Goal: Task Accomplishment & Management: Manage account settings

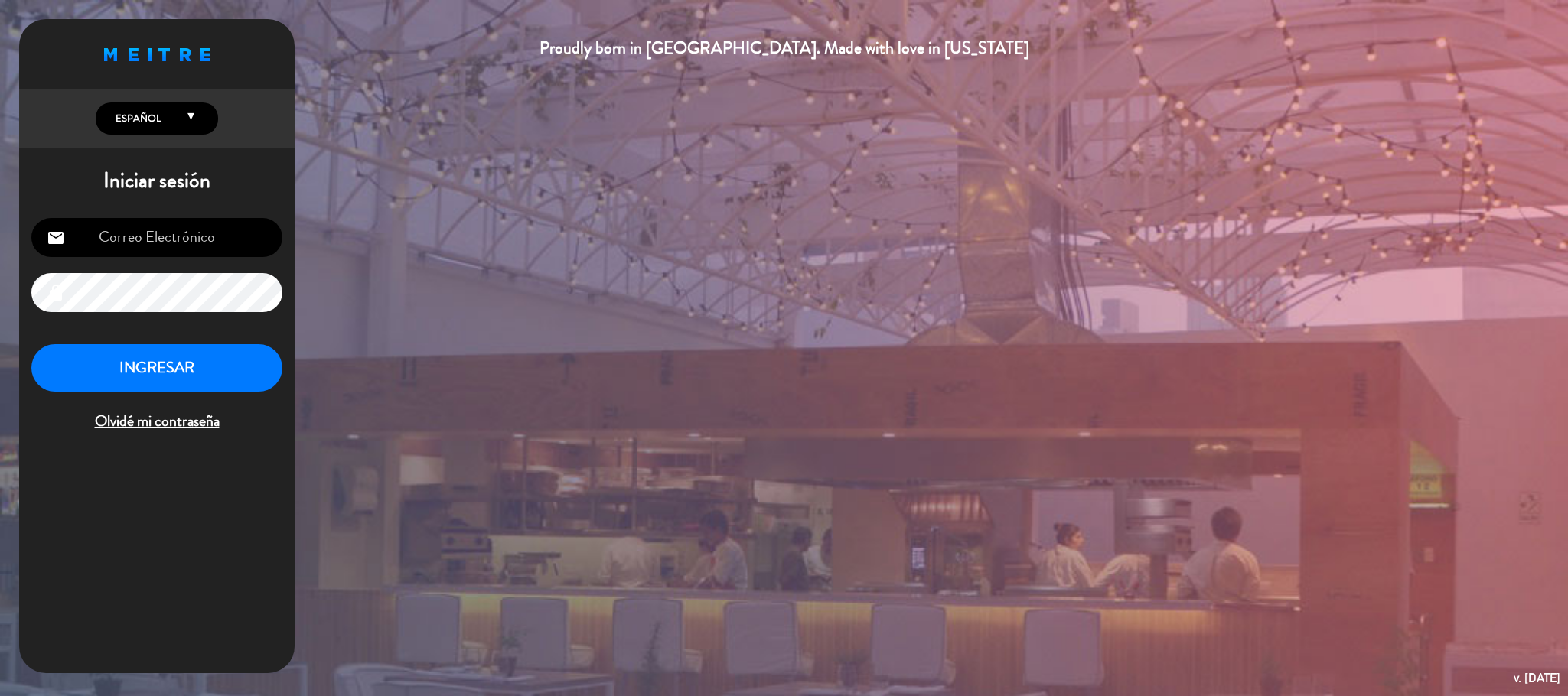
type input "[EMAIL_ADDRESS][DOMAIN_NAME]"
click at [164, 370] on button "INGRESAR" at bounding box center [157, 368] width 251 height 48
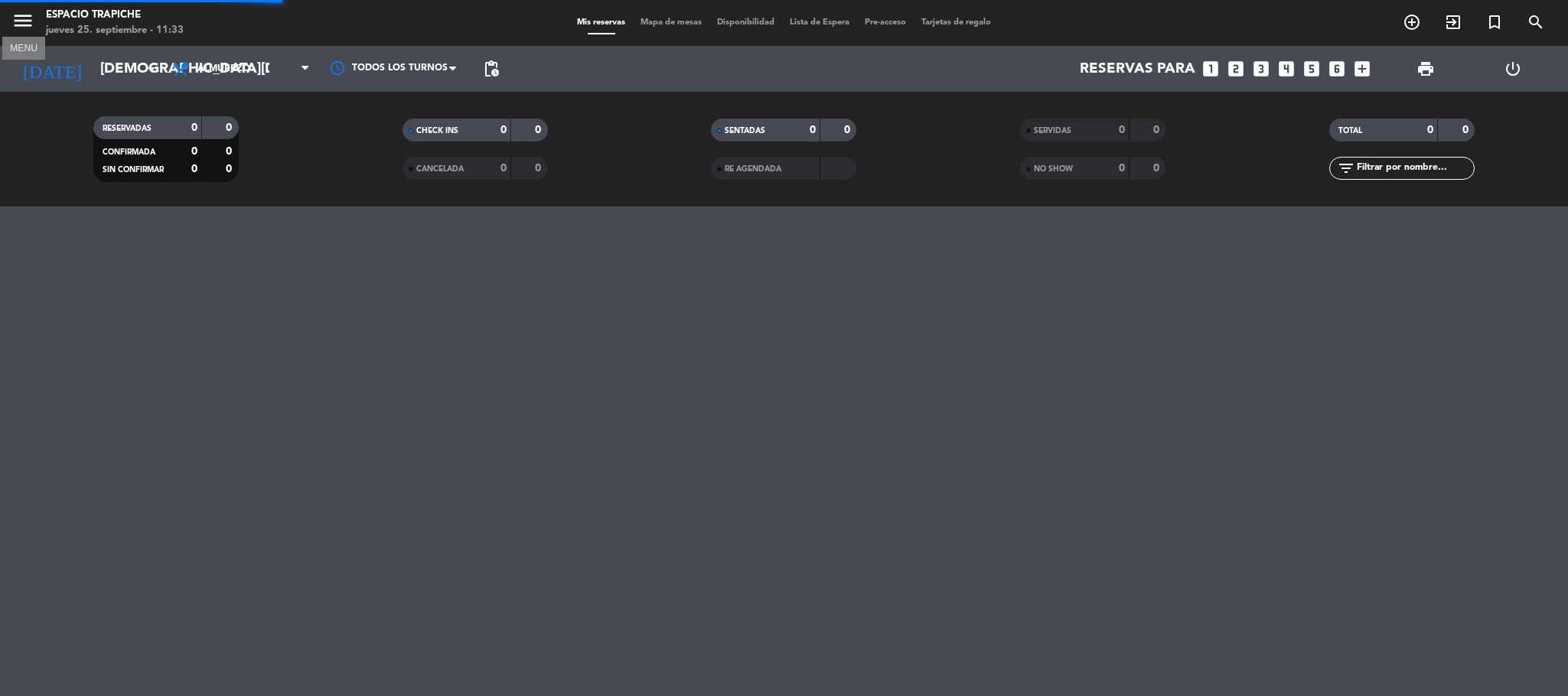
click at [20, 21] on icon "menu" at bounding box center [22, 20] width 23 height 23
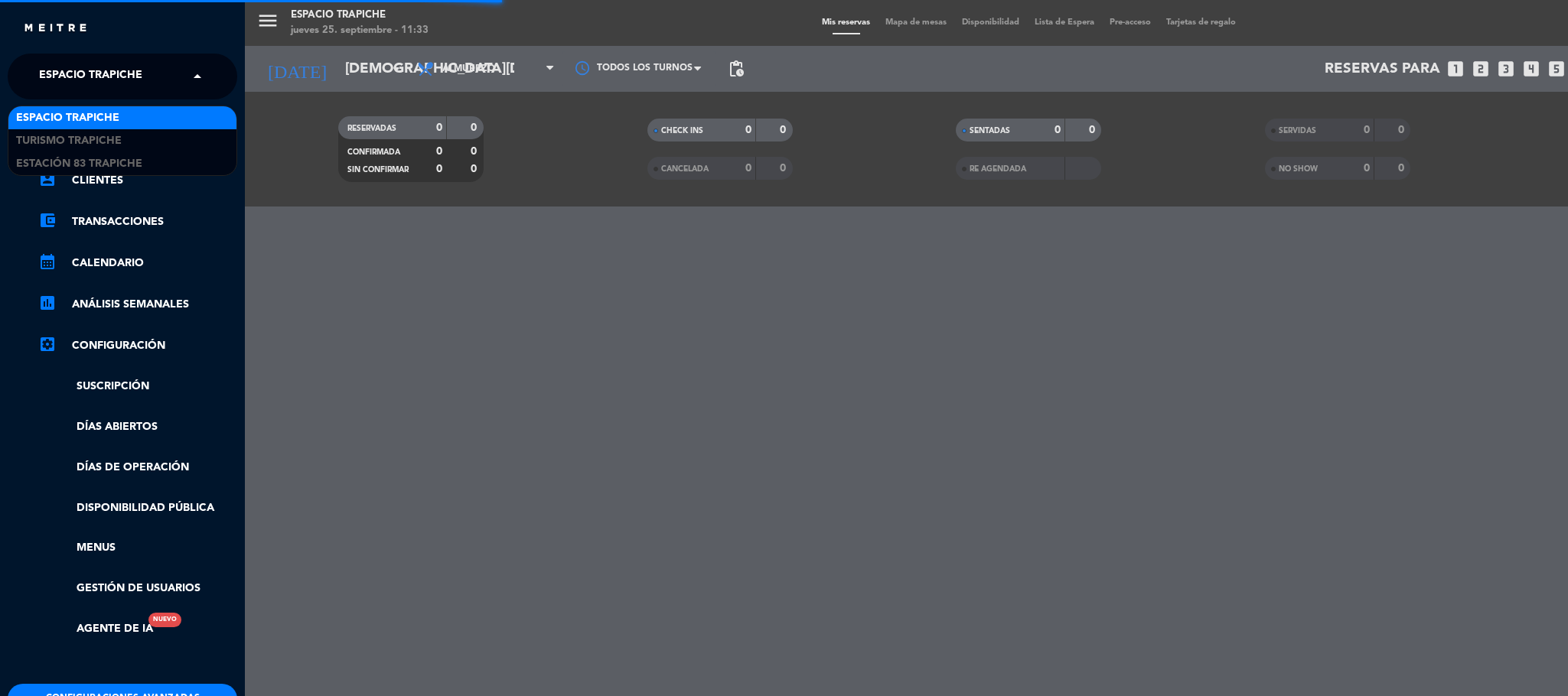
click at [67, 76] on span "Espacio Trapiche" at bounding box center [90, 76] width 103 height 32
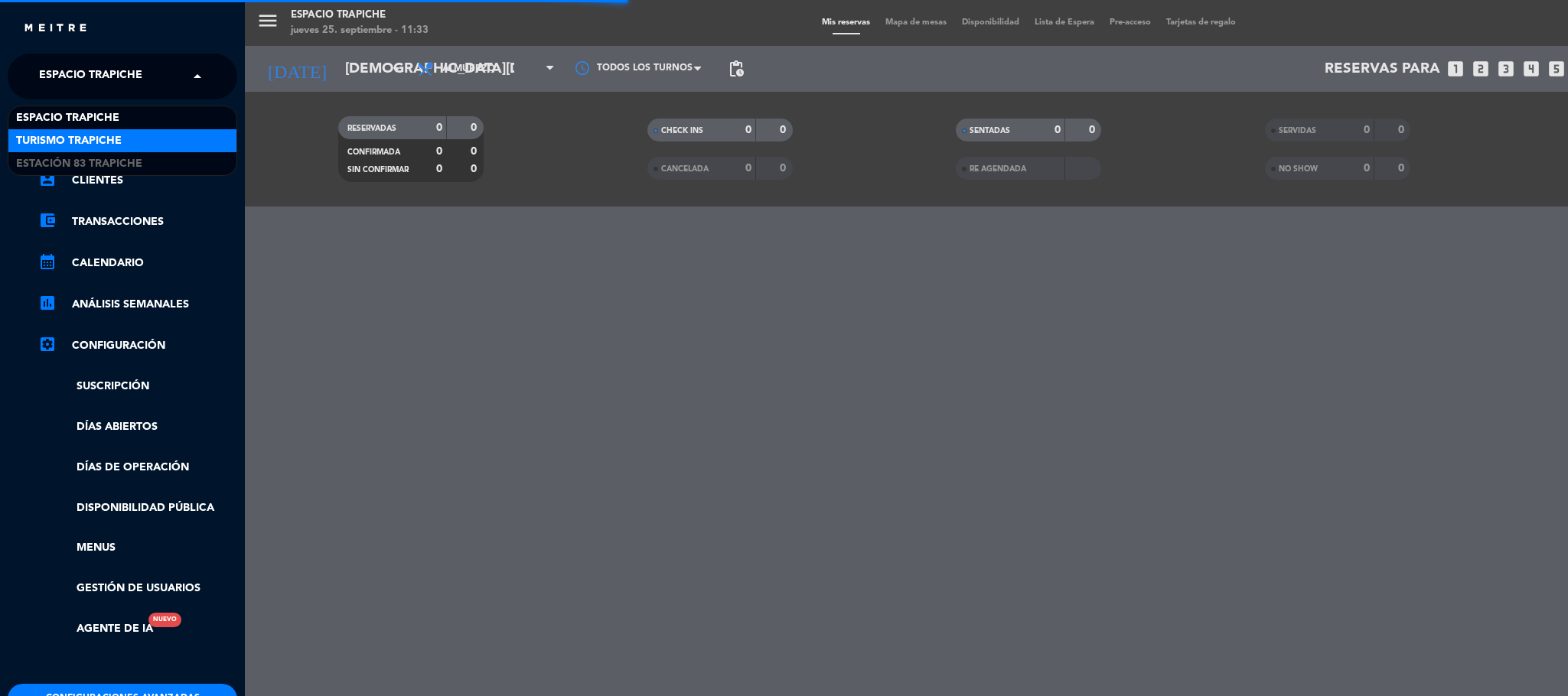
click at [89, 135] on span "Turismo Trapiche" at bounding box center [68, 141] width 105 height 18
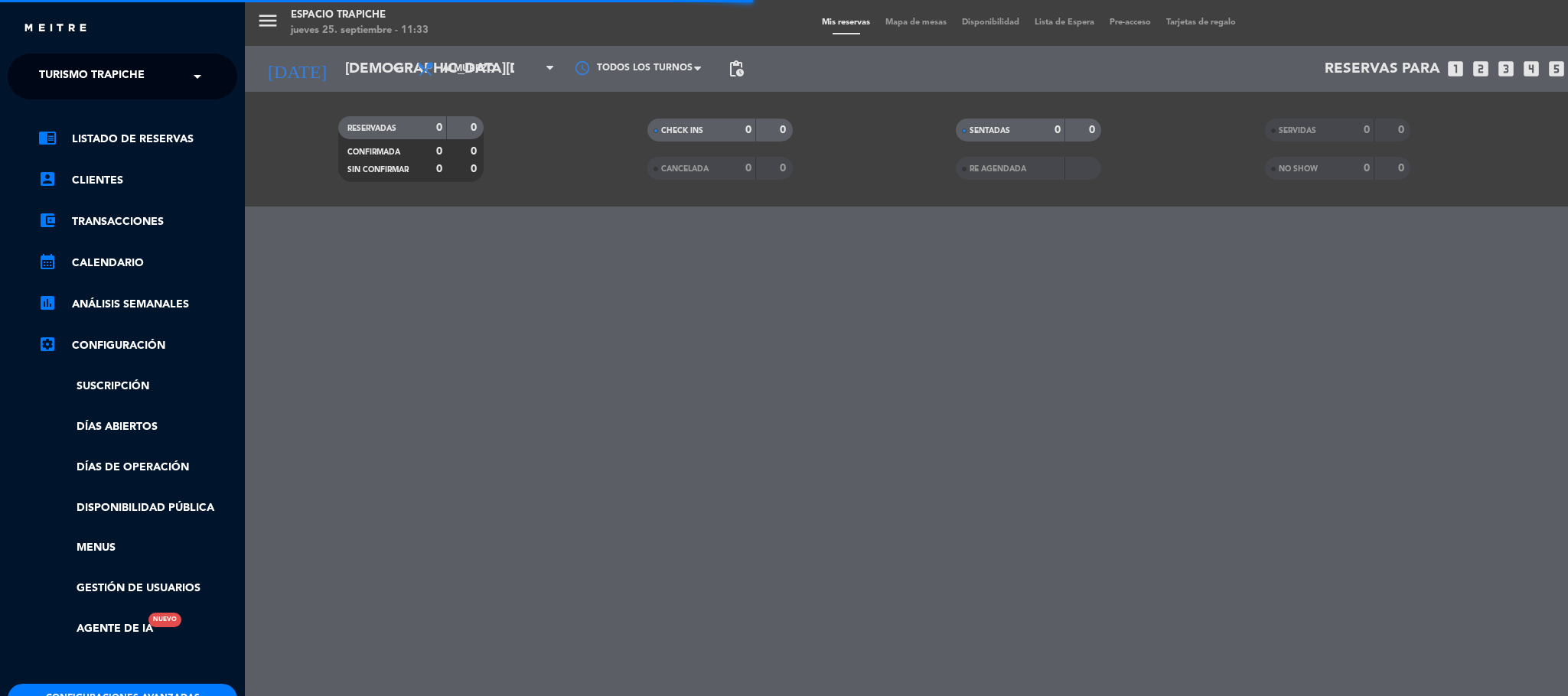
click at [482, 322] on div "menu Espacio Trapiche [DATE] 25. septiembre - 11:33 Mis reservas Mapa de mesas …" at bounding box center [1029, 348] width 1568 height 696
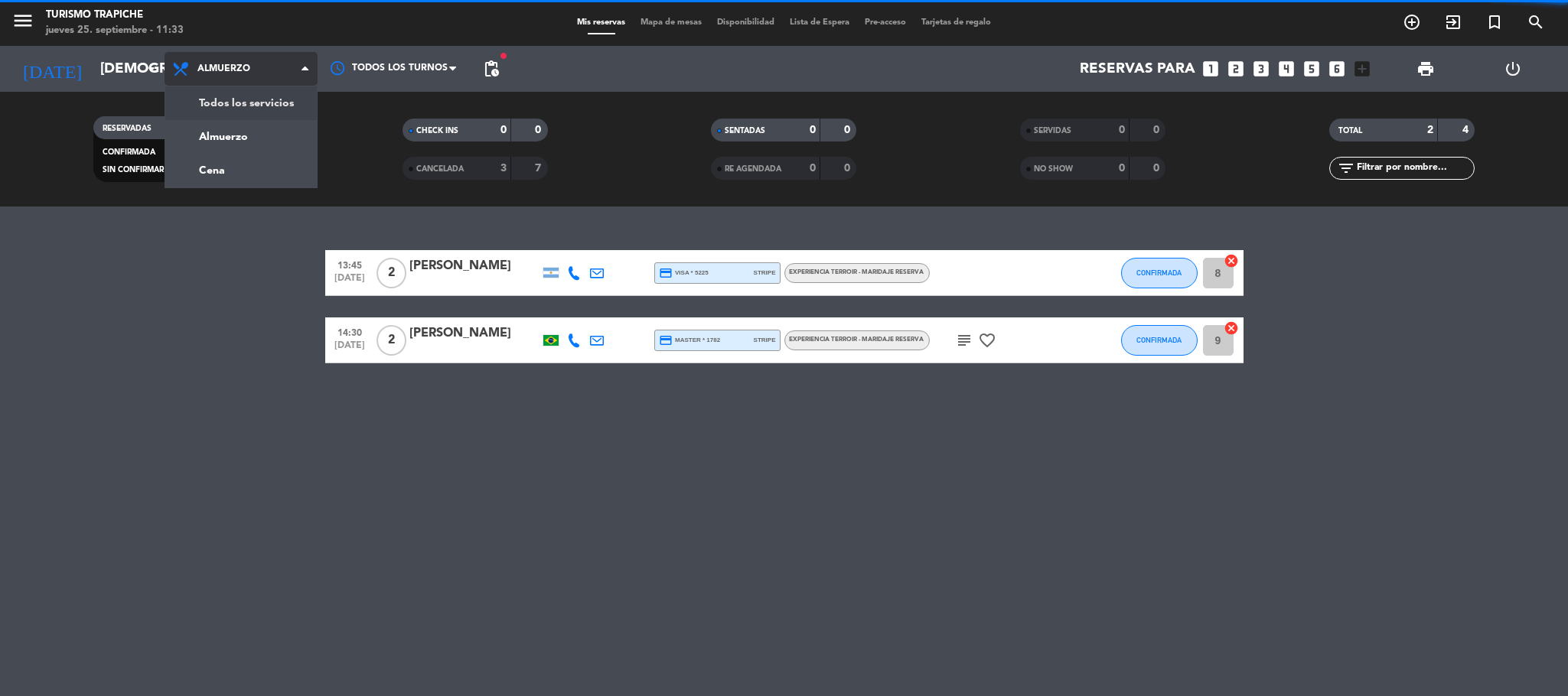
click at [267, 97] on div "menu Turismo Trapiche [DATE] 25. septiembre - 11:33 Mis reservas Mapa de mesas …" at bounding box center [784, 103] width 1568 height 207
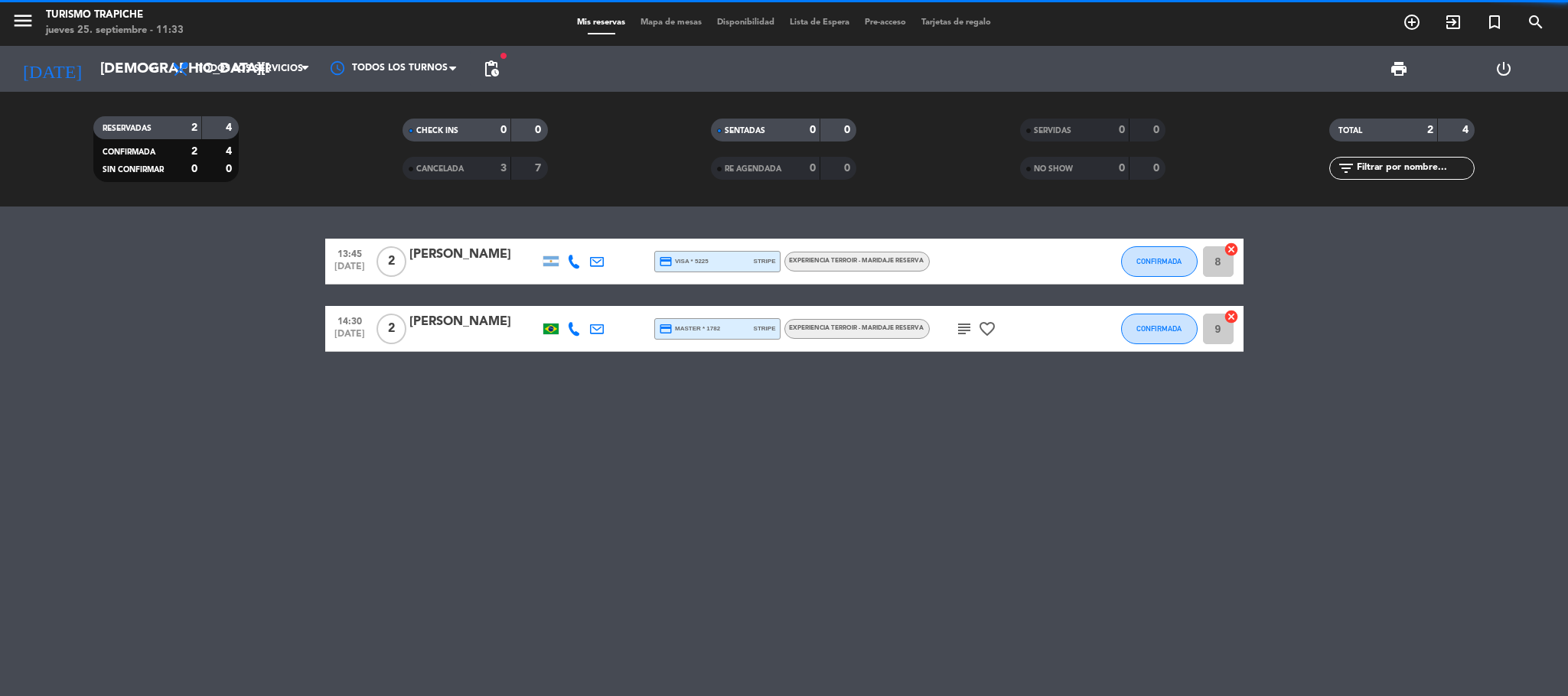
click at [207, 403] on div "13:45 [DATE] 2 [PERSON_NAME] credit_card visa * 5225 stripe Experiencia Terroir…" at bounding box center [784, 451] width 1568 height 489
click at [103, 463] on div "13:45 [DATE] 2 [PERSON_NAME] credit_card visa * 5225 stripe Experiencia Terroir…" at bounding box center [784, 451] width 1568 height 489
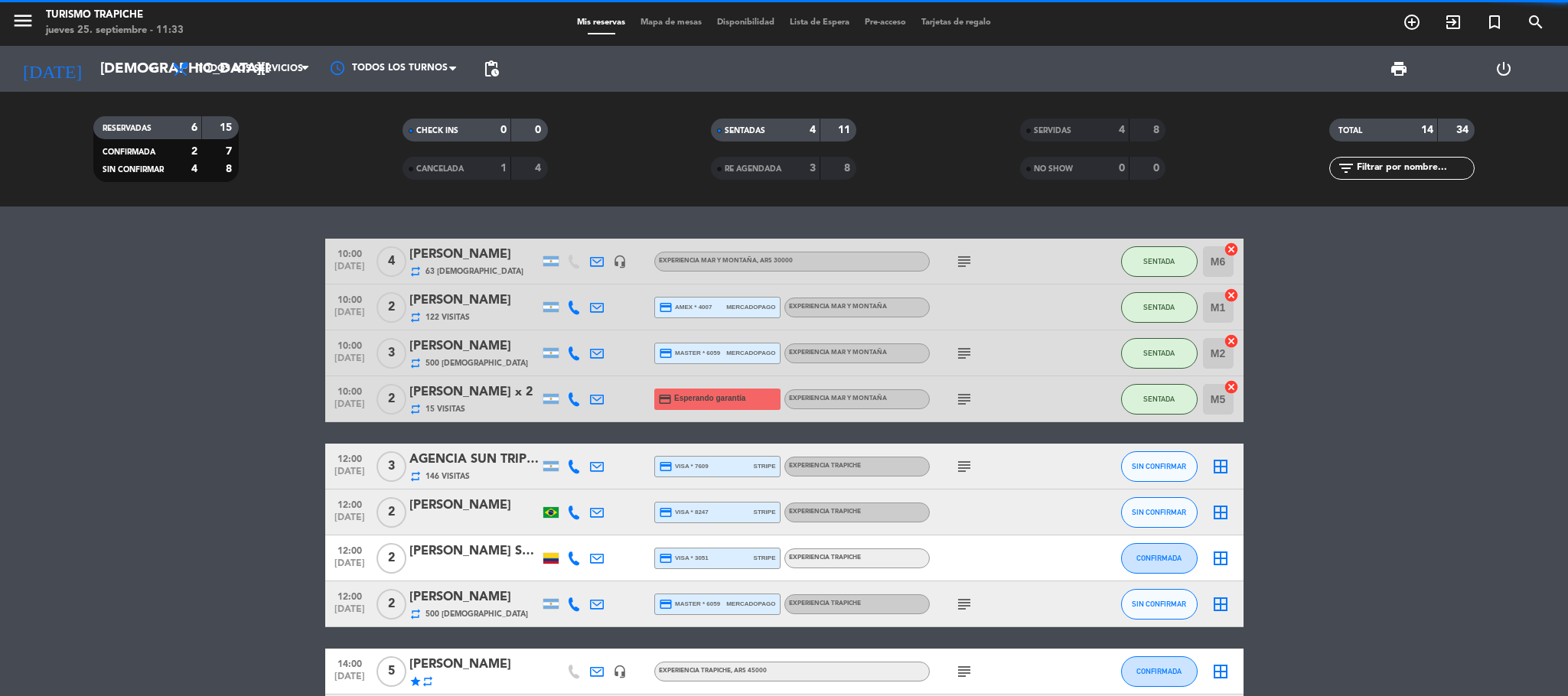
click at [1045, 134] on span "SERVIDAS" at bounding box center [1052, 130] width 37 height 7
click at [186, 400] on bookings-row "10:00 [DATE] 4 [PERSON_NAME] repeat 63 Visitas headset_mic EXPERIENCIA MAR Y MO…" at bounding box center [784, 489] width 1568 height 502
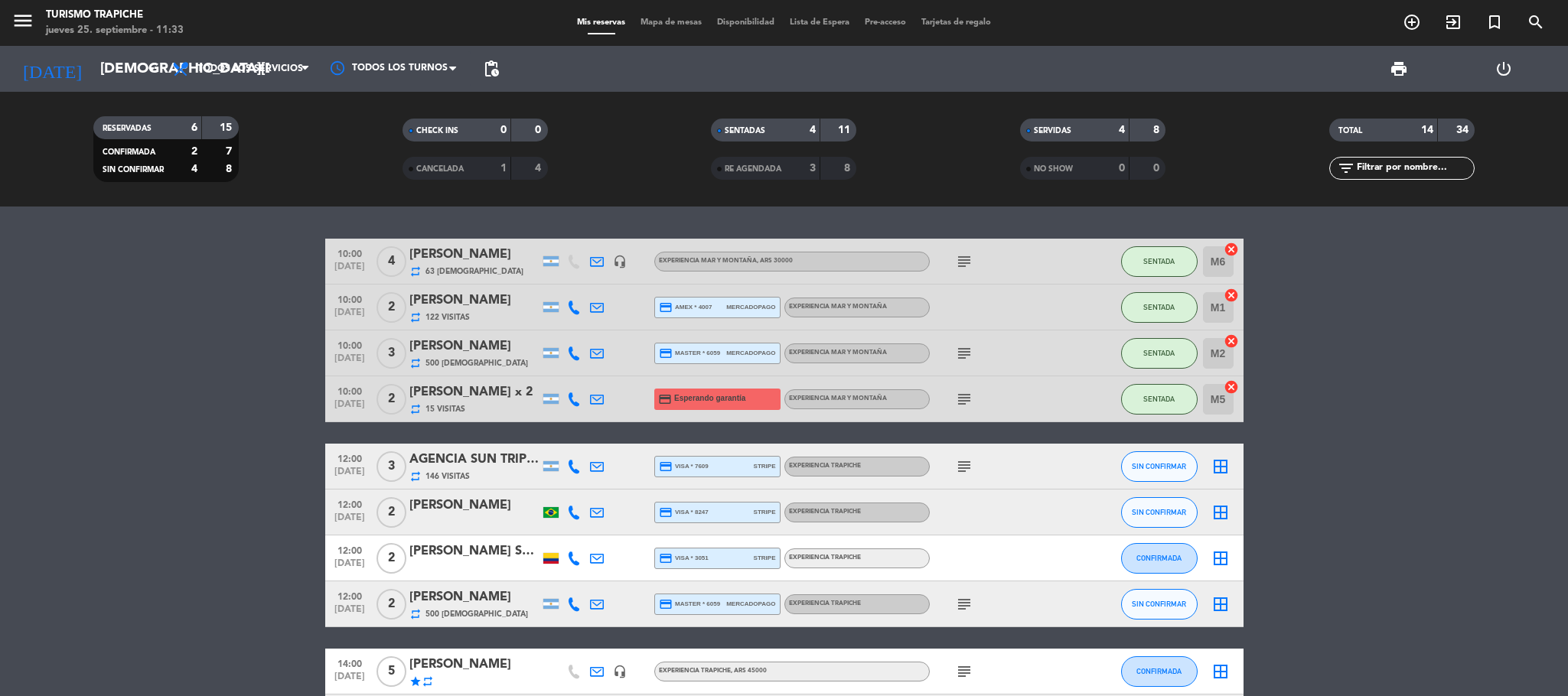
click at [1045, 127] on div "SERVIDAS" at bounding box center [1059, 130] width 71 height 18
click at [1045, 130] on span "SERVIDAS" at bounding box center [1052, 130] width 37 height 7
click at [164, 329] on bookings-row "10:00 [DATE] 4 [PERSON_NAME] repeat 63 Visitas headset_mic EXPERIENCIA MAR Y MO…" at bounding box center [784, 489] width 1568 height 502
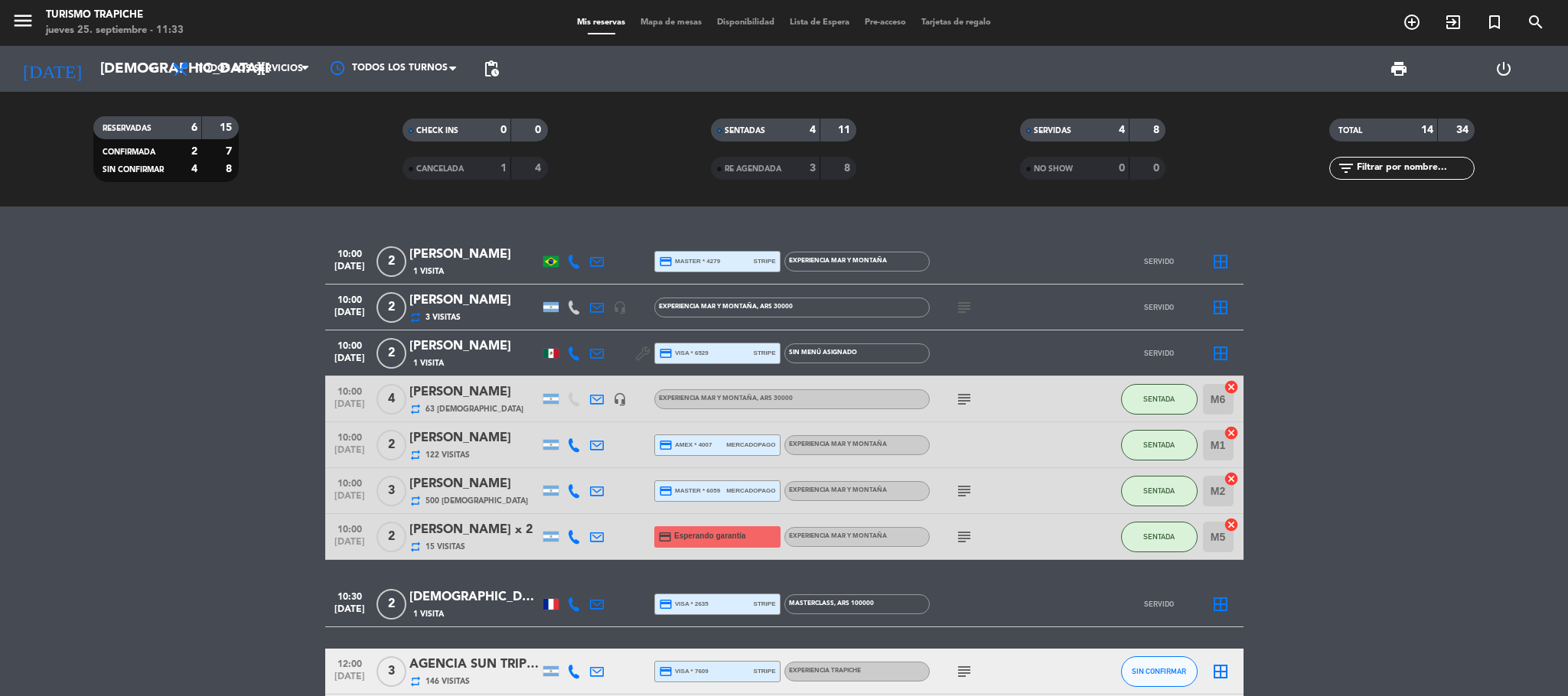
click at [598, 351] on icon at bounding box center [597, 353] width 14 height 14
drag, startPoint x: 613, startPoint y: 343, endPoint x: 657, endPoint y: 324, distance: 47.9
click at [722, 324] on span "Copiar" at bounding box center [738, 325] width 32 height 16
click at [53, 416] on bookings-row "10:00 [DATE] 2 [PERSON_NAME] 1 Visita credit_card master * 4279 stripe EXPERIEN…" at bounding box center [784, 592] width 1568 height 707
drag, startPoint x: 214, startPoint y: 407, endPoint x: 473, endPoint y: 379, distance: 260.5
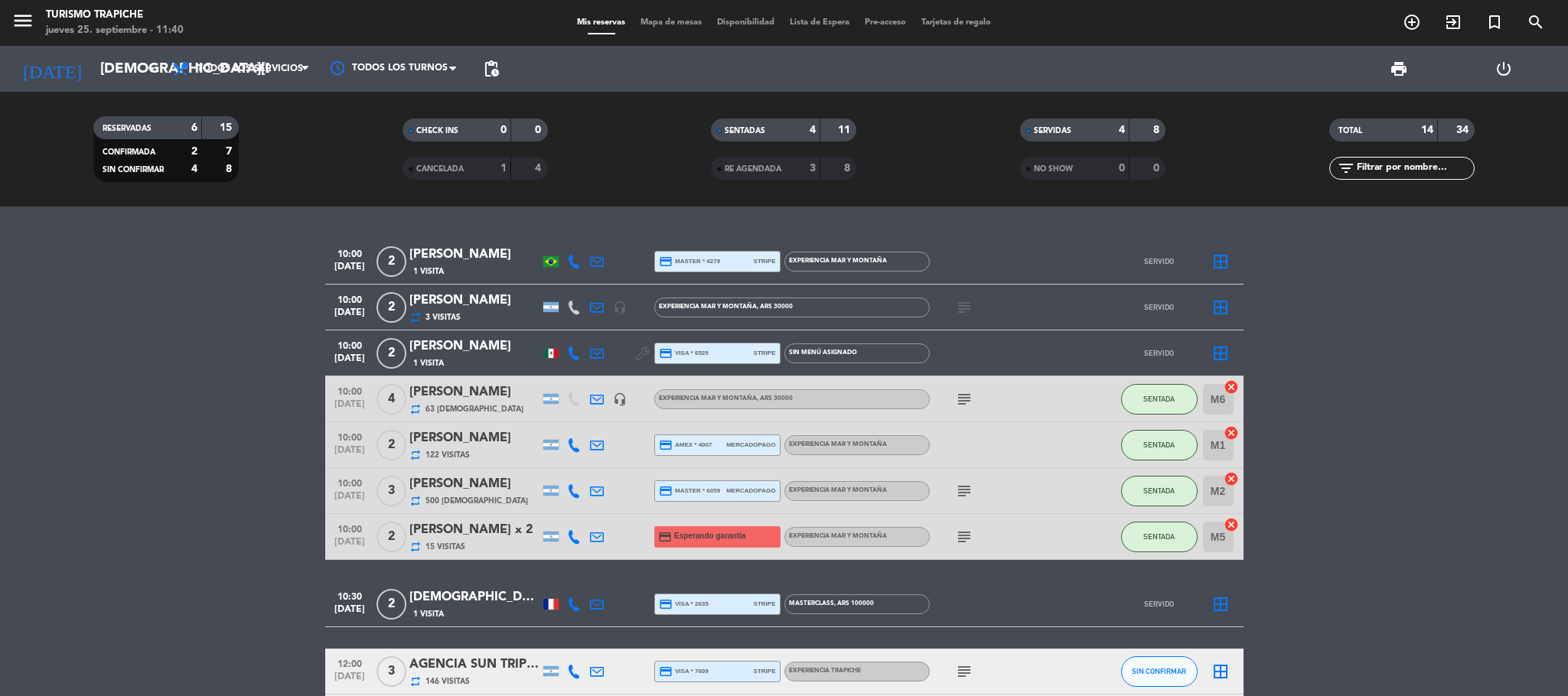
click at [221, 407] on bookings-row "10:00 [DATE] 2 [PERSON_NAME] 1 Visita credit_card master * 4279 stripe EXPERIEN…" at bounding box center [784, 592] width 1568 height 707
click at [591, 397] on icon at bounding box center [597, 399] width 14 height 14
click at [267, 463] on bookings-row "10:00 [DATE] 2 [PERSON_NAME] 1 Visita credit_card master * 4279 stripe EXPERIEN…" at bounding box center [784, 592] width 1568 height 707
click at [92, 75] on input "[DEMOGRAPHIC_DATA][DATE]" at bounding box center [185, 69] width 185 height 32
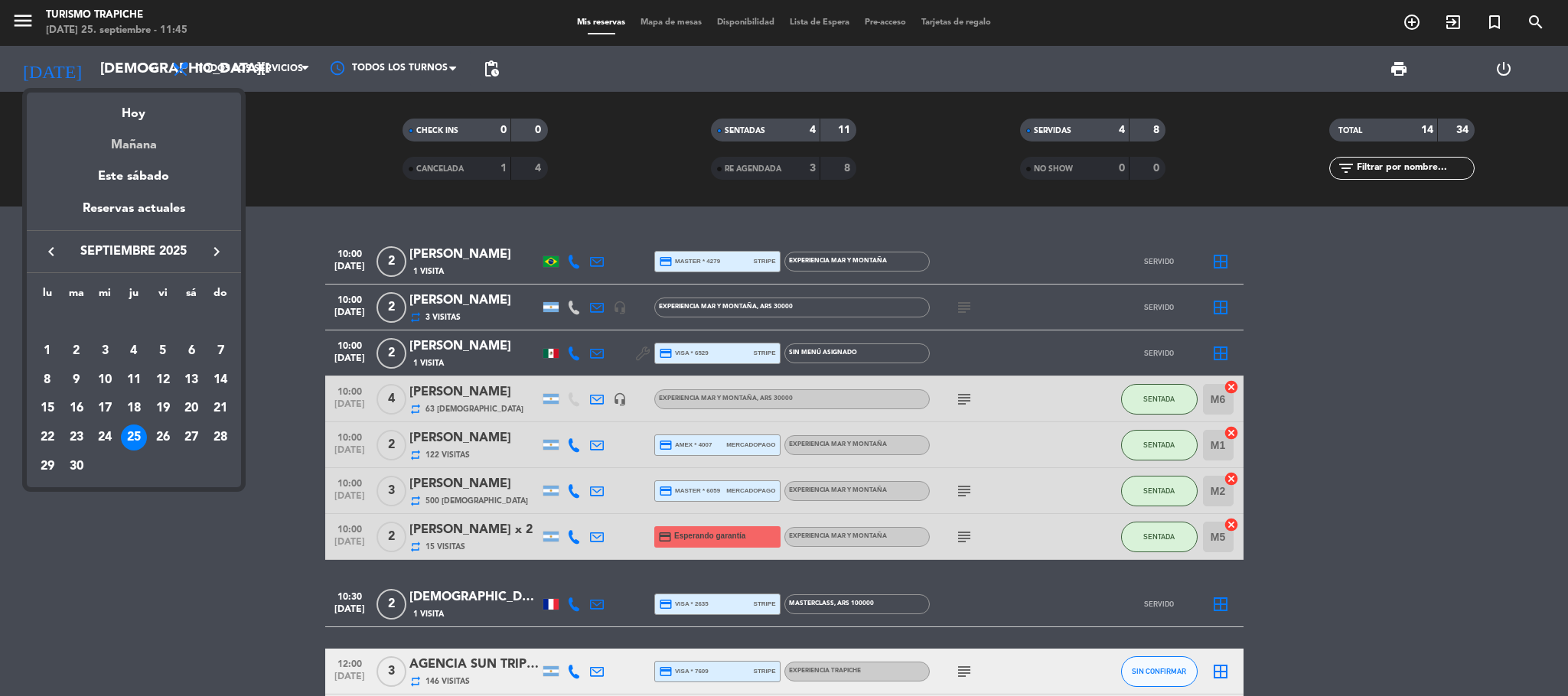
click at [96, 155] on div "Mañana" at bounding box center [134, 140] width 214 height 32
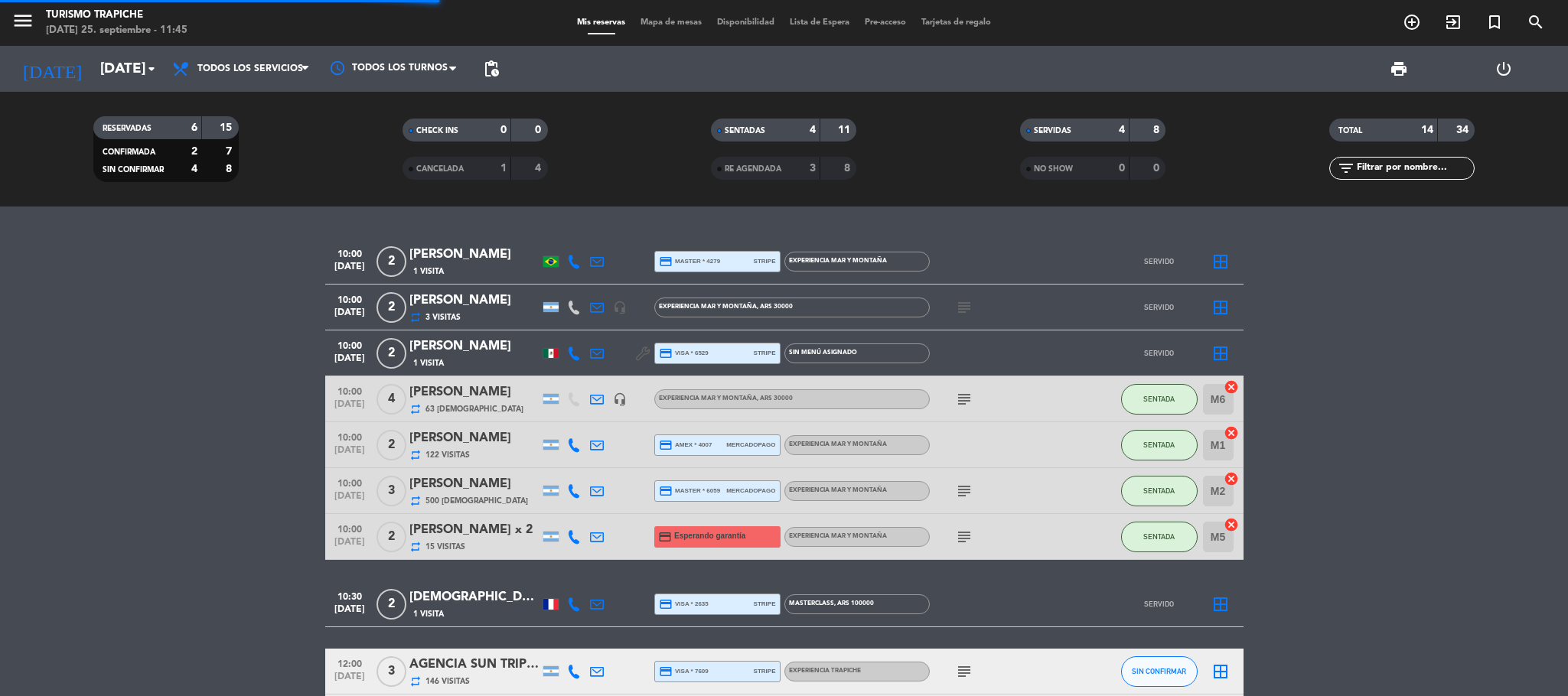
drag, startPoint x: 131, startPoint y: 362, endPoint x: 169, endPoint y: 119, distance: 246.0
click at [134, 361] on bookings-row "10:00 [DATE] 2 [PERSON_NAME] 1 Visita credit_card master * 4279 stripe EXPERIEN…" at bounding box center [784, 592] width 1568 height 707
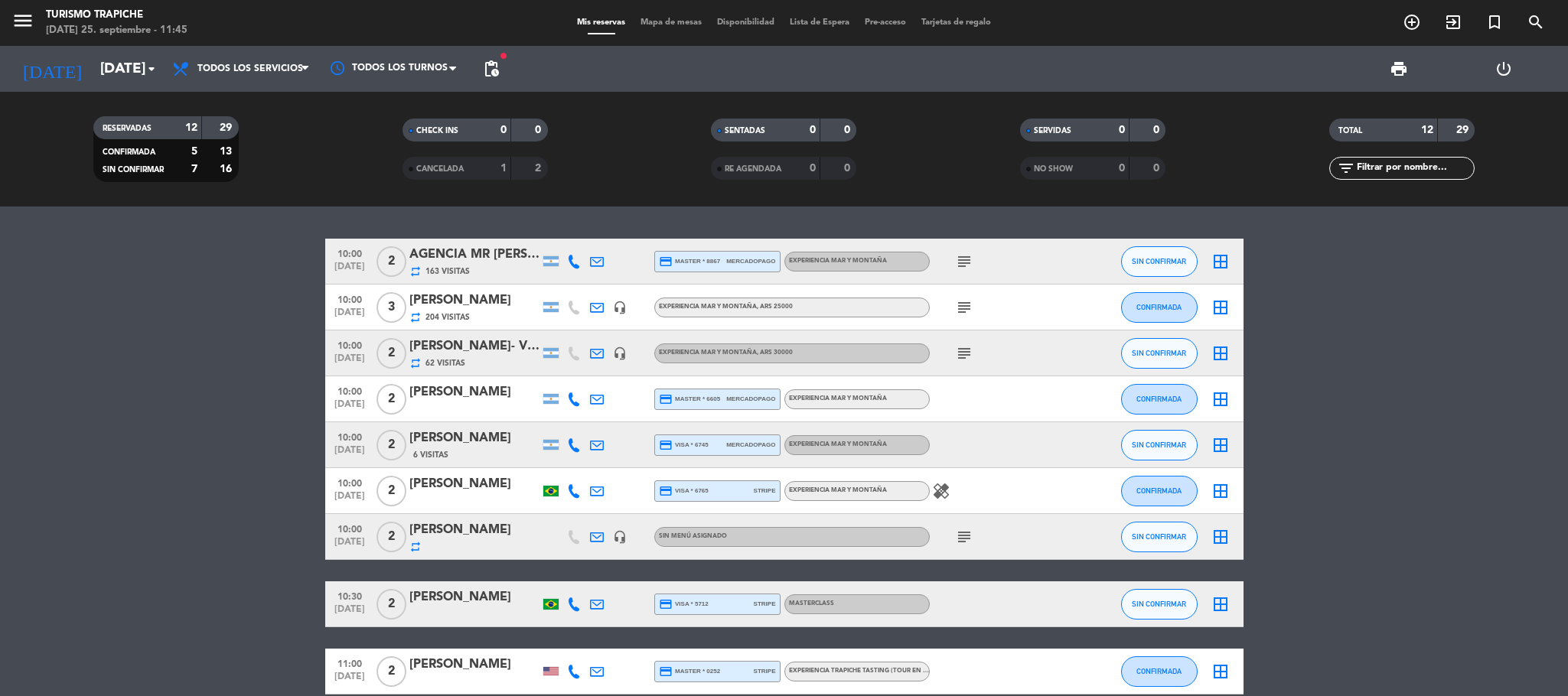
click at [79, 400] on bookings-row "10:00 [DATE] 2 AGENCIA MR [PERSON_NAME] (OUTBACK) repeat 163 Visitas credit_car…" at bounding box center [784, 546] width 1568 height 615
click at [110, 378] on bookings-row "10:00 [DATE] 2 AGENCIA MR [PERSON_NAME] (OUTBACK) repeat 163 Visitas credit_car…" at bounding box center [784, 546] width 1568 height 615
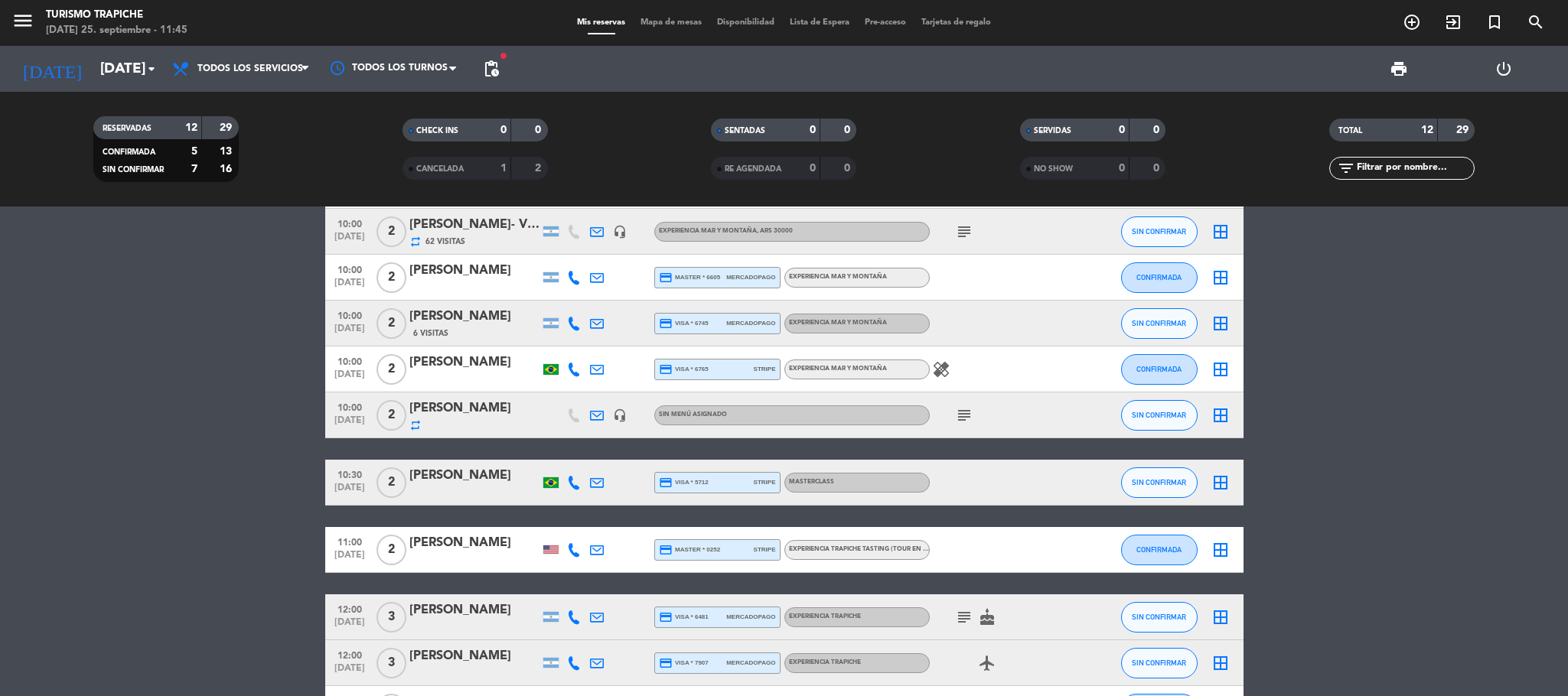
scroll to position [229, 0]
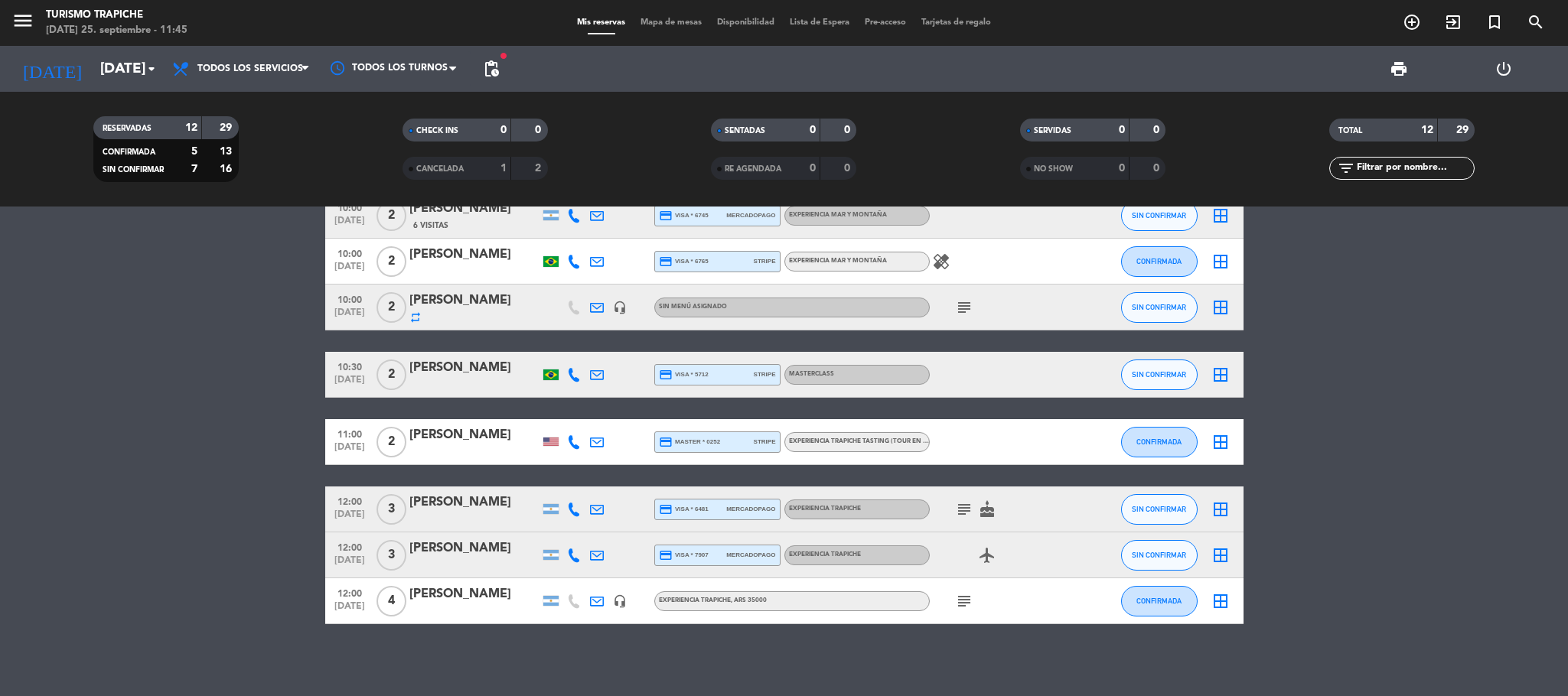
click at [185, 383] on bookings-row "10:00 [DATE] 2 AGENCIA MR [PERSON_NAME] (OUTBACK) repeat 163 Visitas credit_car…" at bounding box center [784, 317] width 1568 height 615
click at [200, 445] on bookings-row "10:00 [DATE] 2 AGENCIA MR [PERSON_NAME] (OUTBACK) repeat 163 Visitas credit_car…" at bounding box center [784, 317] width 1568 height 615
click at [147, 463] on bookings-row "10:00 [DATE] 2 AGENCIA MR [PERSON_NAME] (OUTBACK) repeat 163 Visitas credit_car…" at bounding box center [784, 317] width 1568 height 615
click at [209, 463] on bookings-row "10:00 [DATE] 2 AGENCIA MR [PERSON_NAME] (OUTBACK) repeat 163 Visitas credit_car…" at bounding box center [784, 317] width 1568 height 615
click at [92, 92] on div "RESERVADAS 12 29 CONFIRMADA 5 13 SIN CONFIRMAR 7 16 CHECK INS 0 0 CANCELADA 1 2…" at bounding box center [784, 149] width 1568 height 115
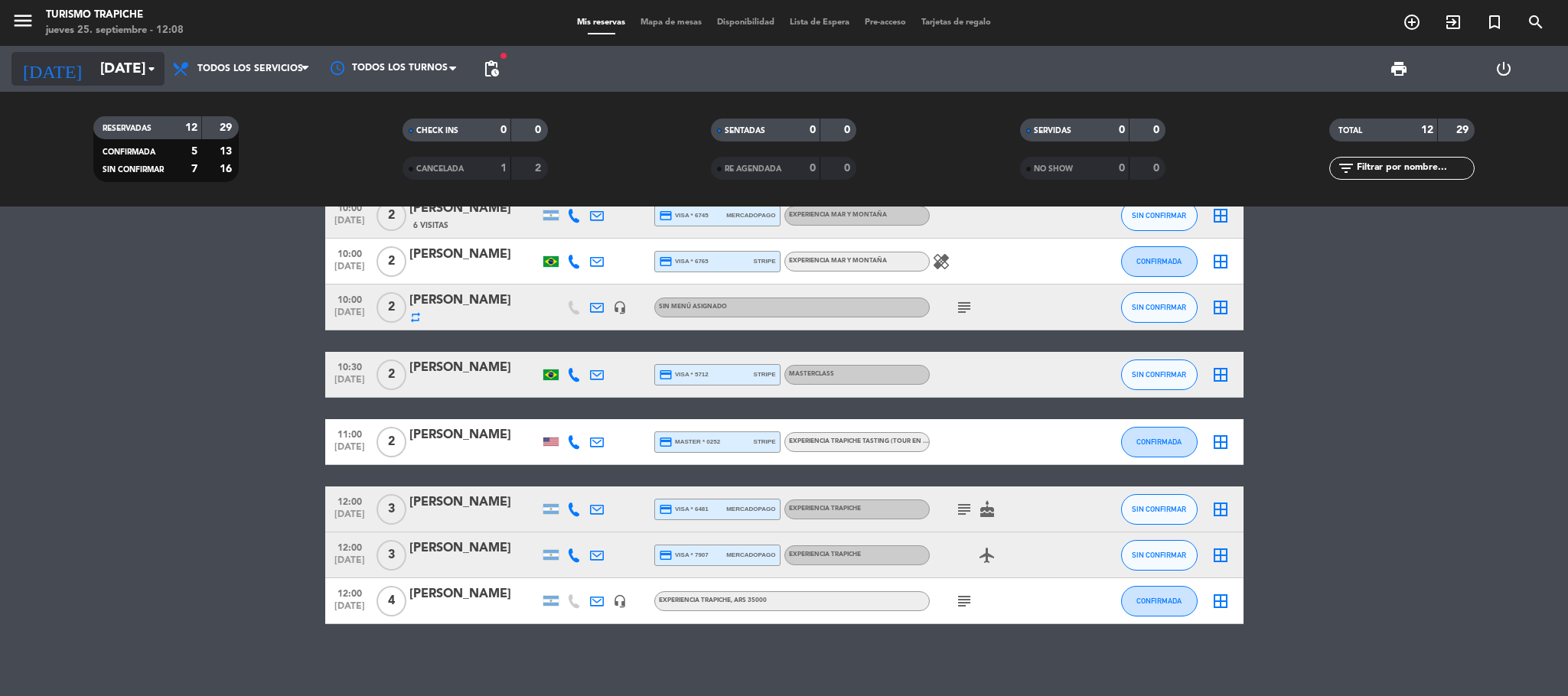
click at [92, 79] on input "[DATE]" at bounding box center [185, 69] width 185 height 32
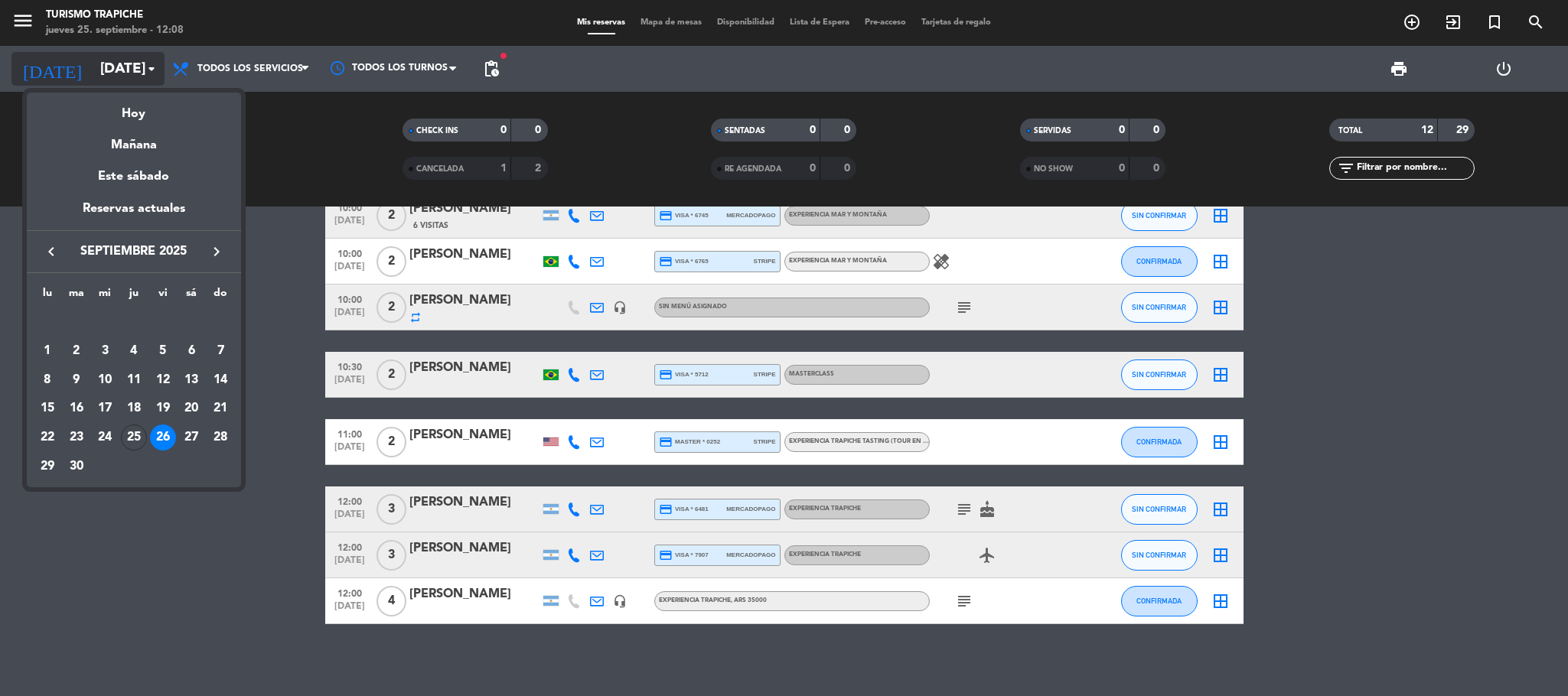
click at [103, 97] on div "Hoy" at bounding box center [134, 108] width 214 height 32
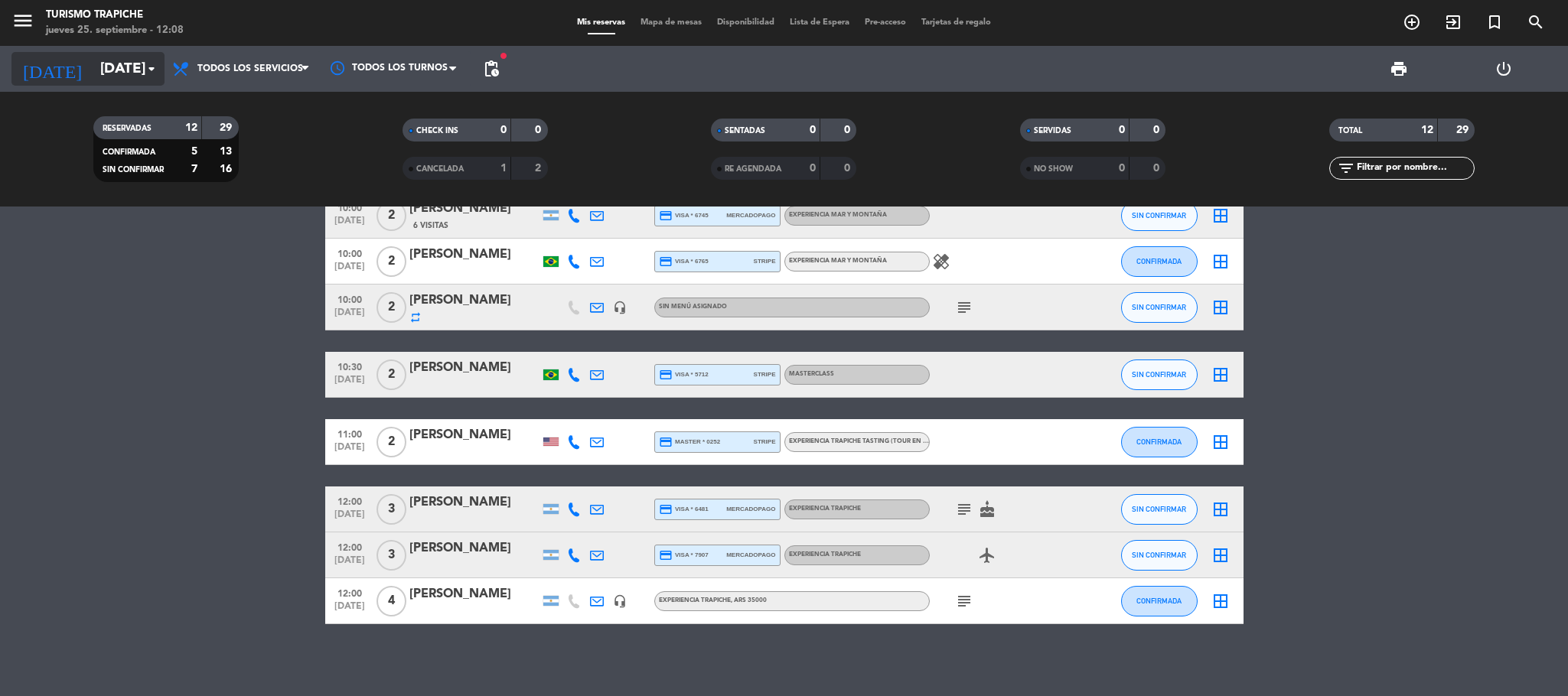
type input "[DEMOGRAPHIC_DATA][DATE]"
click at [110, 388] on bookings-row "10:00 [DATE] 2 AGENCIA MR [PERSON_NAME] (OUTBACK) repeat 163 Visitas credit_car…" at bounding box center [784, 317] width 1568 height 615
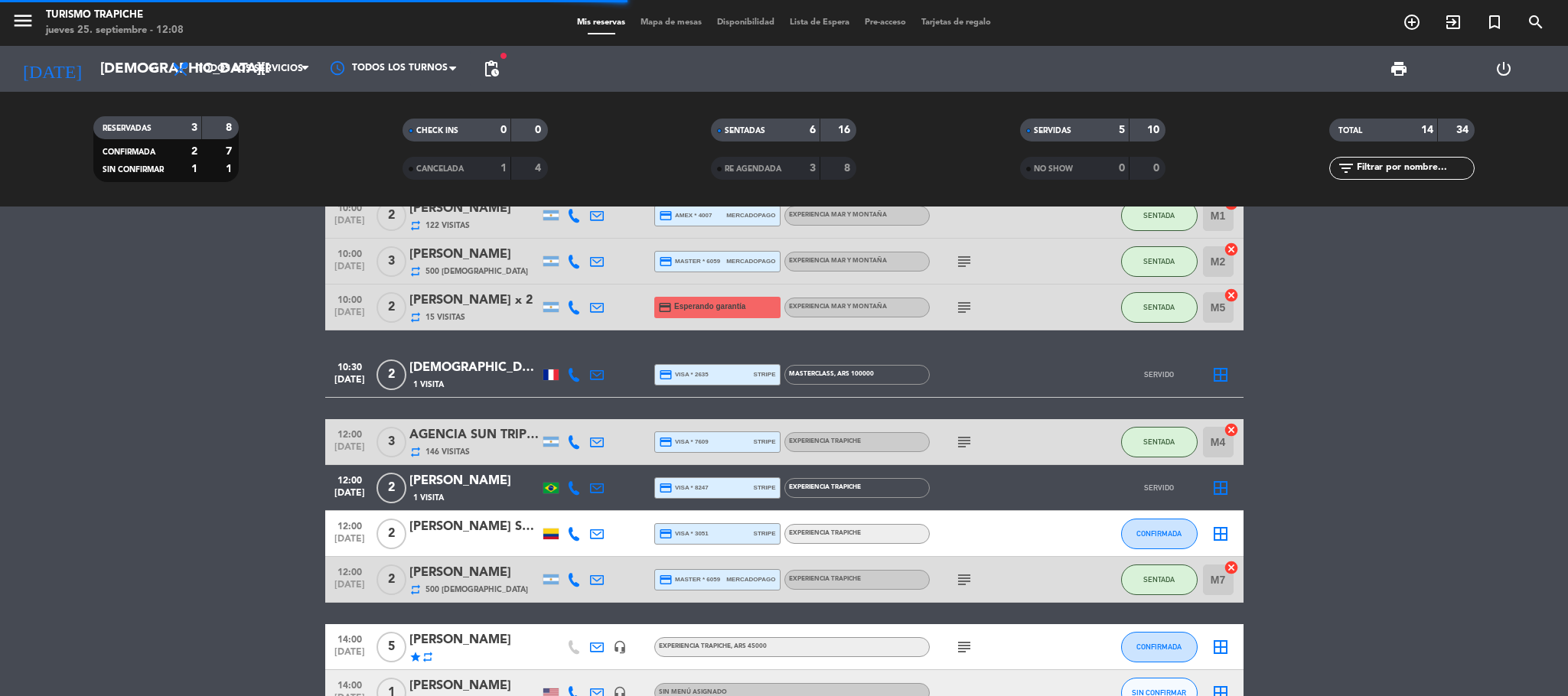
click at [103, 442] on bookings-row "10:00 [DATE] 2 [PERSON_NAME] 1 Visita credit_card master * 4279 stripe EXPERIEN…" at bounding box center [784, 362] width 1568 height 707
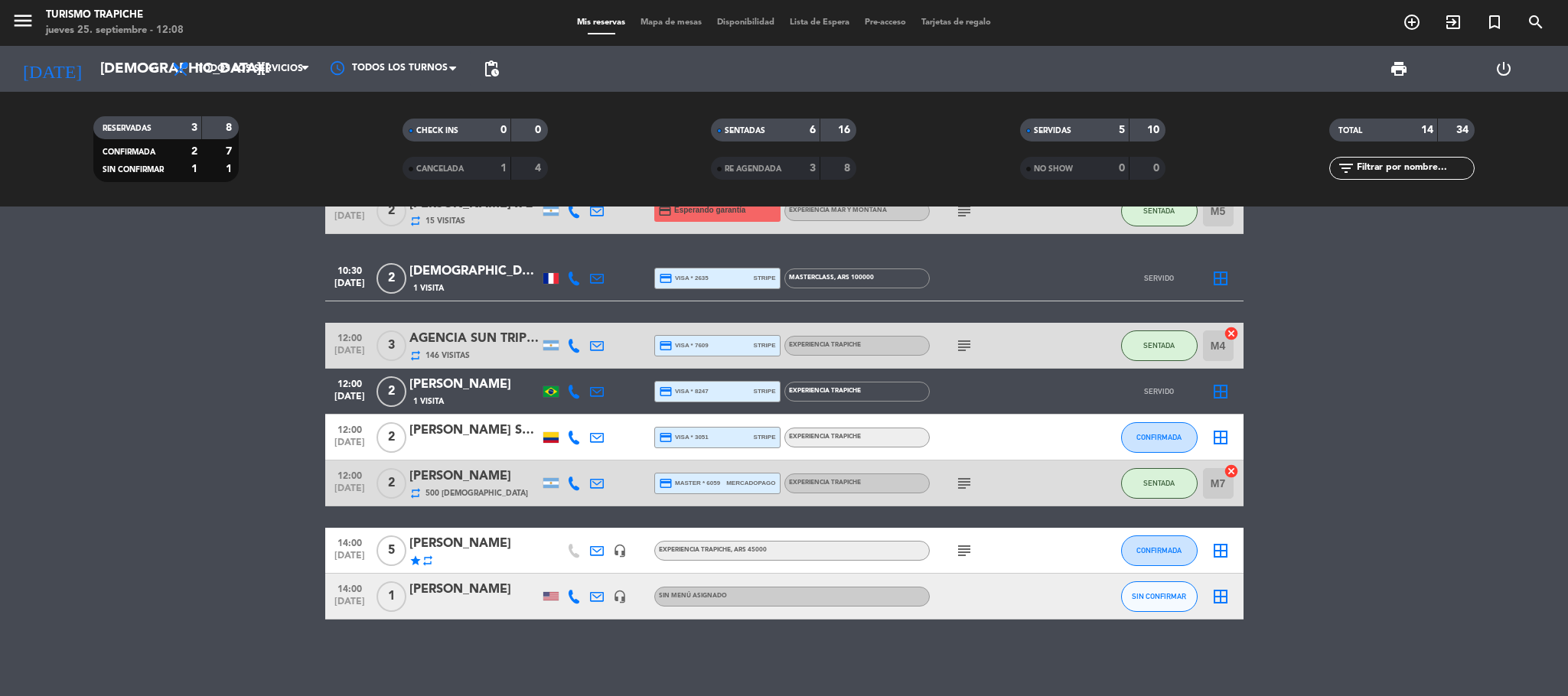
click at [104, 436] on bookings-row "10:00 [DATE] 2 [PERSON_NAME] 1 Visita credit_card master * 4279 stripe EXPERIEN…" at bounding box center [784, 266] width 1568 height 707
click at [147, 463] on bookings-row "10:00 [DATE] 2 [PERSON_NAME] 1 Visita credit_card master * 4279 stripe EXPERIEN…" at bounding box center [784, 266] width 1568 height 707
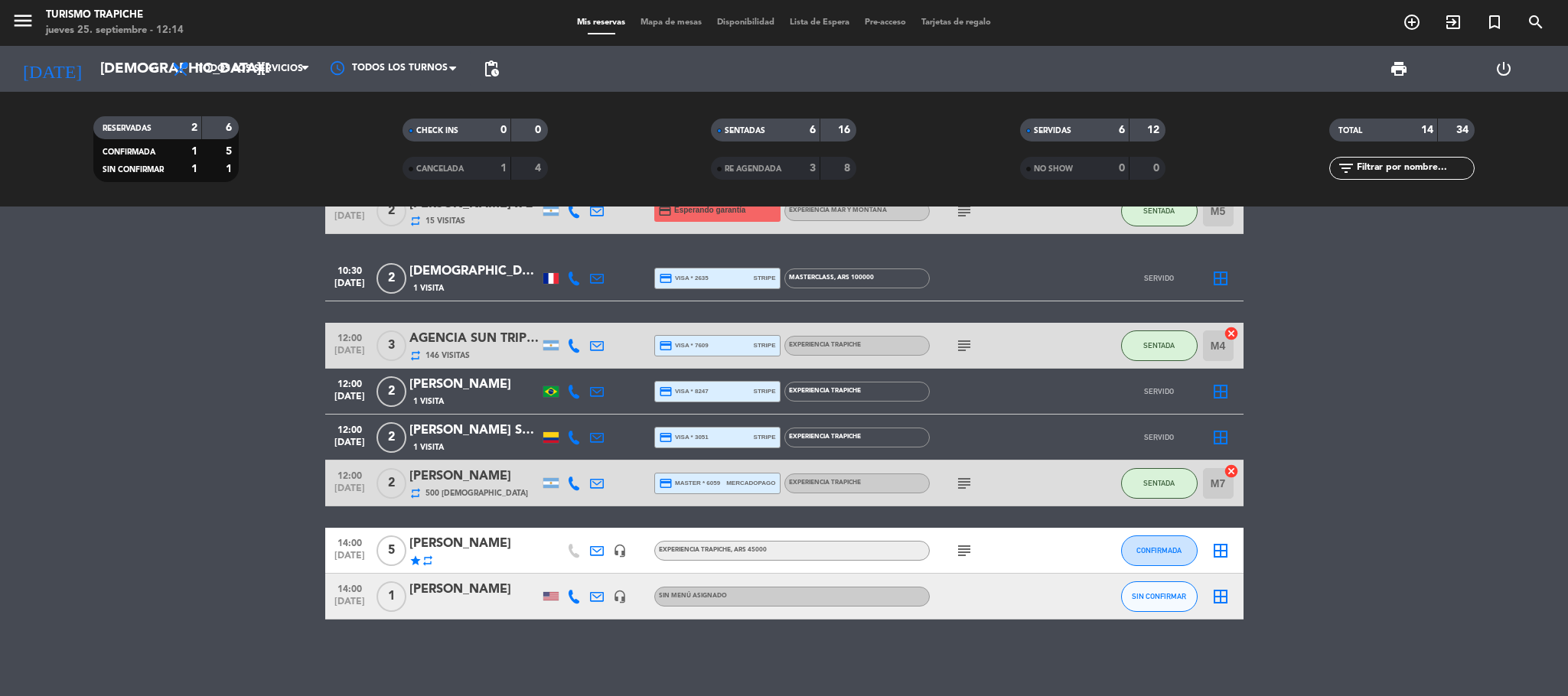
click at [194, 463] on bookings-row "10:00 [DATE] 2 [PERSON_NAME] 1 Visita credit_card master * 4279 stripe EXPERIEN…" at bounding box center [784, 266] width 1568 height 707
click at [251, 463] on bookings-row "10:00 [DATE] 2 [PERSON_NAME] 1 Visita credit_card master * 4279 stripe EXPERIEN…" at bounding box center [784, 266] width 1568 height 707
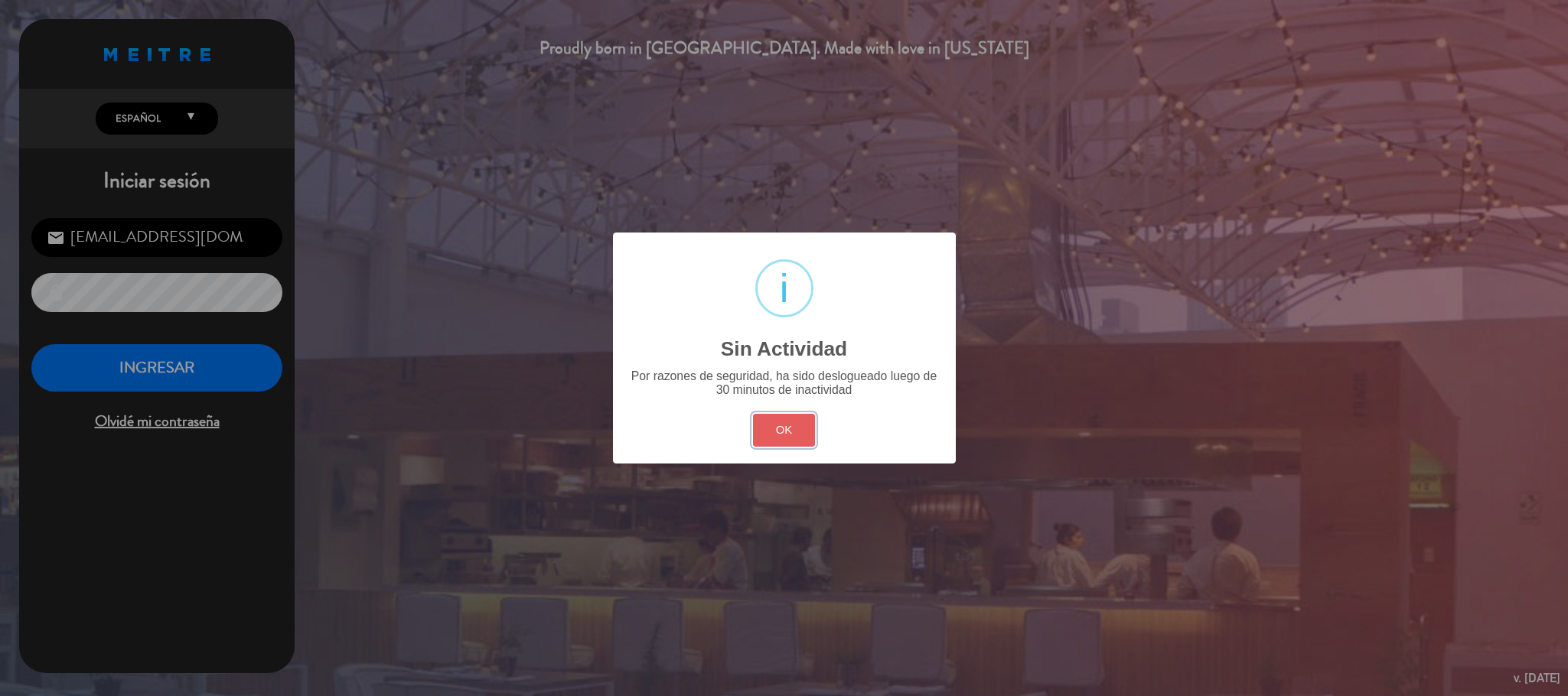
click at [775, 433] on button "OK" at bounding box center [784, 430] width 62 height 33
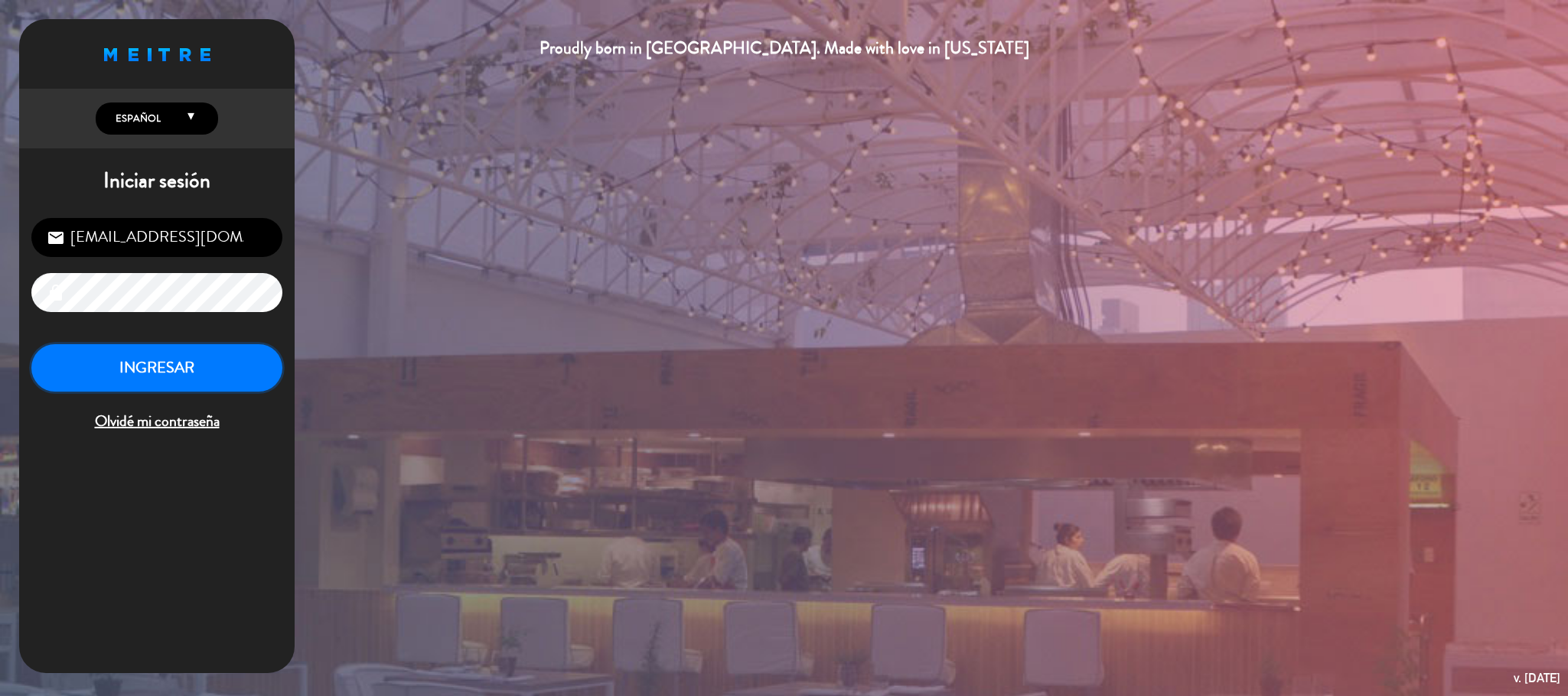
click at [70, 367] on button "INGRESAR" at bounding box center [157, 368] width 251 height 48
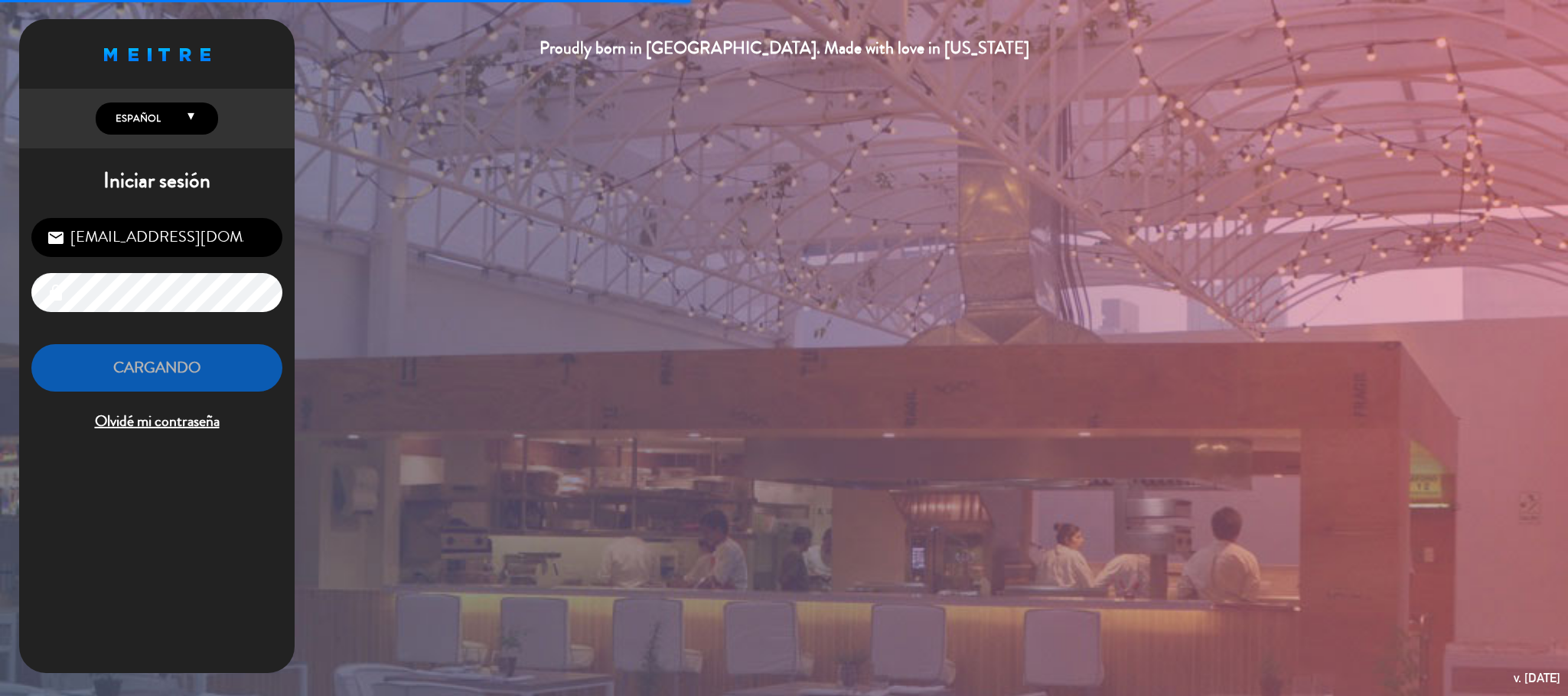
drag, startPoint x: 556, startPoint y: 373, endPoint x: 556, endPoint y: 253, distance: 120.0
click at [557, 373] on div "Proudly born in [GEOGRAPHIC_DATA]. Made with love in [US_STATE] English Español…" at bounding box center [784, 348] width 1568 height 696
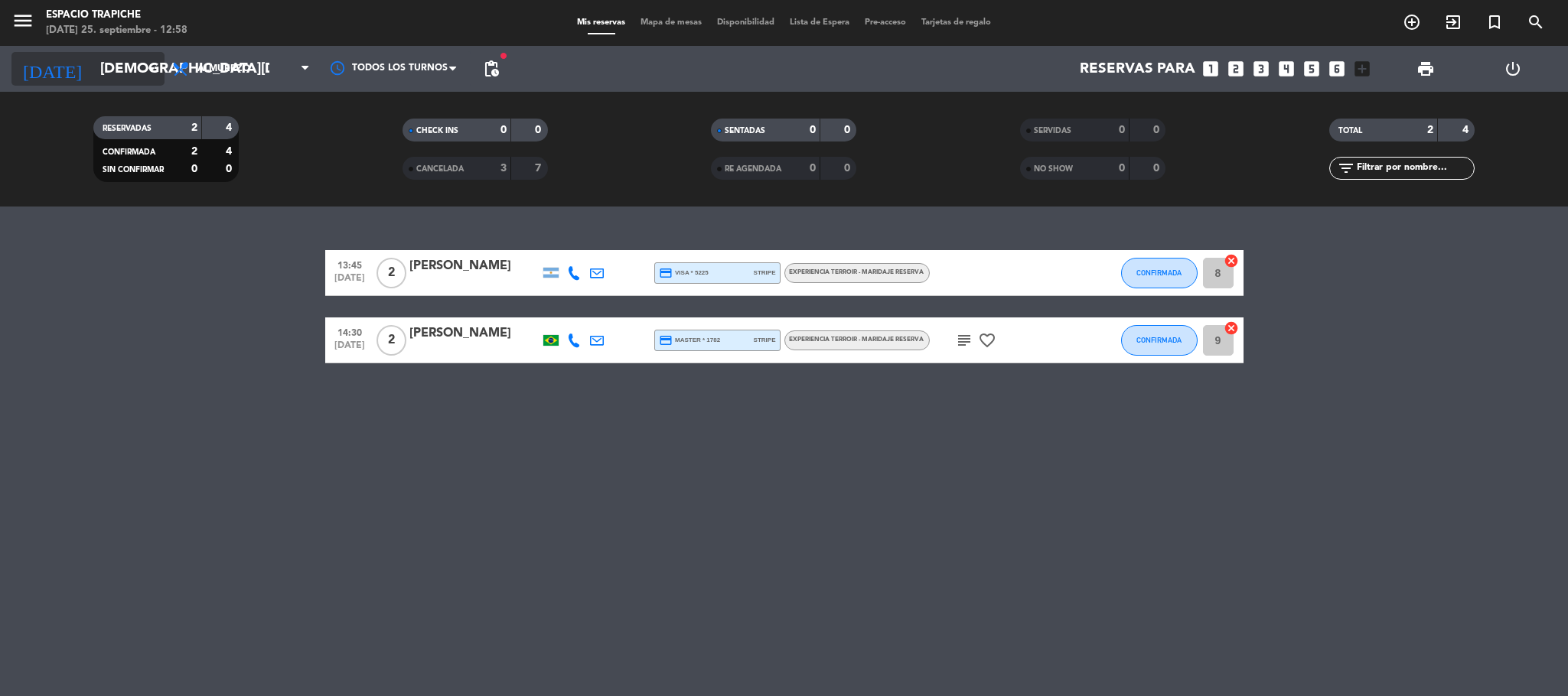
click at [115, 80] on input "[DEMOGRAPHIC_DATA][DATE]" at bounding box center [185, 69] width 185 height 32
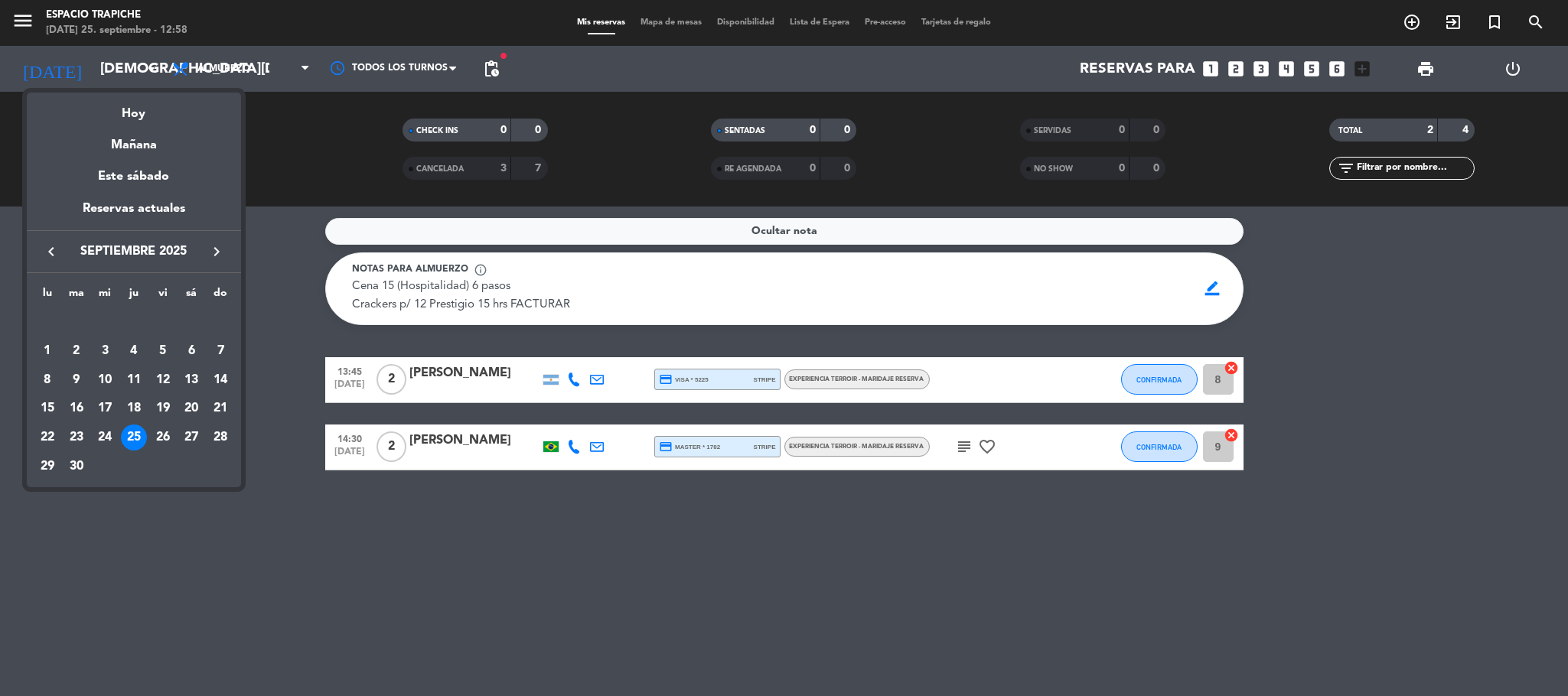
click at [218, 265] on div "keyboard_arrow_left septiembre 2025 keyboard_arrow_right" at bounding box center [134, 252] width 214 height 43
click at [216, 251] on icon "keyboard_arrow_right" at bounding box center [216, 252] width 19 height 19
click at [74, 432] on div "21" at bounding box center [76, 438] width 26 height 26
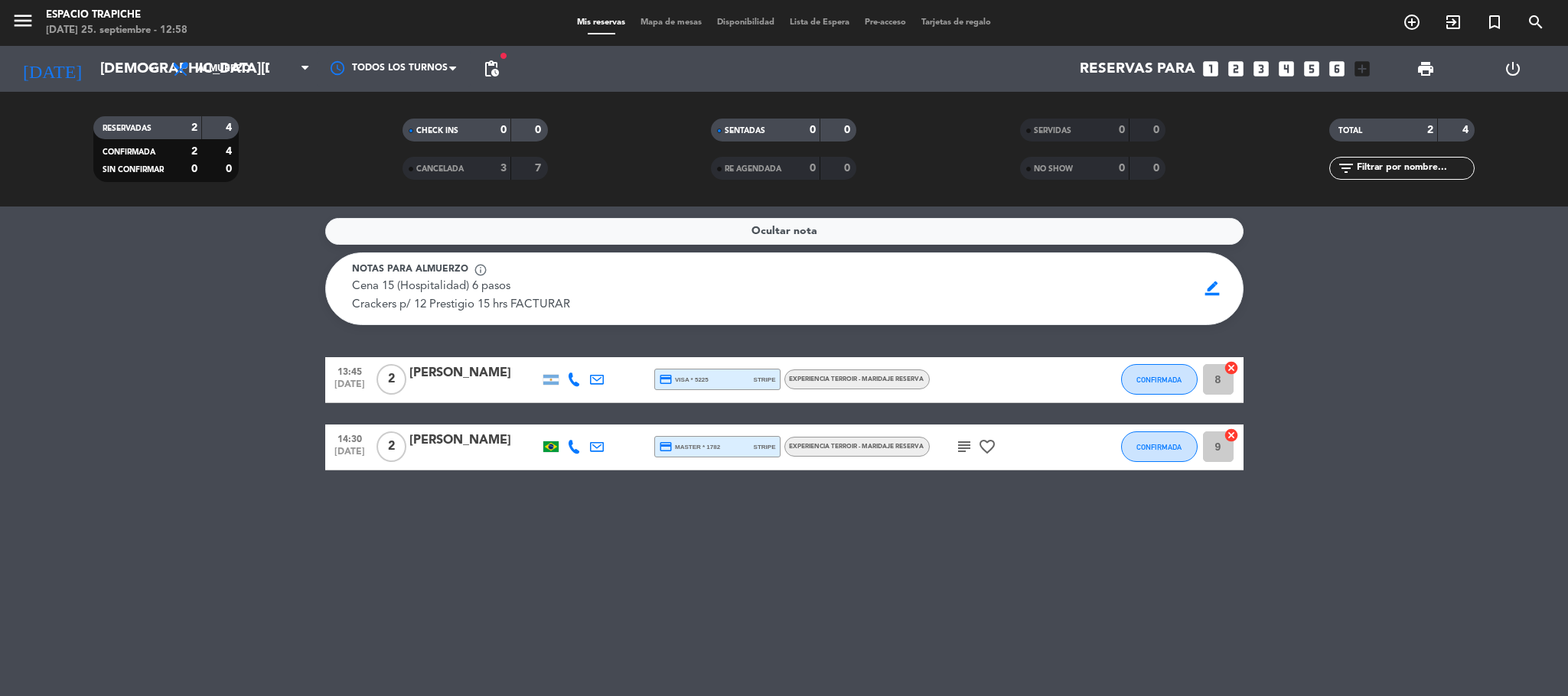
type input "[DATE]"
click at [32, 26] on icon "menu" at bounding box center [22, 20] width 23 height 23
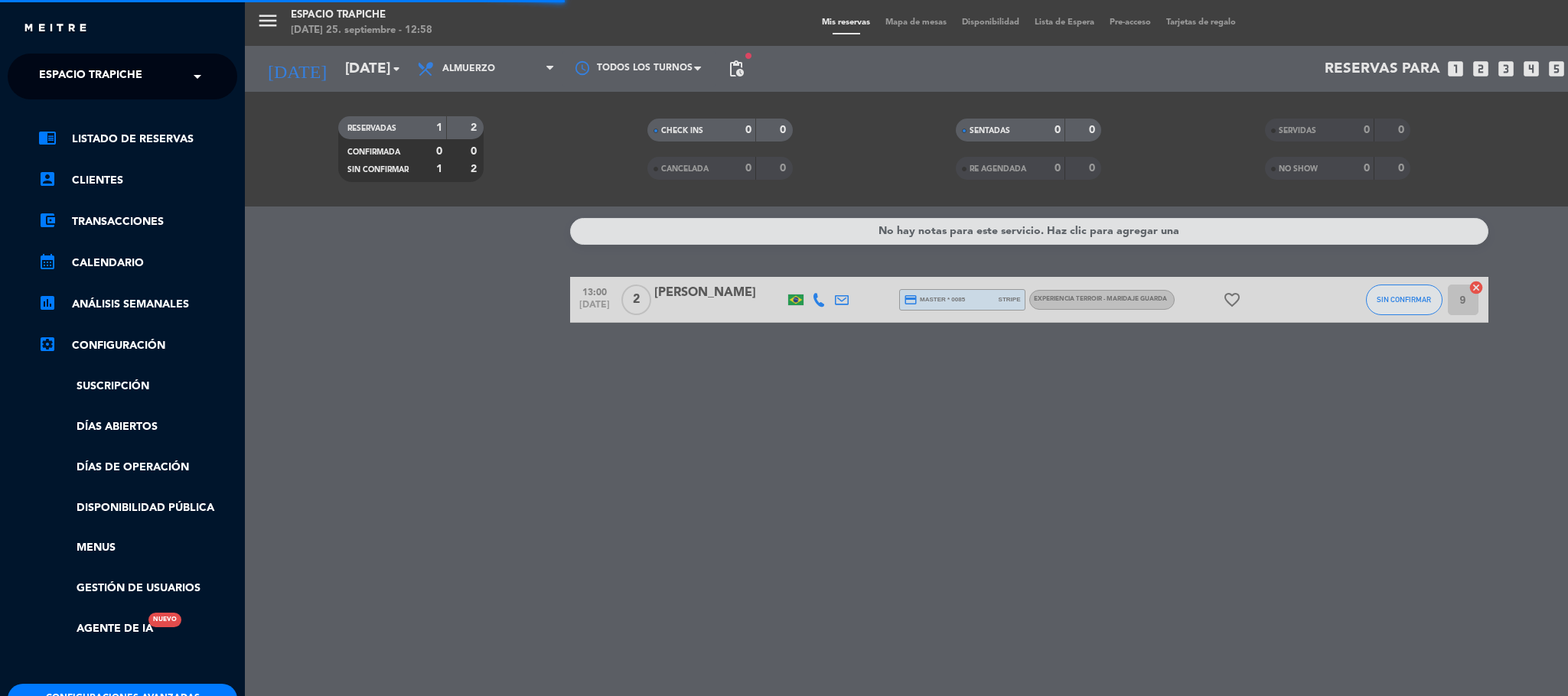
click at [40, 86] on span "Espacio Trapiche" at bounding box center [90, 76] width 103 height 32
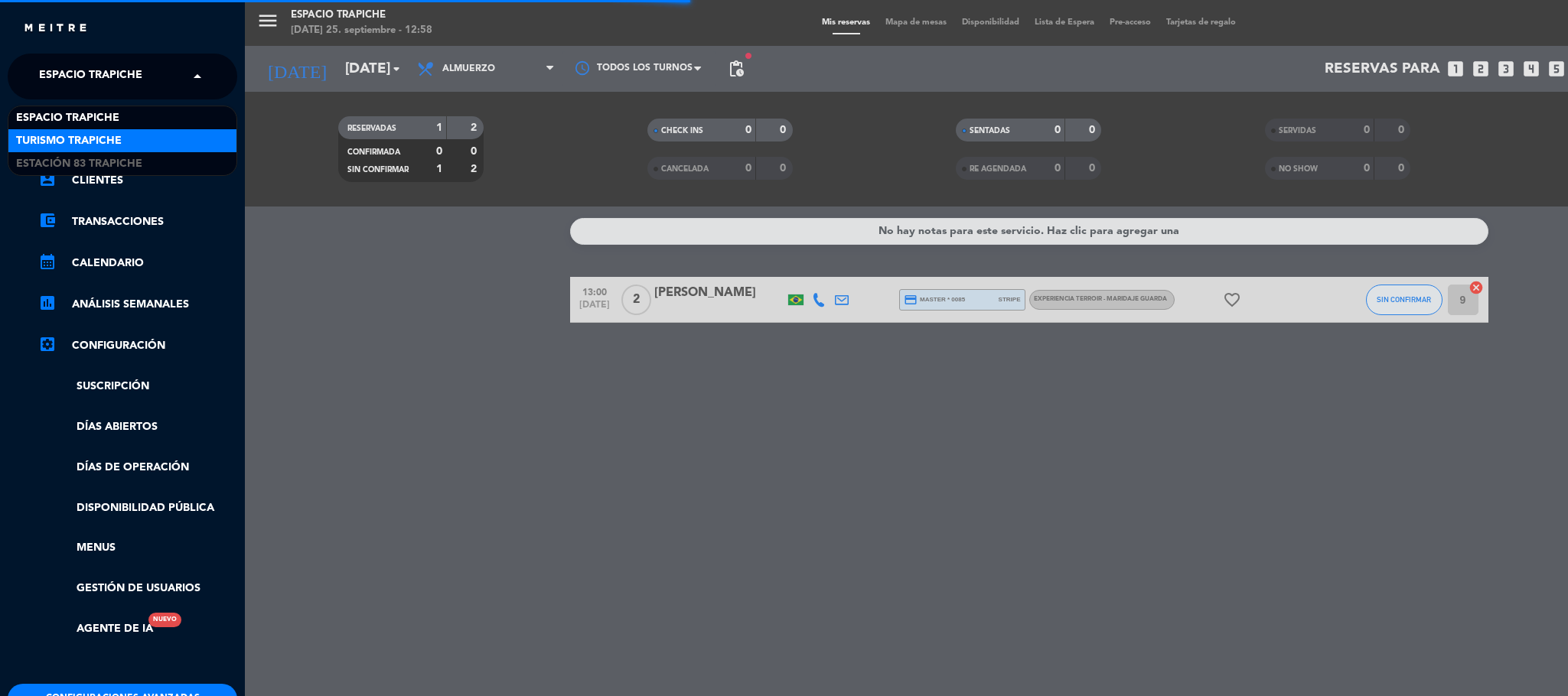
click at [62, 135] on span "Turismo Trapiche" at bounding box center [68, 141] width 105 height 18
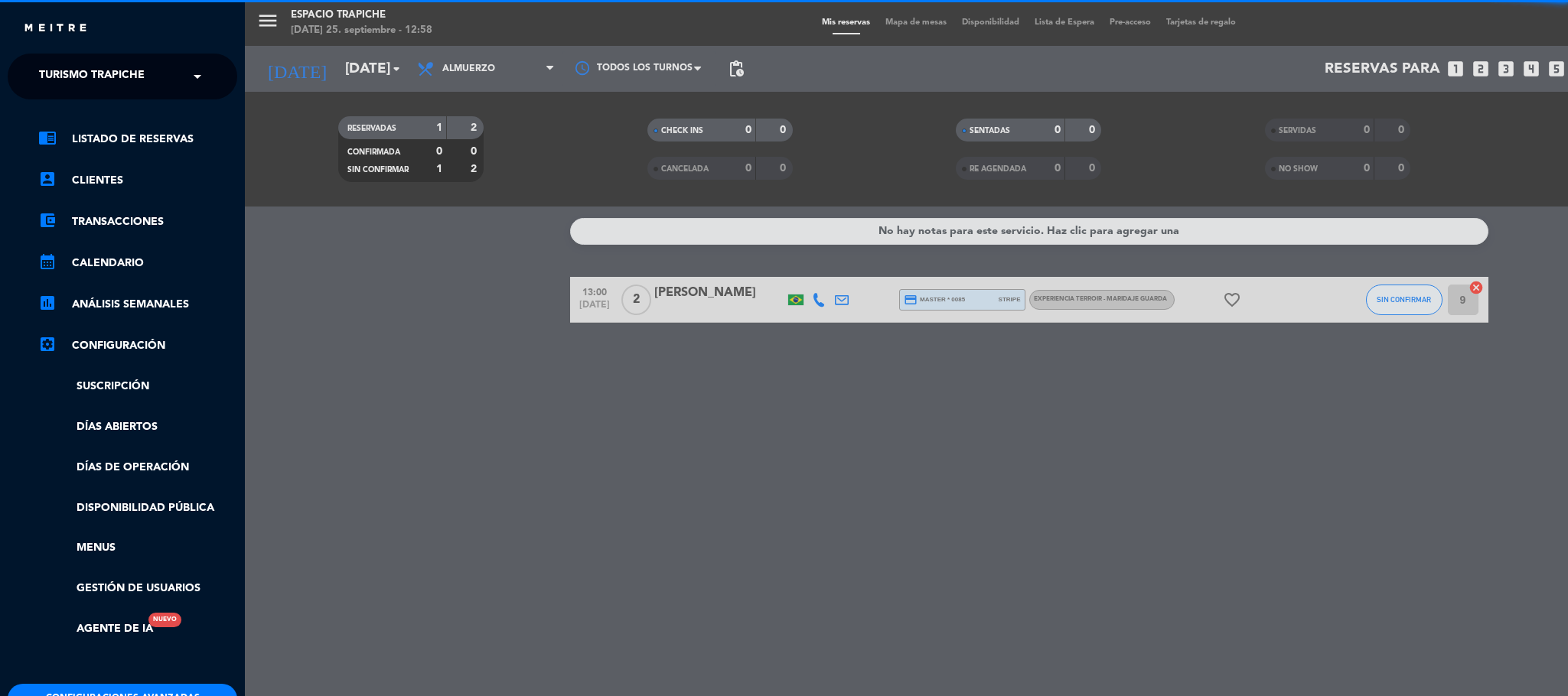
click at [388, 372] on div "menu Espacio Trapiche [DATE] 25. septiembre - 12:58 Mis reservas Mapa de mesas …" at bounding box center [1029, 348] width 1568 height 696
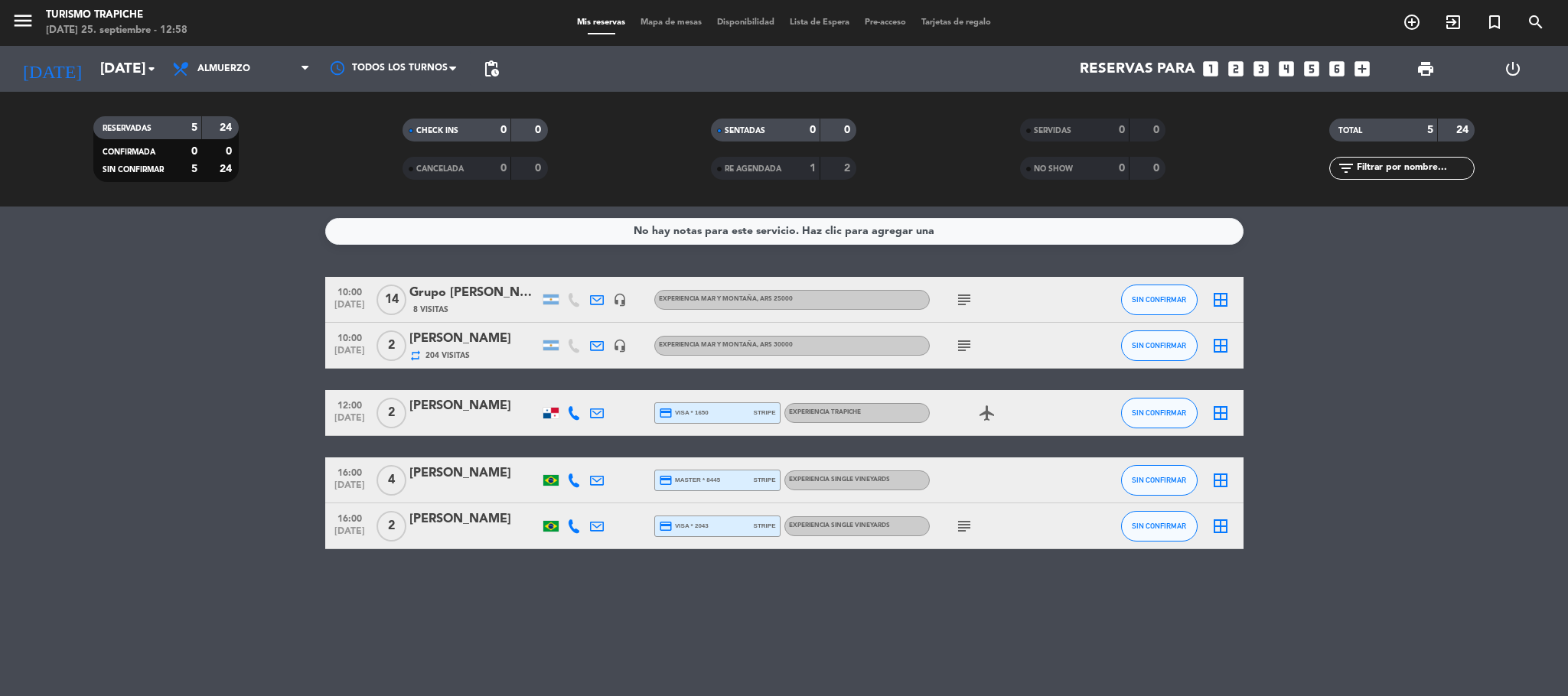
click at [48, 343] on bookings-row "10:00 [DATE] Grupo [PERSON_NAME] 8 Visitas headset_mic EXPERIENCIA MAR Y MONTAÑ…" at bounding box center [784, 413] width 1568 height 272
click at [230, 323] on bookings-row "10:00 [DATE] Grupo [PERSON_NAME] 8 Visitas headset_mic EXPERIENCIA MAR Y MONTAÑ…" at bounding box center [784, 413] width 1568 height 272
click at [212, 361] on bookings-row "10:00 [DATE] Grupo [PERSON_NAME] 8 Visitas headset_mic EXPERIENCIA MAR Y MONTAÑ…" at bounding box center [784, 413] width 1568 height 272
click at [598, 298] on icon at bounding box center [597, 299] width 14 height 14
click at [970, 296] on icon "subject" at bounding box center [964, 300] width 19 height 19
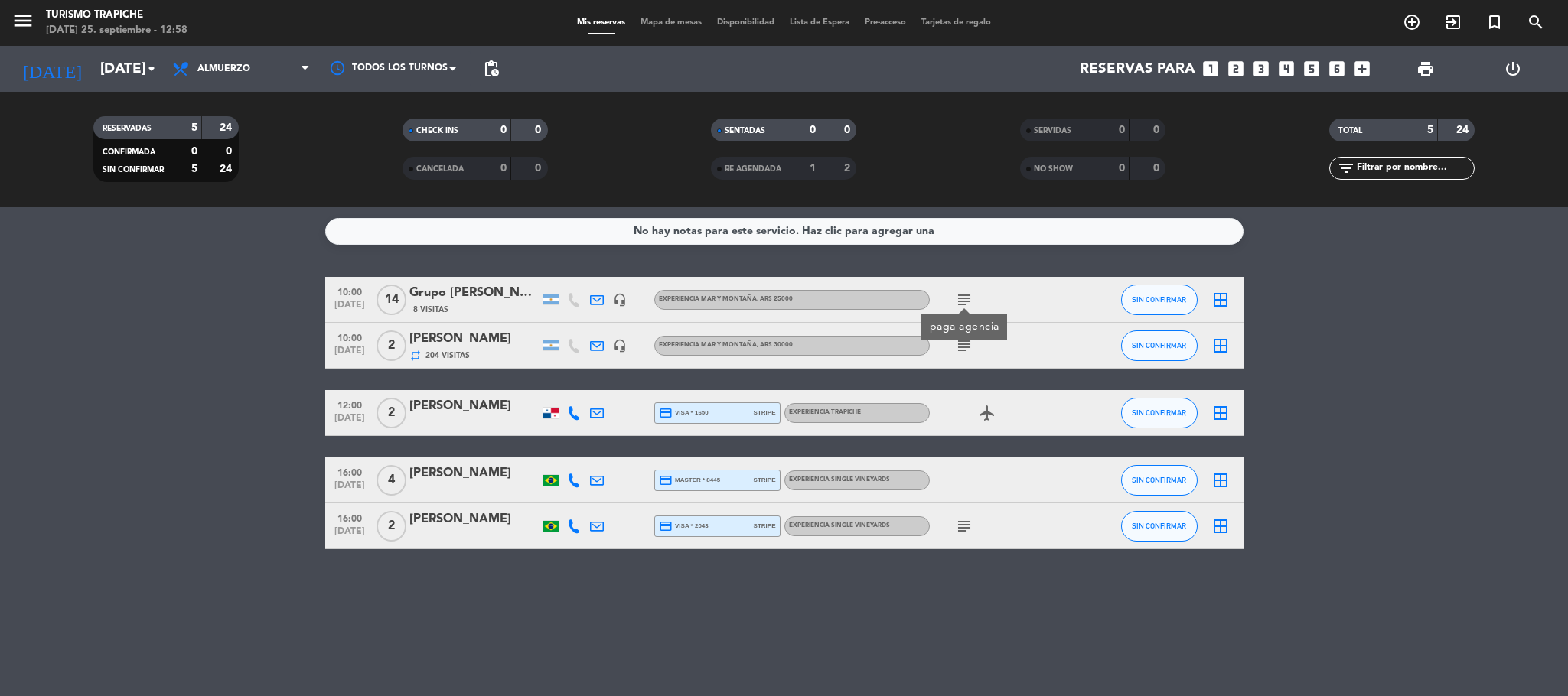
click at [962, 354] on div "subject" at bounding box center [998, 345] width 138 height 45
click at [962, 349] on icon "subject" at bounding box center [964, 346] width 19 height 19
click at [185, 425] on bookings-row "10:00 [DATE] Grupo [PERSON_NAME] 8 Visitas headset_mic EXPERIENCIA MAR Y MONTAÑ…" at bounding box center [784, 413] width 1568 height 272
click at [213, 75] on span "Almuerzo" at bounding box center [241, 69] width 153 height 34
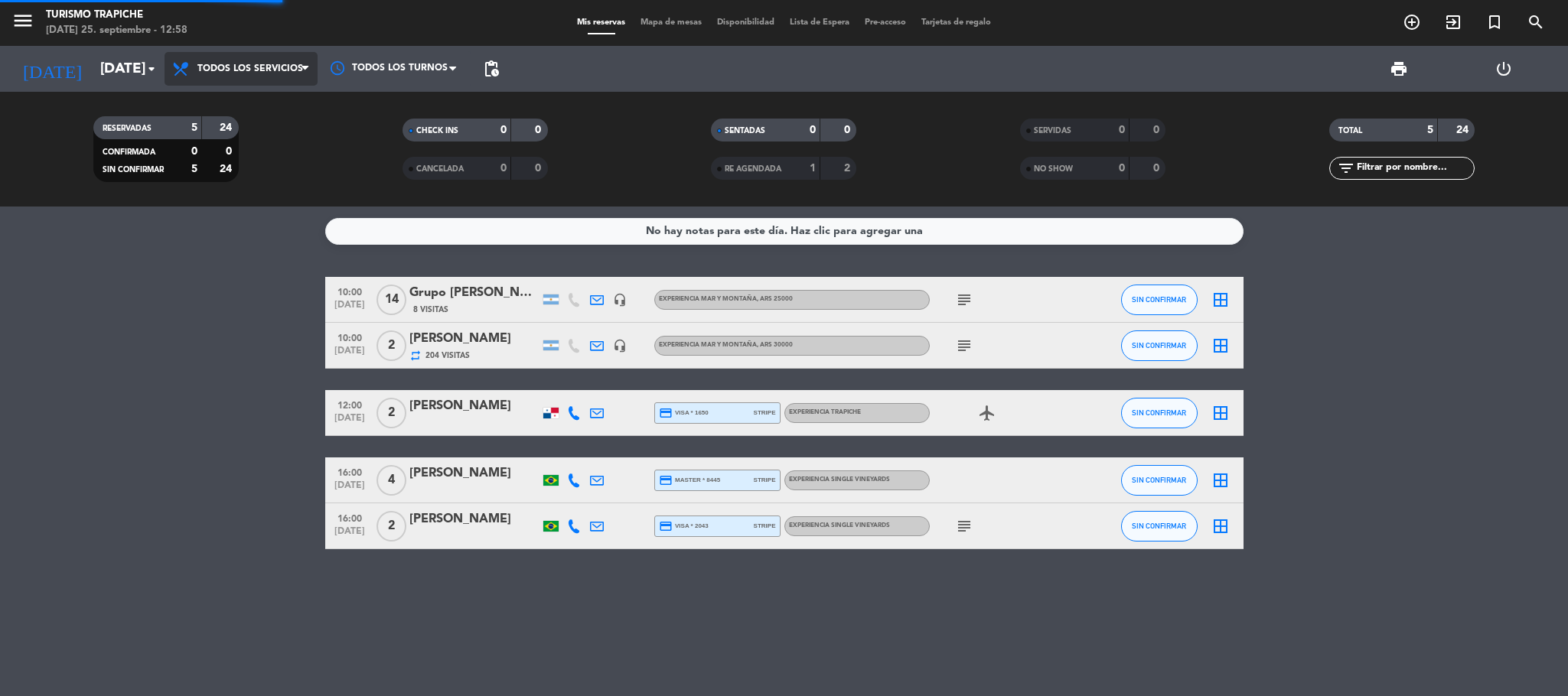
click at [230, 104] on div "menu Turismo Trapiche [DATE] 25. septiembre - 12:58 Mis reservas Mapa de mesas …" at bounding box center [784, 103] width 1568 height 207
click at [199, 318] on bookings-row "10:00 [DATE] Grupo [PERSON_NAME] 8 Visitas headset_mic EXPERIENCIA MAR Y MONTAÑ…" at bounding box center [784, 413] width 1568 height 272
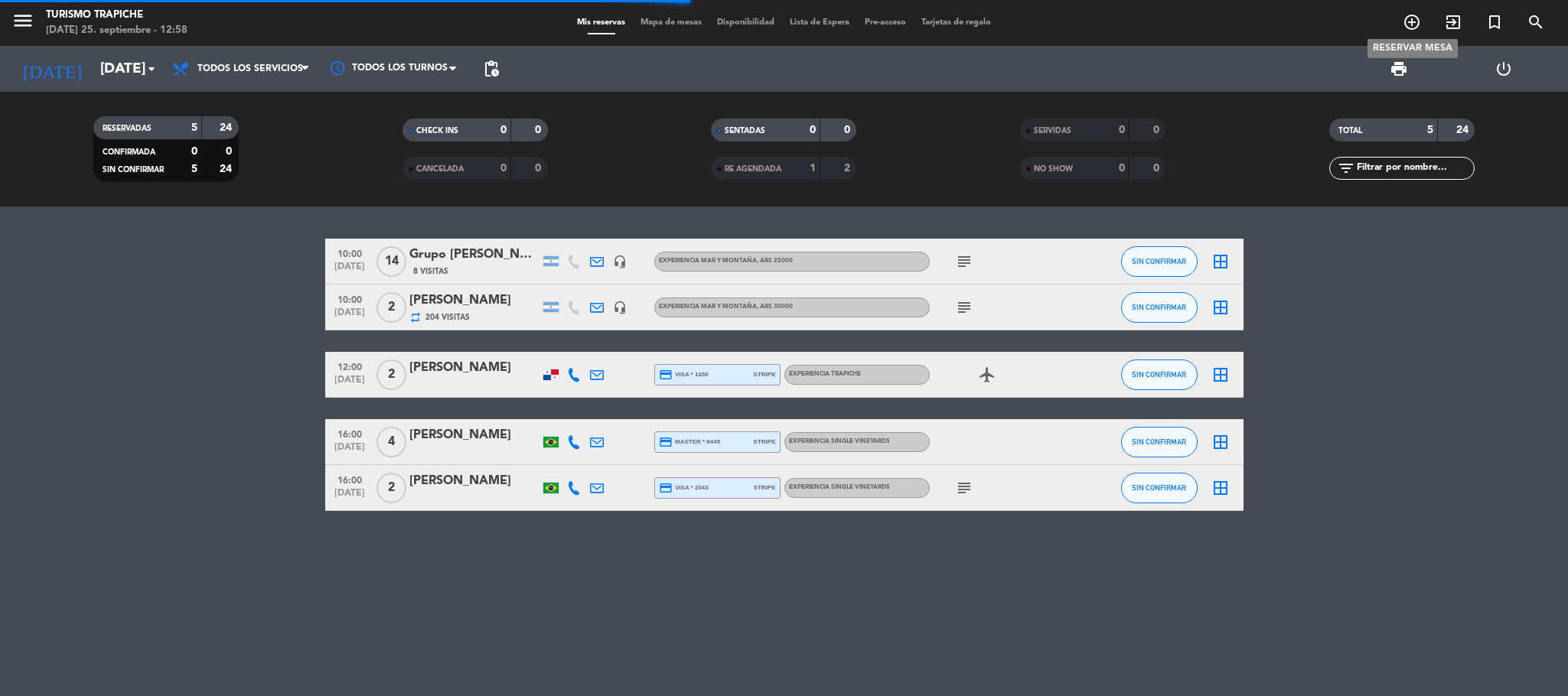
click at [1045, 16] on icon "add_circle_outline" at bounding box center [1412, 22] width 19 height 19
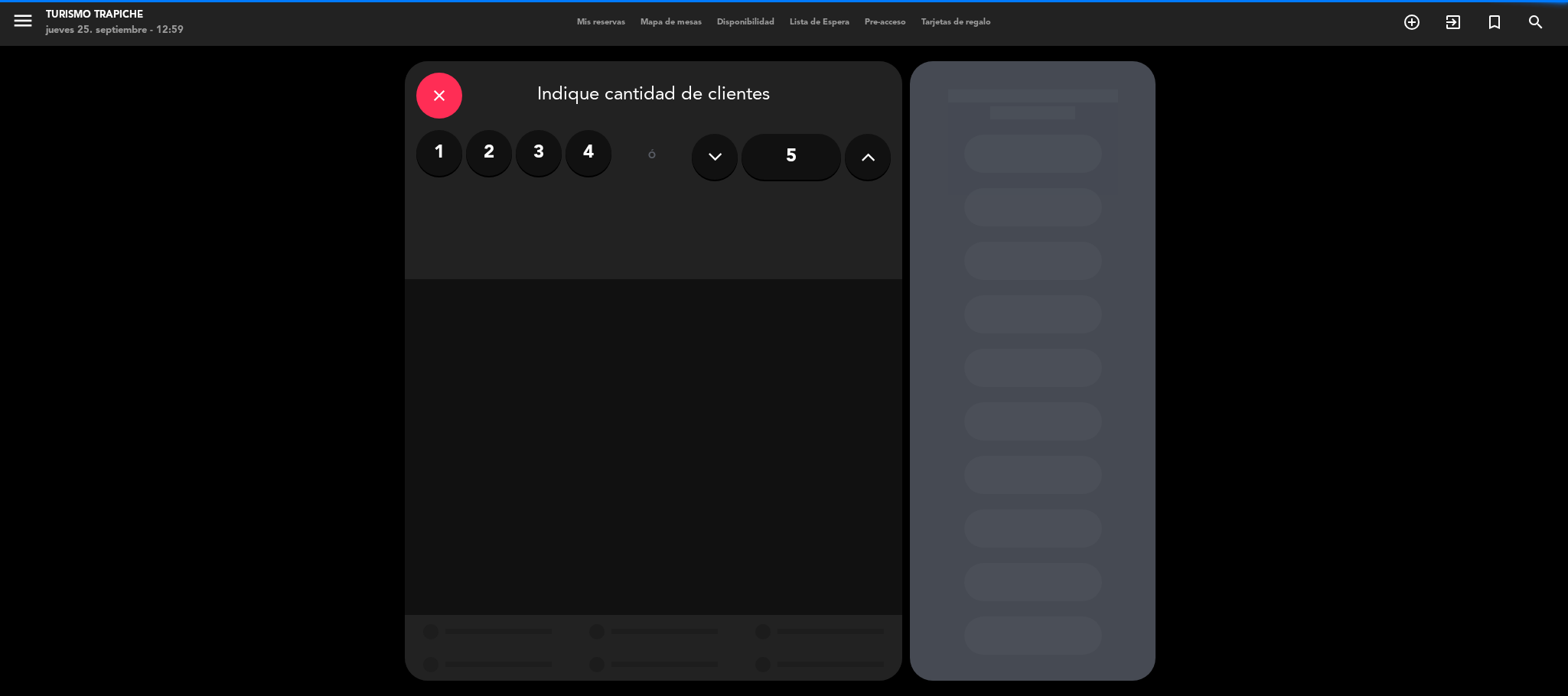
click at [538, 156] on label "3" at bounding box center [538, 153] width 46 height 46
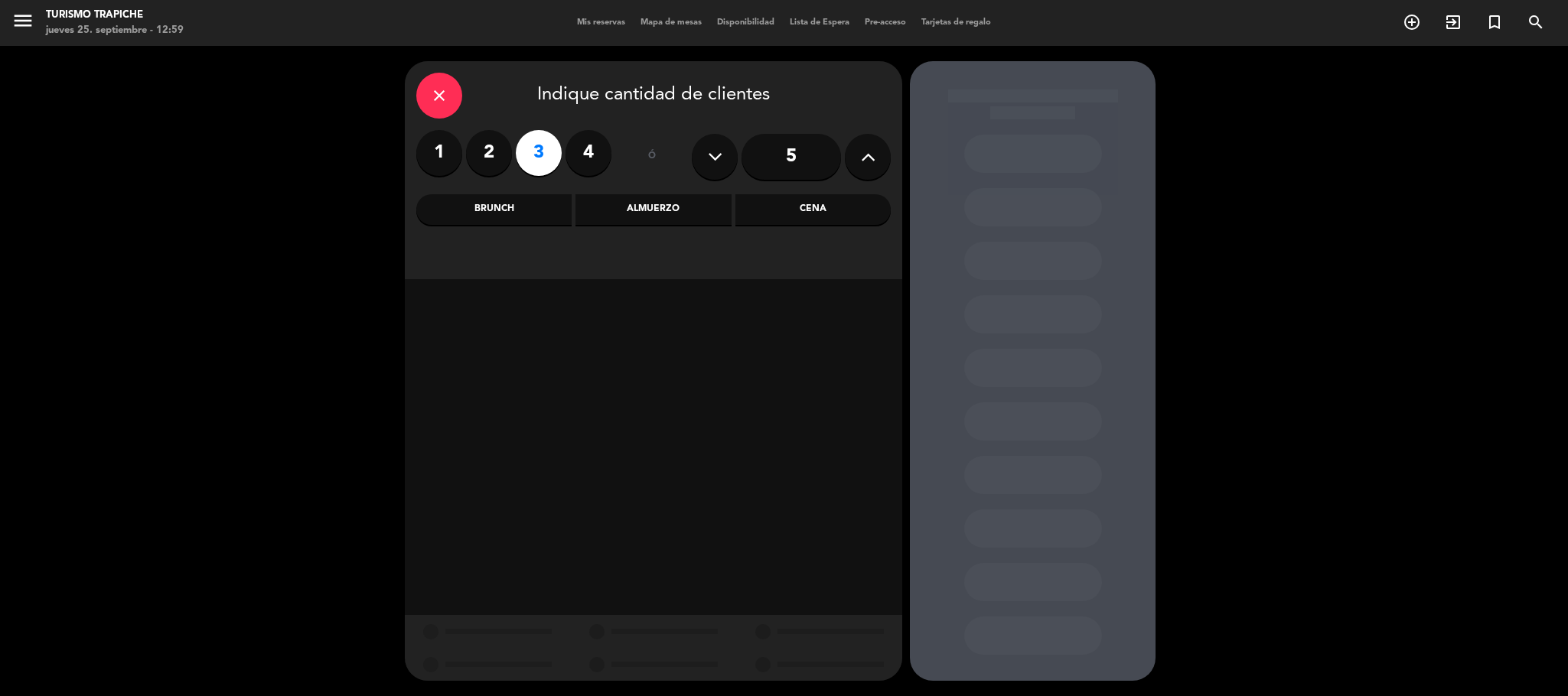
click at [620, 220] on div "Almuerzo" at bounding box center [653, 210] width 156 height 31
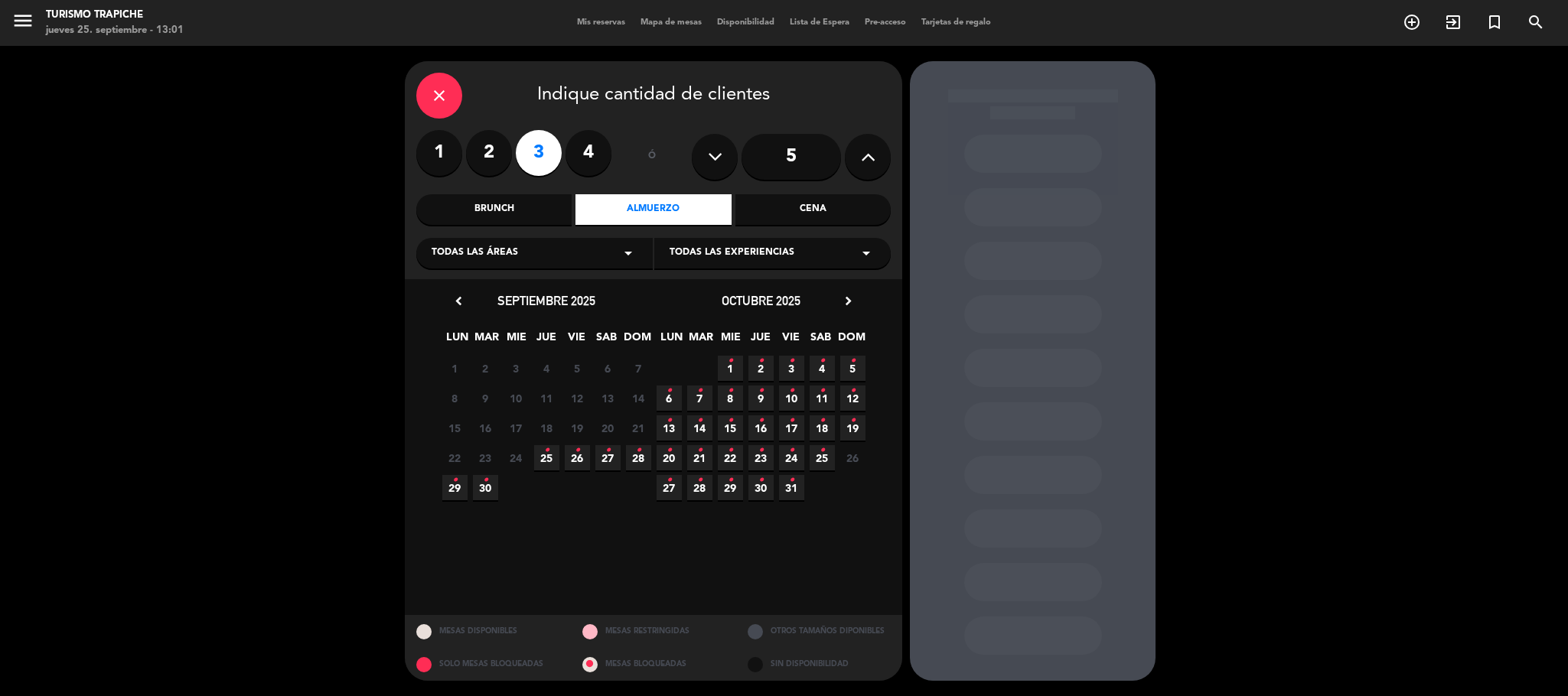
click at [703, 452] on span "21 •" at bounding box center [699, 457] width 25 height 25
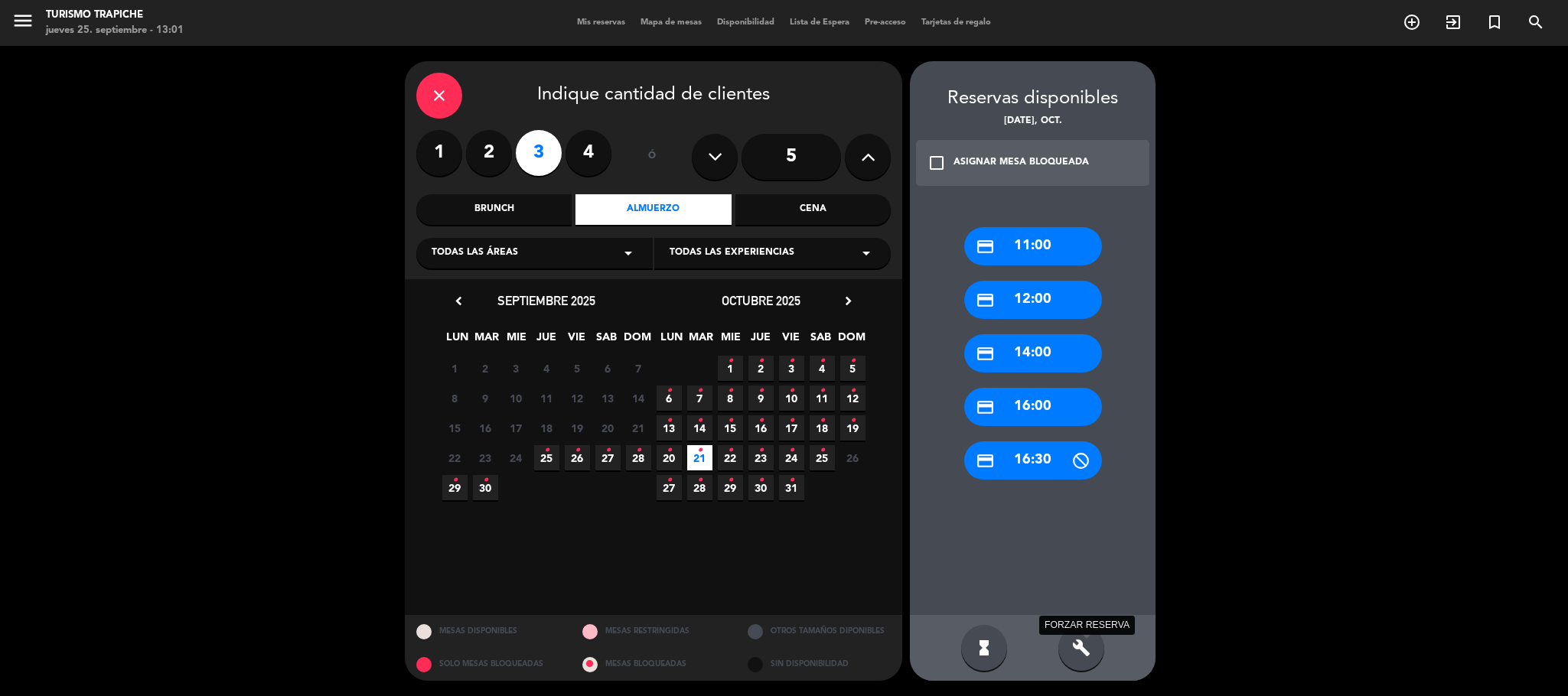
click at [1045, 463] on icon "build" at bounding box center [1081, 648] width 19 height 19
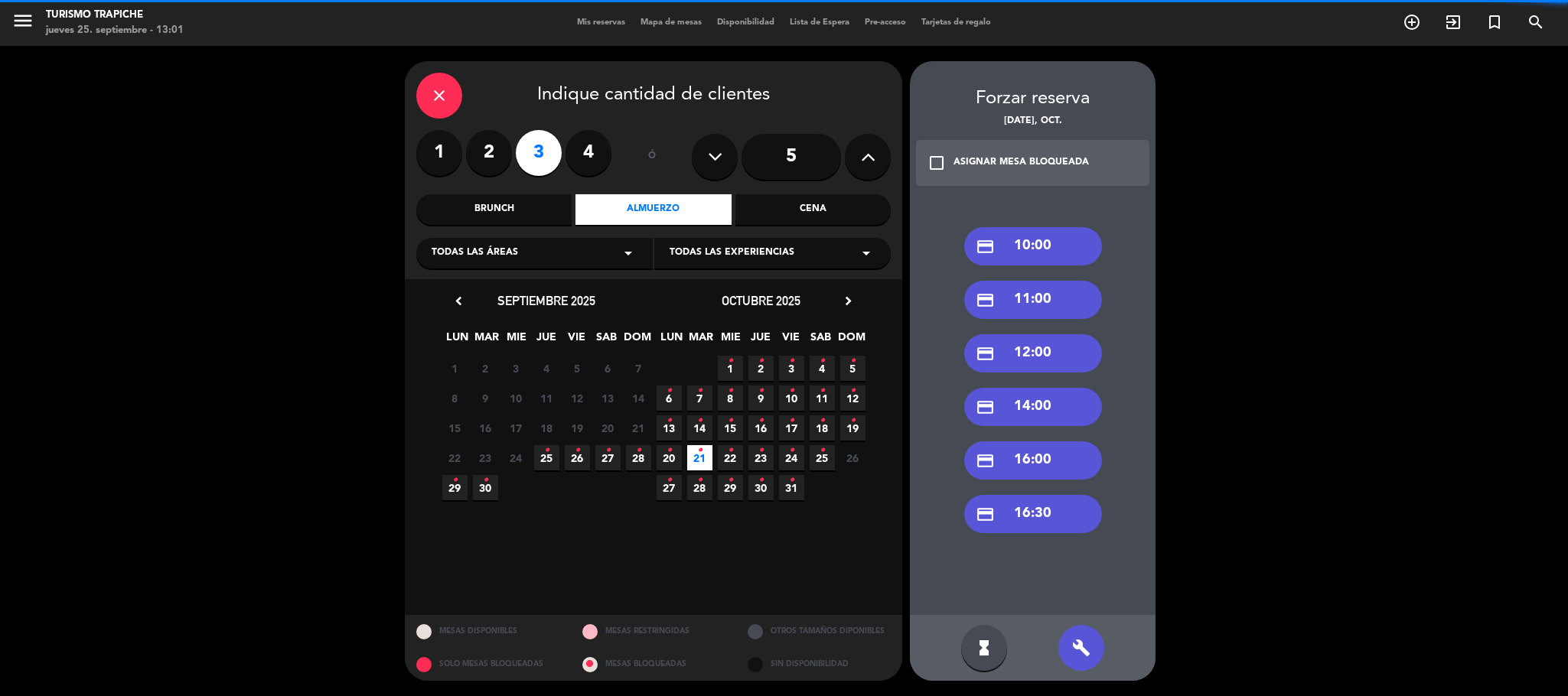
click at [1043, 241] on div "credit_card 10:00" at bounding box center [1033, 246] width 138 height 38
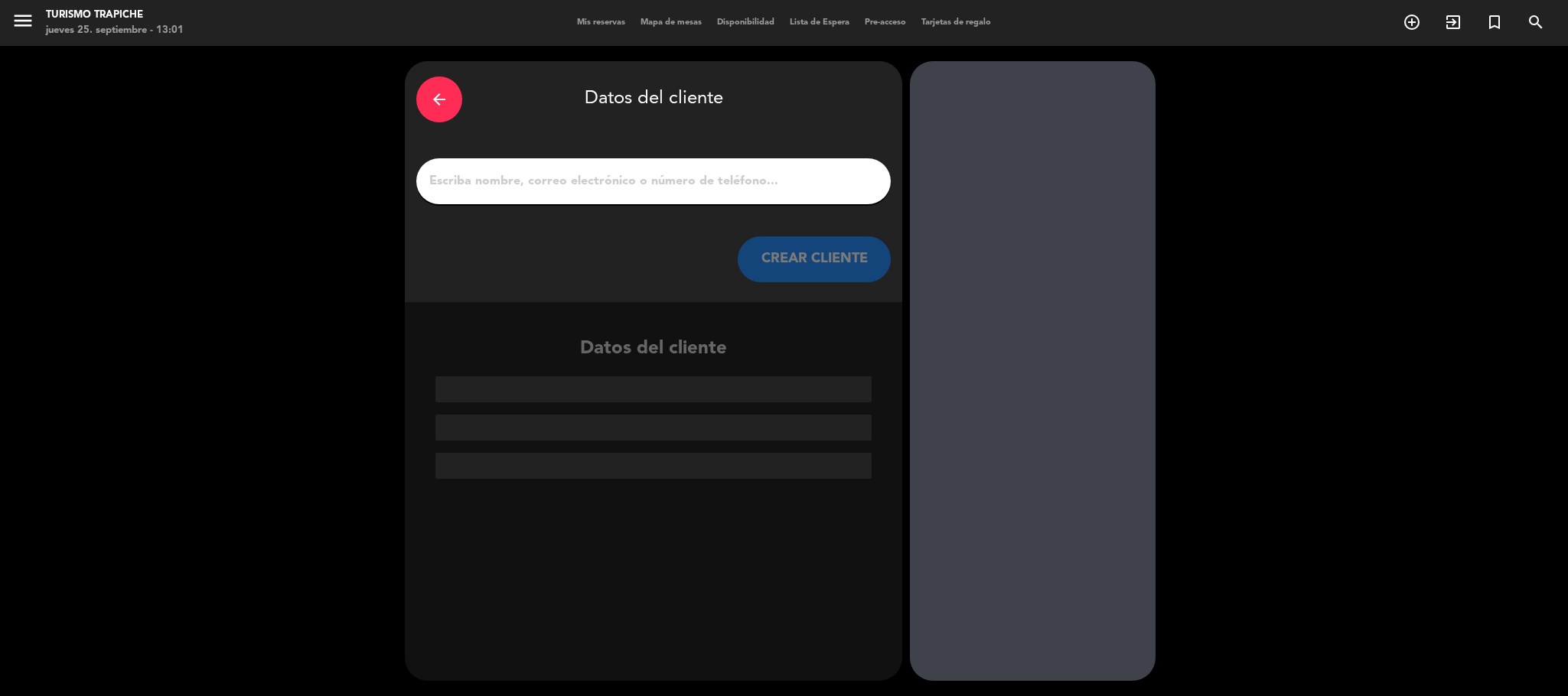
click at [524, 164] on div at bounding box center [653, 181] width 475 height 46
click at [530, 177] on input "1" at bounding box center [653, 181] width 451 height 21
click at [682, 191] on input "1" at bounding box center [653, 181] width 451 height 21
paste input "[PERSON_NAME]"
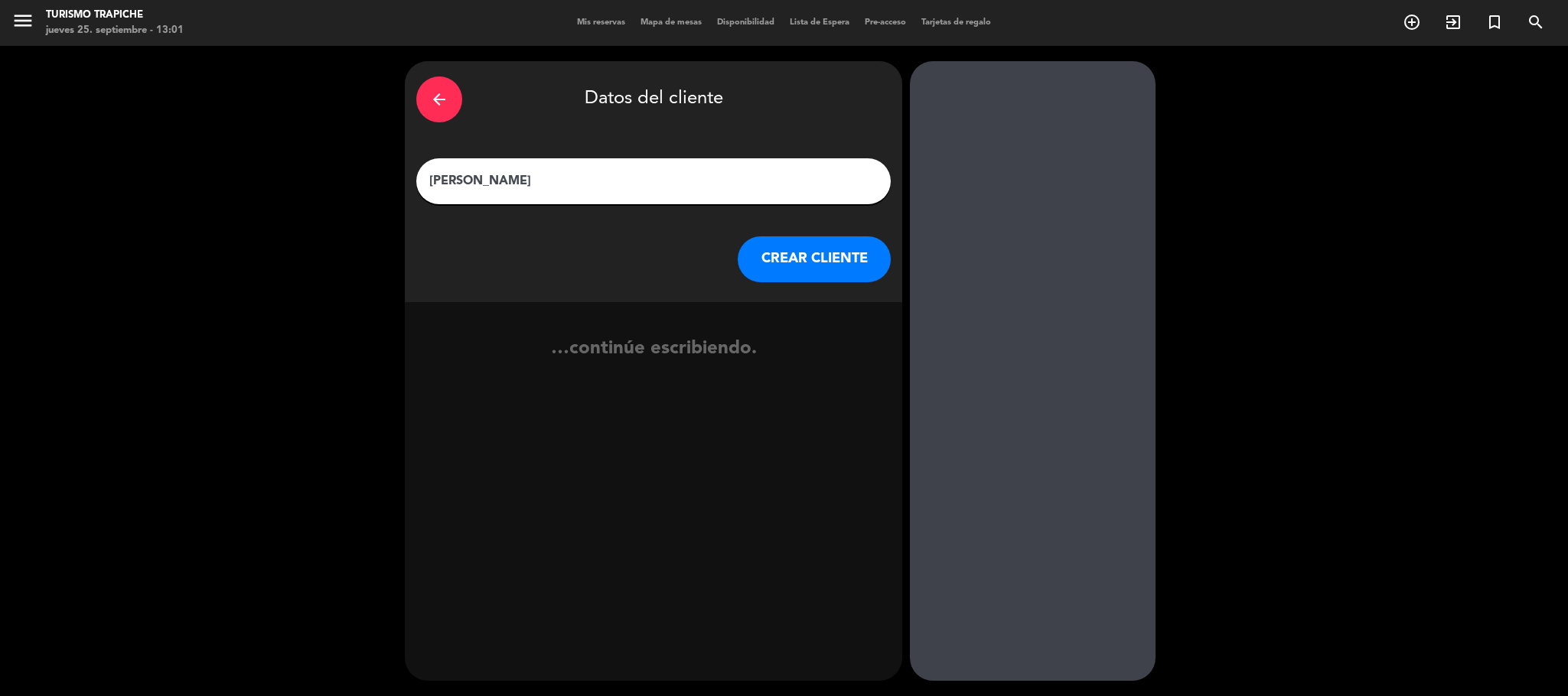
type input "[PERSON_NAME]"
click at [792, 262] on button "CREAR CLIENTE" at bounding box center [814, 259] width 153 height 46
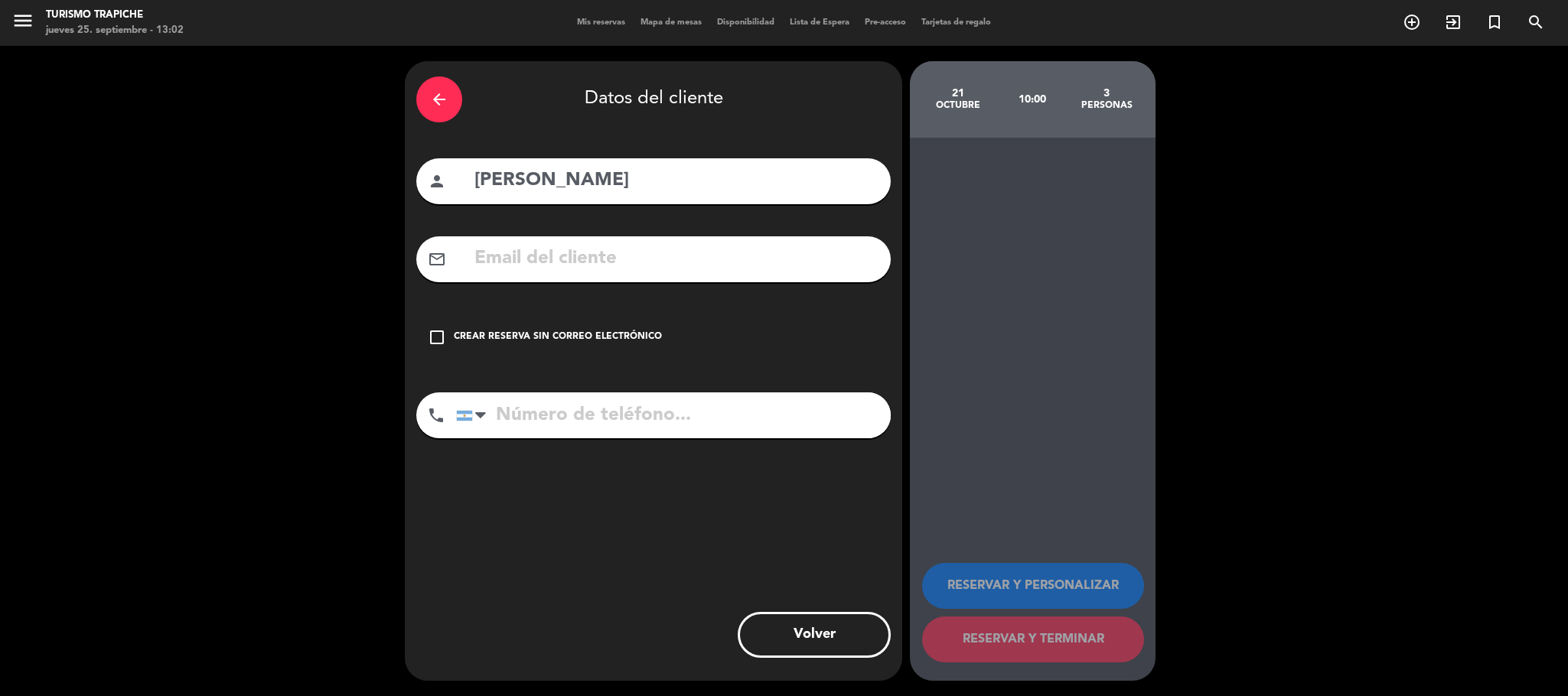
click at [536, 260] on input "text" at bounding box center [676, 259] width 406 height 32
paste input "MWC <[EMAIL_ADDRESS][DOMAIN_NAME]>"
drag, startPoint x: 543, startPoint y: 255, endPoint x: 339, endPoint y: 258, distance: 204.0
click at [339, 257] on div "arrow_back Datos del cliente person [PERSON_NAME] mail_outline MWC <[EMAIL_ADDR…" at bounding box center [784, 371] width 1568 height 650
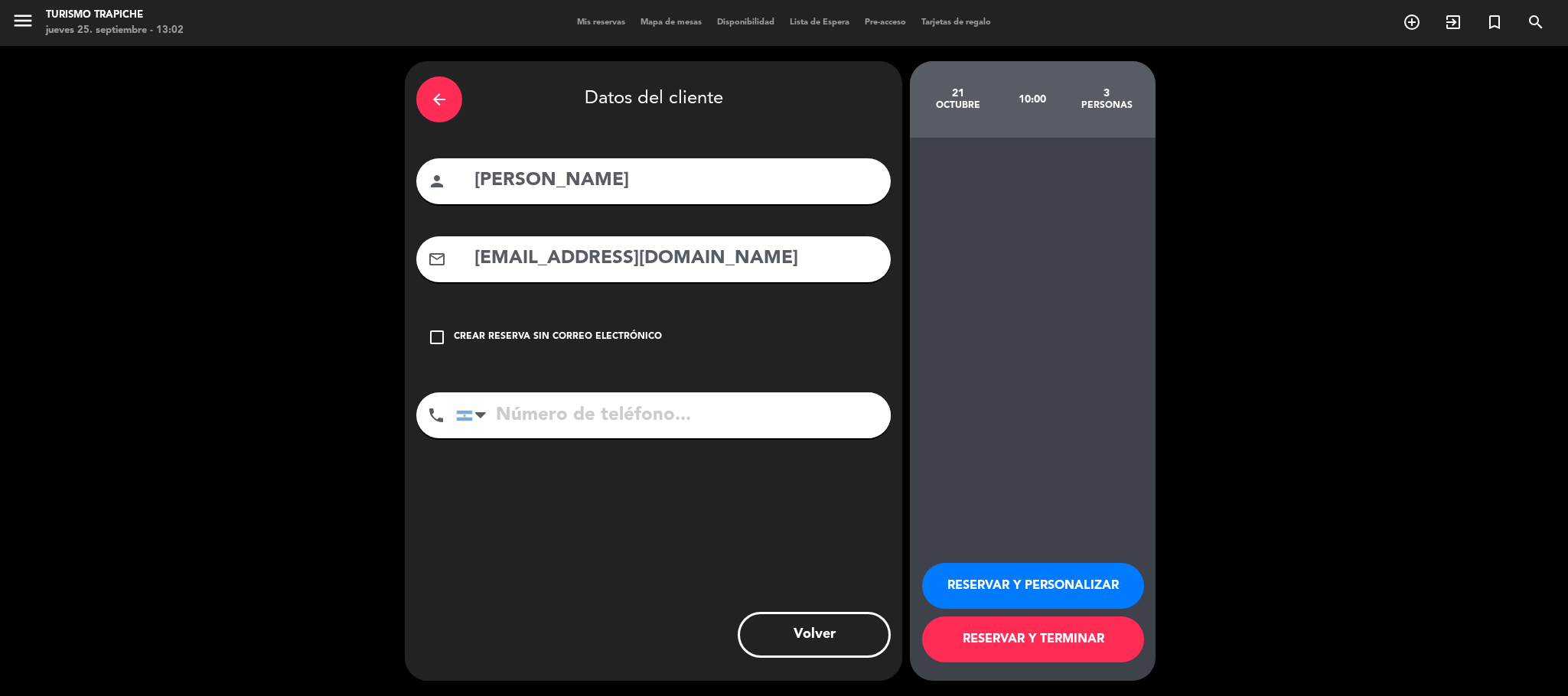
type input "[EMAIL_ADDRESS][DOMAIN_NAME]"
drag, startPoint x: 708, startPoint y: 184, endPoint x: 337, endPoint y: 182, distance: 371.0
click at [337, 182] on div "arrow_back Datos del cliente person [PERSON_NAME] mail_outline [EMAIL_ADDRESS][…" at bounding box center [784, 371] width 1568 height 650
click at [992, 463] on button "RESERVAR Y PERSONALIZAR" at bounding box center [1033, 585] width 222 height 46
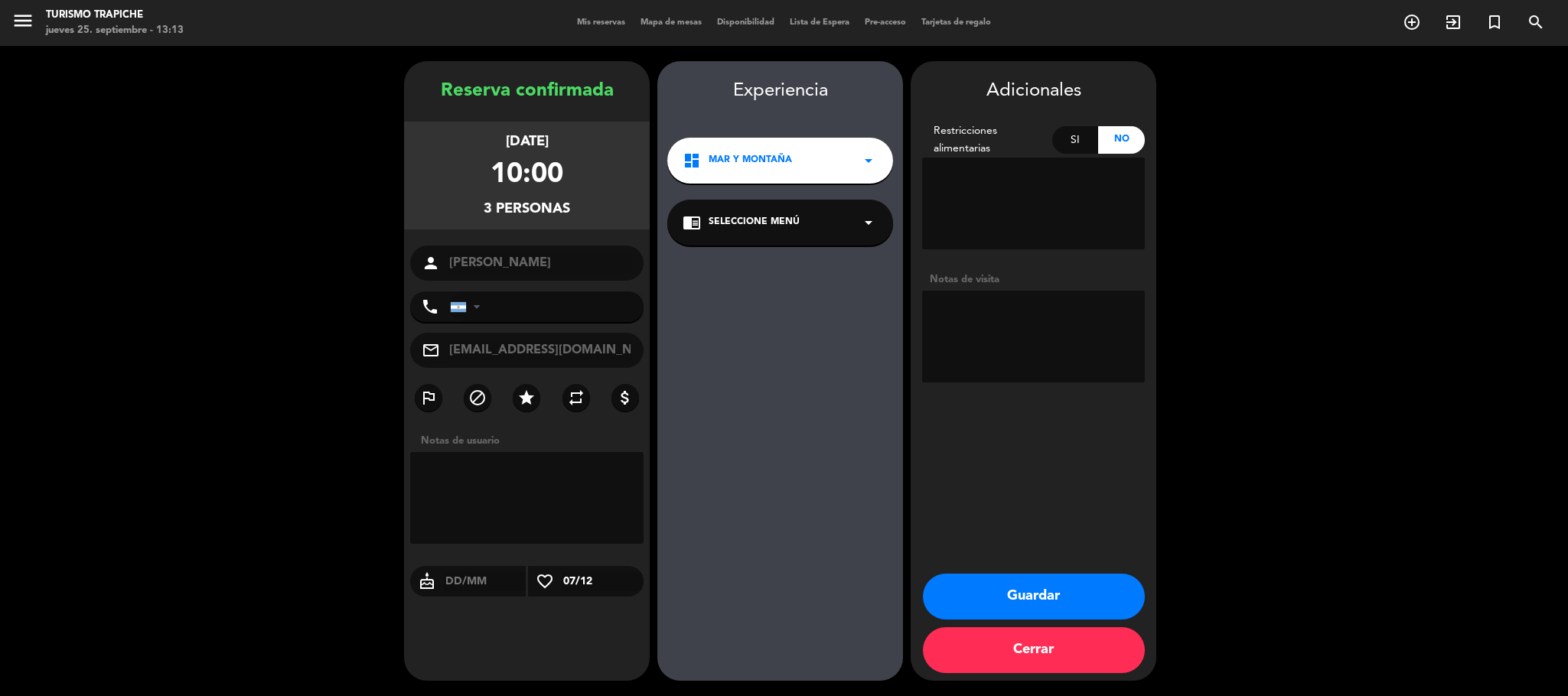
click at [997, 349] on textarea at bounding box center [1033, 336] width 223 height 92
type textarea "paga agencia"
click at [568, 390] on icon "repeat" at bounding box center [576, 398] width 19 height 19
click at [1045, 463] on div "Adicionales Restricciones alimentarias Si No Notas de visita Guardar Cerrar" at bounding box center [1034, 371] width 246 height 620
click at [1032, 463] on button "Guardar" at bounding box center [1034, 596] width 222 height 46
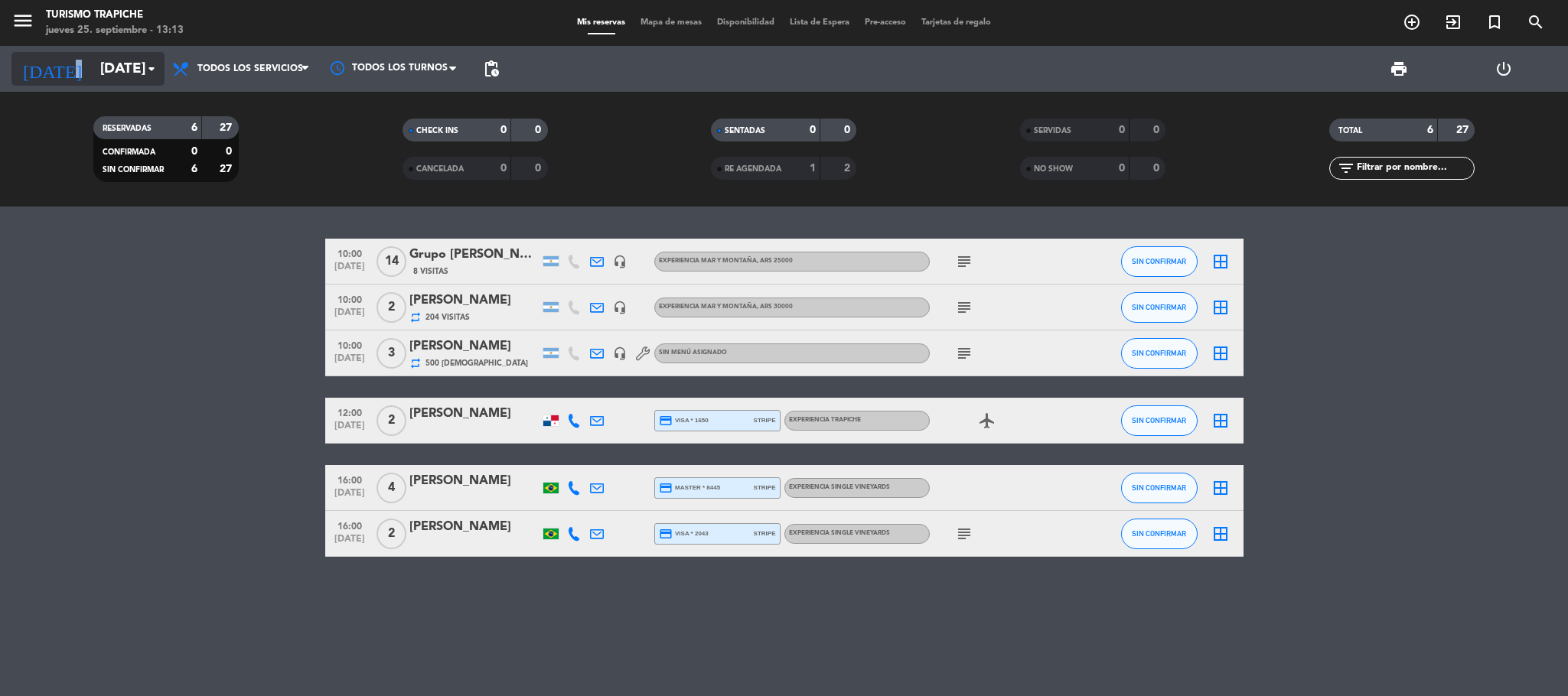
click at [53, 60] on div "[DATE] [DATE] arrow_drop_down" at bounding box center [88, 69] width 153 height 34
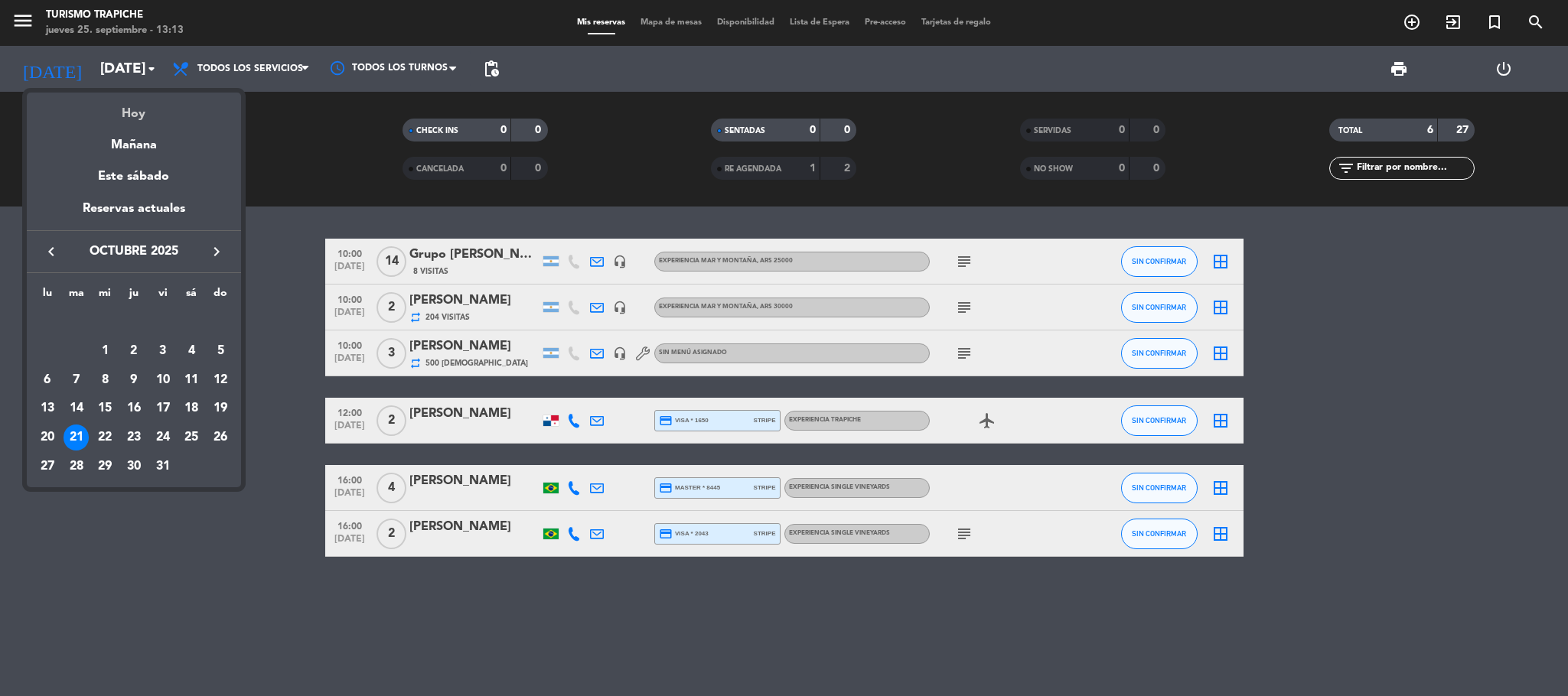
click at [116, 111] on div "Hoy" at bounding box center [134, 108] width 214 height 32
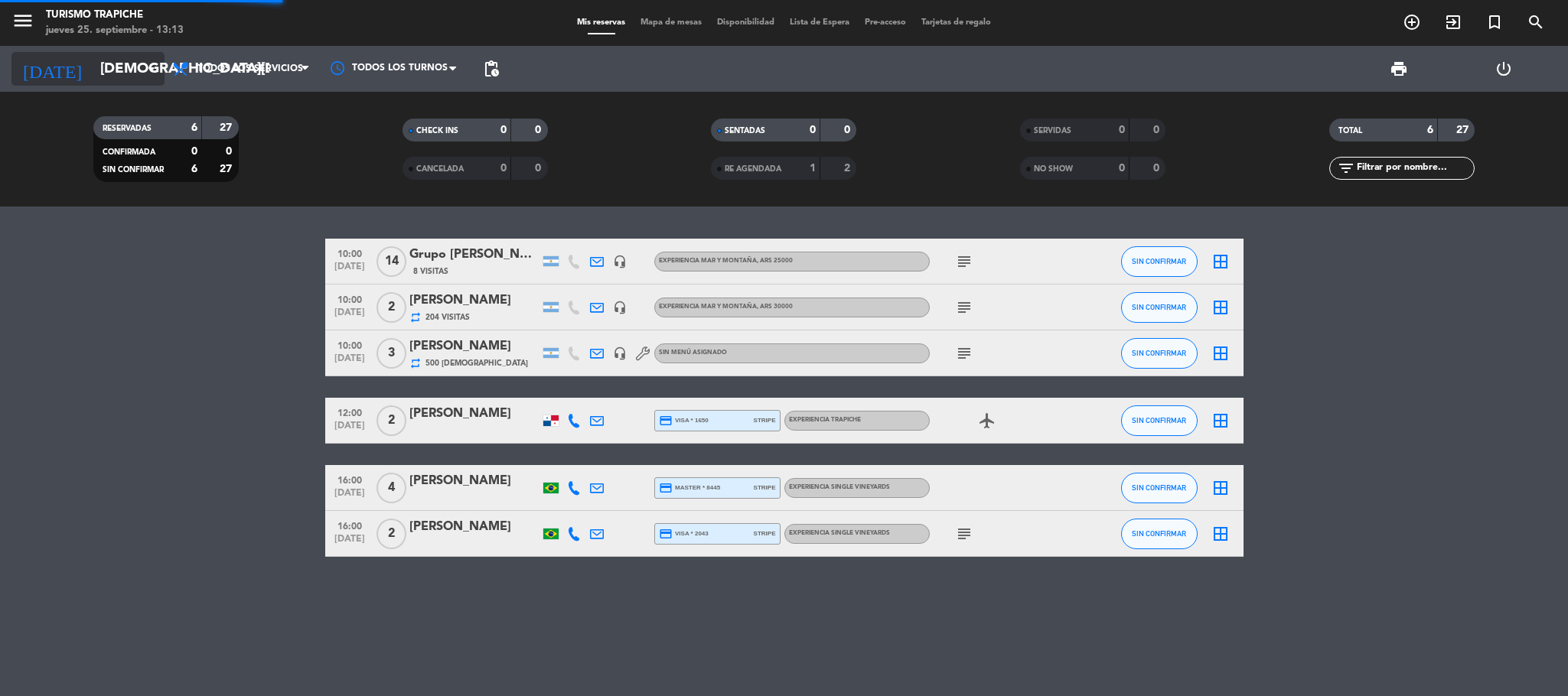
click at [106, 81] on input "[DEMOGRAPHIC_DATA][DATE]" at bounding box center [185, 69] width 185 height 32
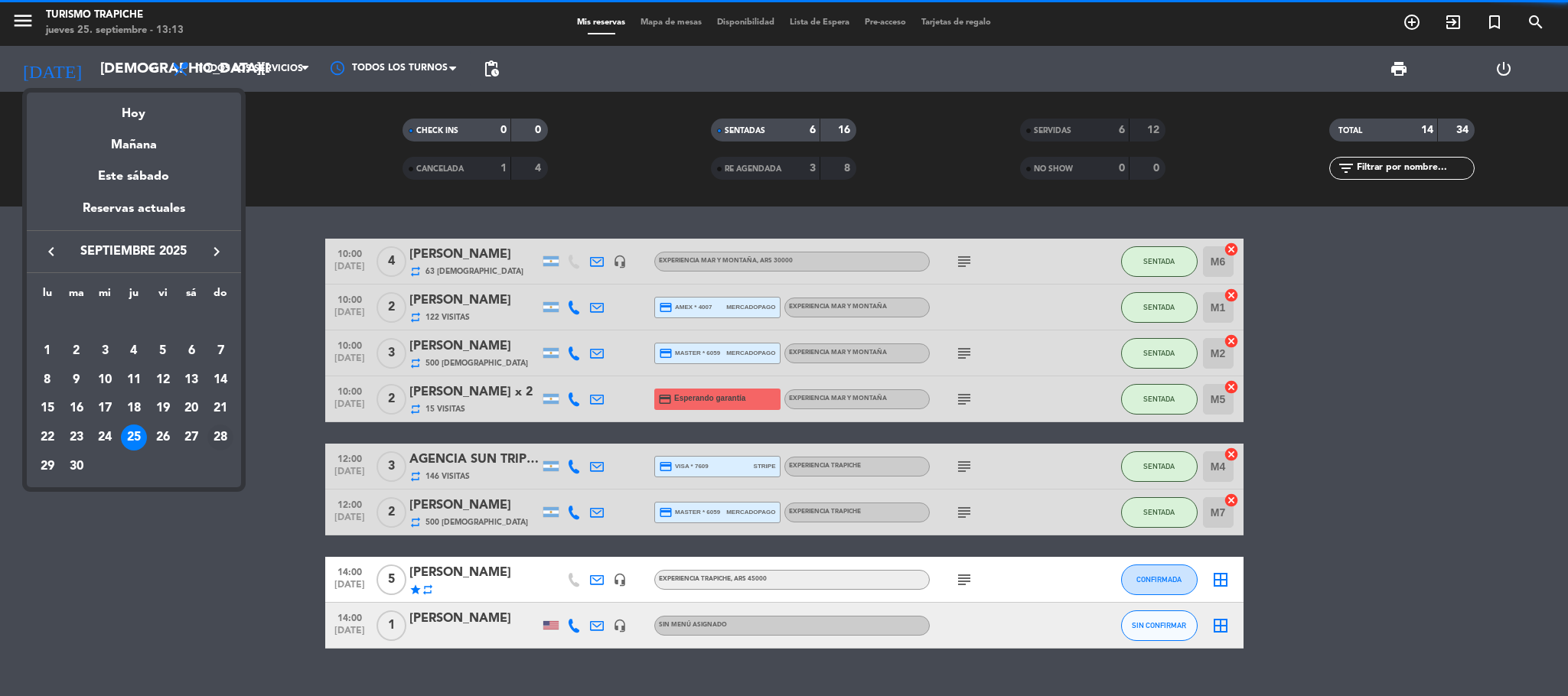
click at [213, 430] on div "28" at bounding box center [220, 438] width 26 height 26
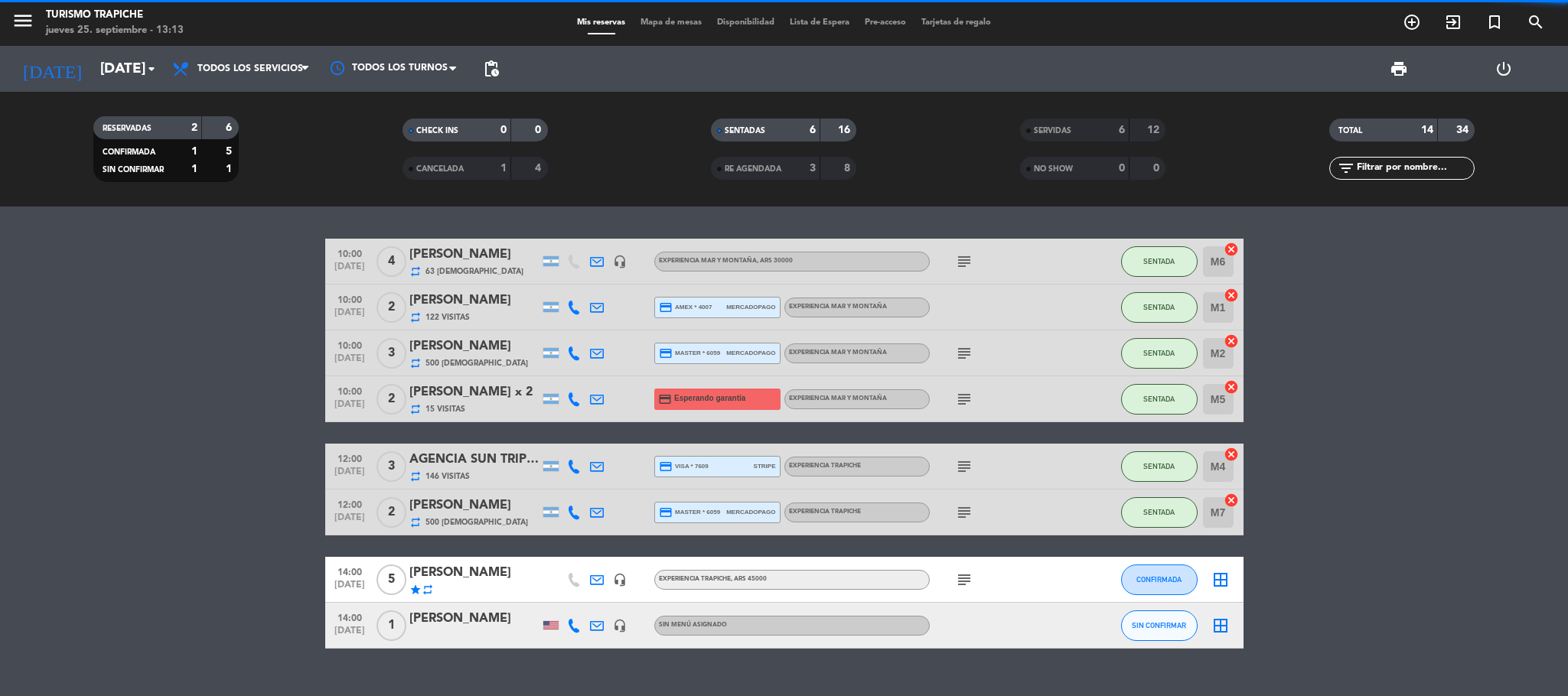
click at [184, 462] on bookings-row "10:00 [DATE] 4 [PERSON_NAME] repeat 63 Visitas headset_mic EXPERIENCIA MAR Y MO…" at bounding box center [784, 444] width 1568 height 410
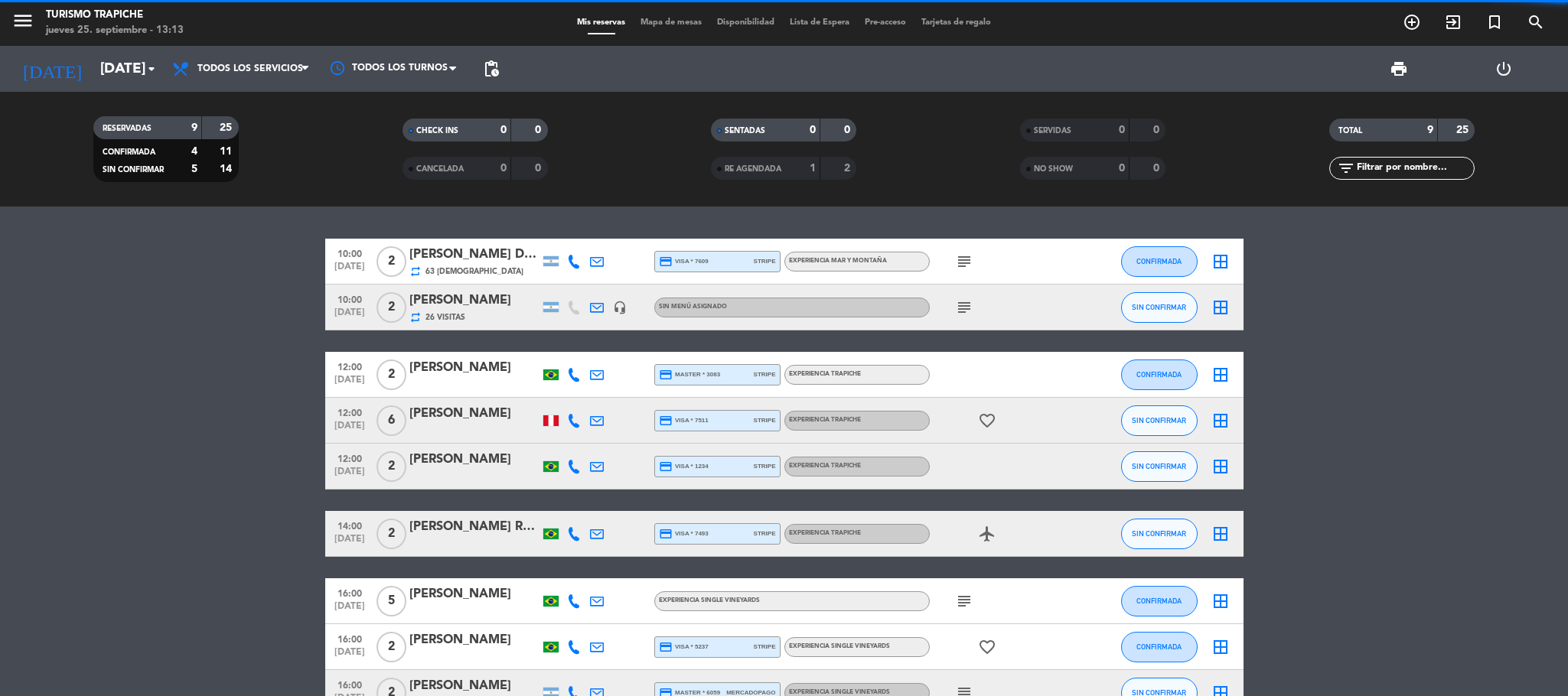
click at [147, 463] on bookings-row "10:00 [DATE] 2 [PERSON_NAME] DA [PERSON_NAME] [PERSON_NAME] x 2- AGENCIA SUNTRI…" at bounding box center [784, 477] width 1568 height 477
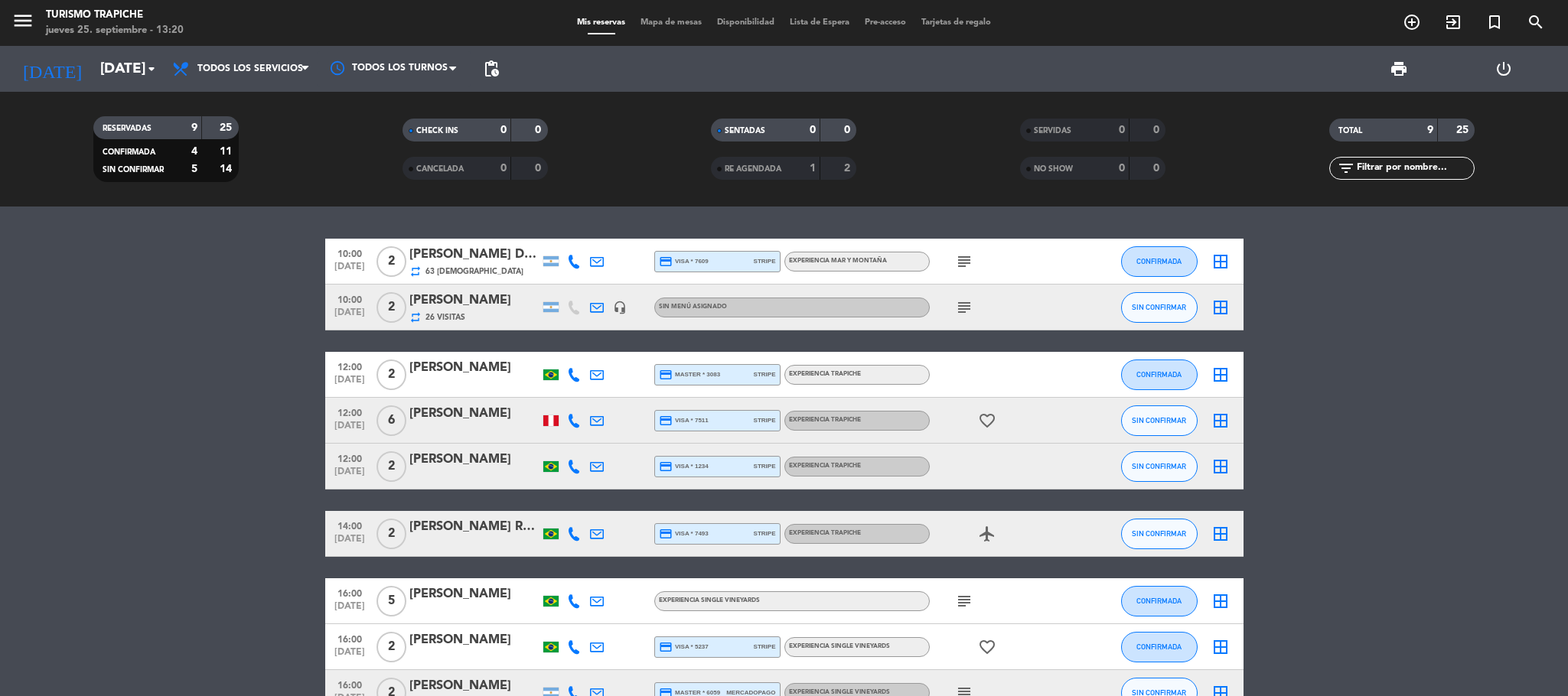
click at [241, 453] on bookings-row "10:00 [DATE] 2 [PERSON_NAME] DA [PERSON_NAME] [PERSON_NAME] x 2- AGENCIA SUNTRI…" at bounding box center [784, 477] width 1568 height 477
click at [47, 60] on icon "[DATE]" at bounding box center [51, 69] width 81 height 34
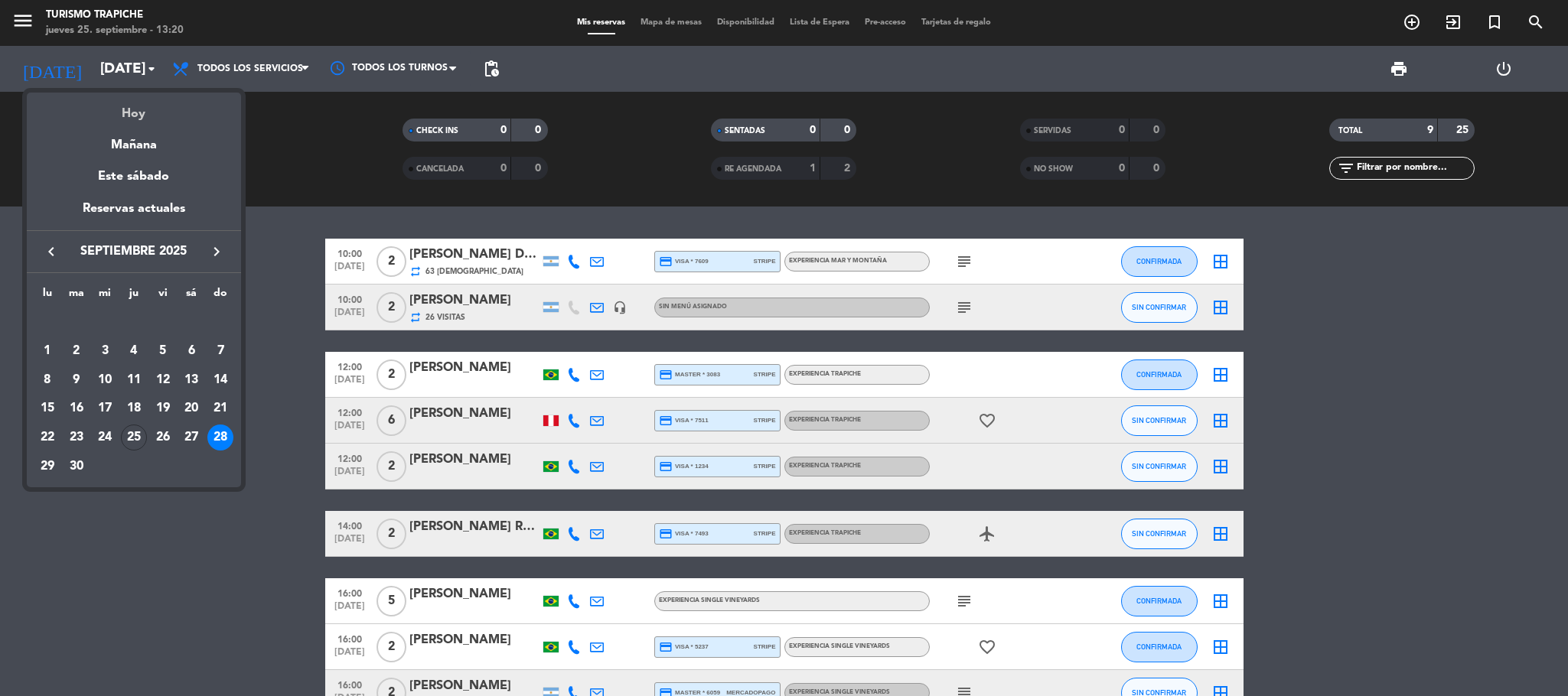
click at [129, 104] on div "Hoy" at bounding box center [134, 108] width 214 height 32
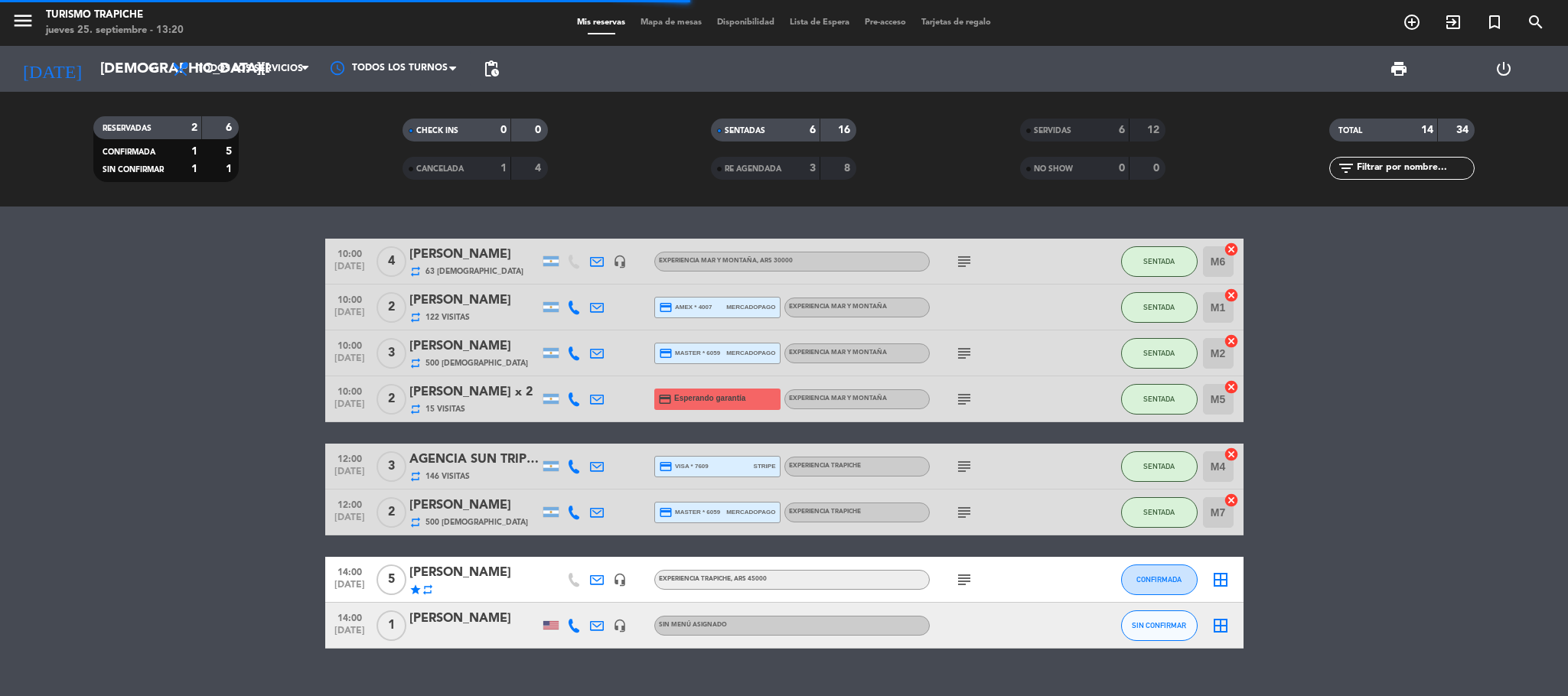
drag, startPoint x: 0, startPoint y: 532, endPoint x: 274, endPoint y: 463, distance: 282.6
click at [2, 463] on bookings-row "10:00 [DATE] 4 [PERSON_NAME] repeat 63 Visitas headset_mic EXPERIENCIA MAR Y MO…" at bounding box center [784, 444] width 1568 height 410
click at [1045, 124] on div "SERVIDAS" at bounding box center [1059, 130] width 71 height 18
click at [198, 377] on bookings-row "10:00 [DATE] 4 [PERSON_NAME] repeat 63 Visitas headset_mic EXPERIENCIA MAR Y MO…" at bounding box center [784, 444] width 1568 height 410
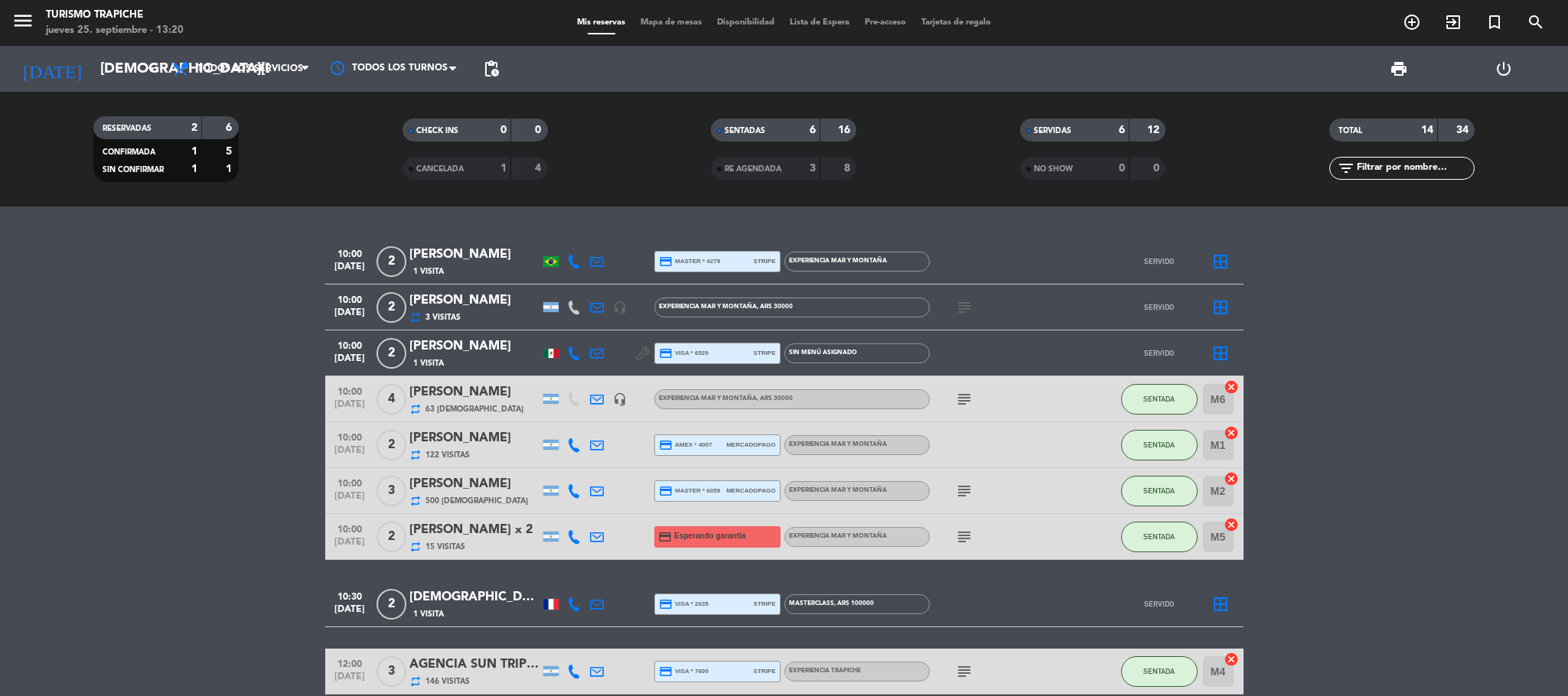
click at [590, 463] on icon at bounding box center [597, 604] width 14 height 14
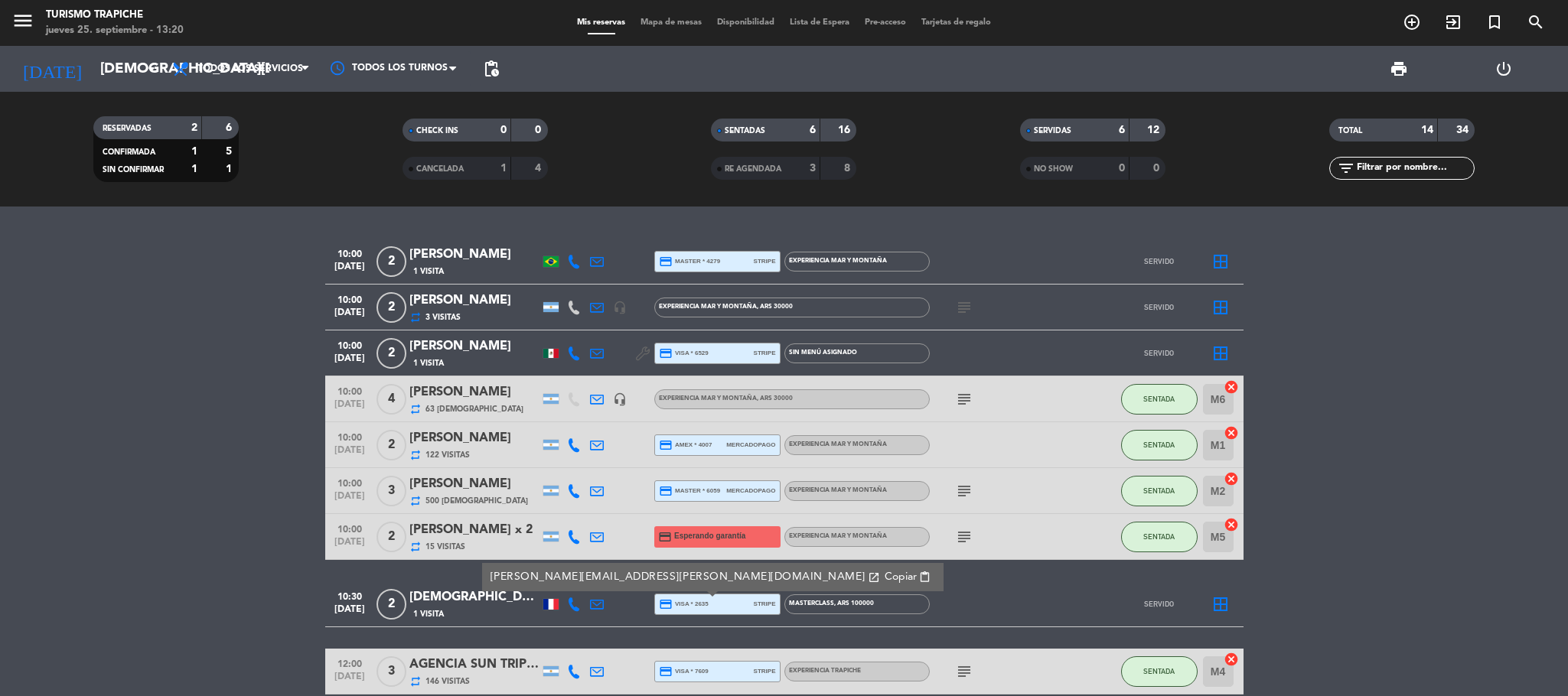
click at [884, 463] on span "Copiar" at bounding box center [900, 577] width 32 height 16
click at [113, 72] on input "[DEMOGRAPHIC_DATA][DATE]" at bounding box center [185, 69] width 185 height 32
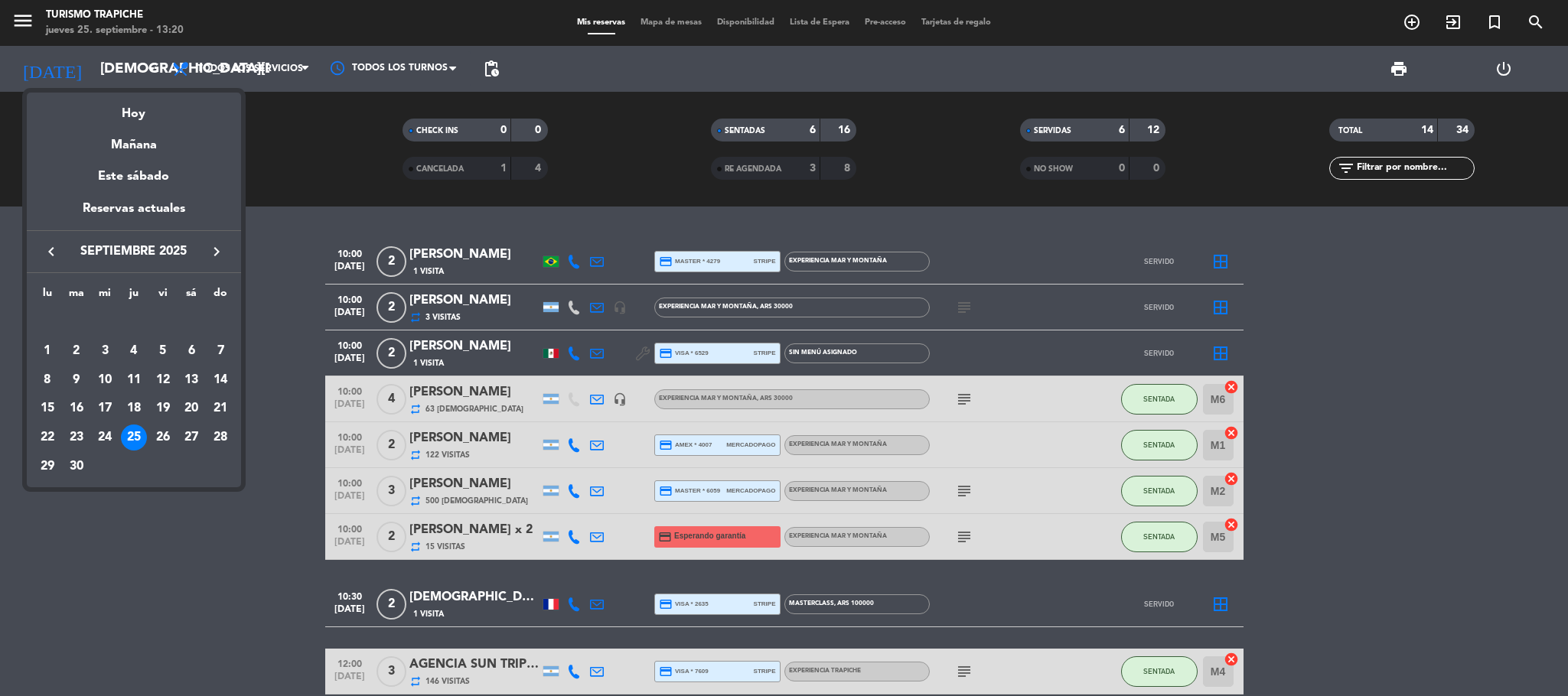
click at [218, 253] on icon "keyboard_arrow_right" at bounding box center [216, 252] width 19 height 19
click at [220, 347] on div "5" at bounding box center [220, 351] width 26 height 26
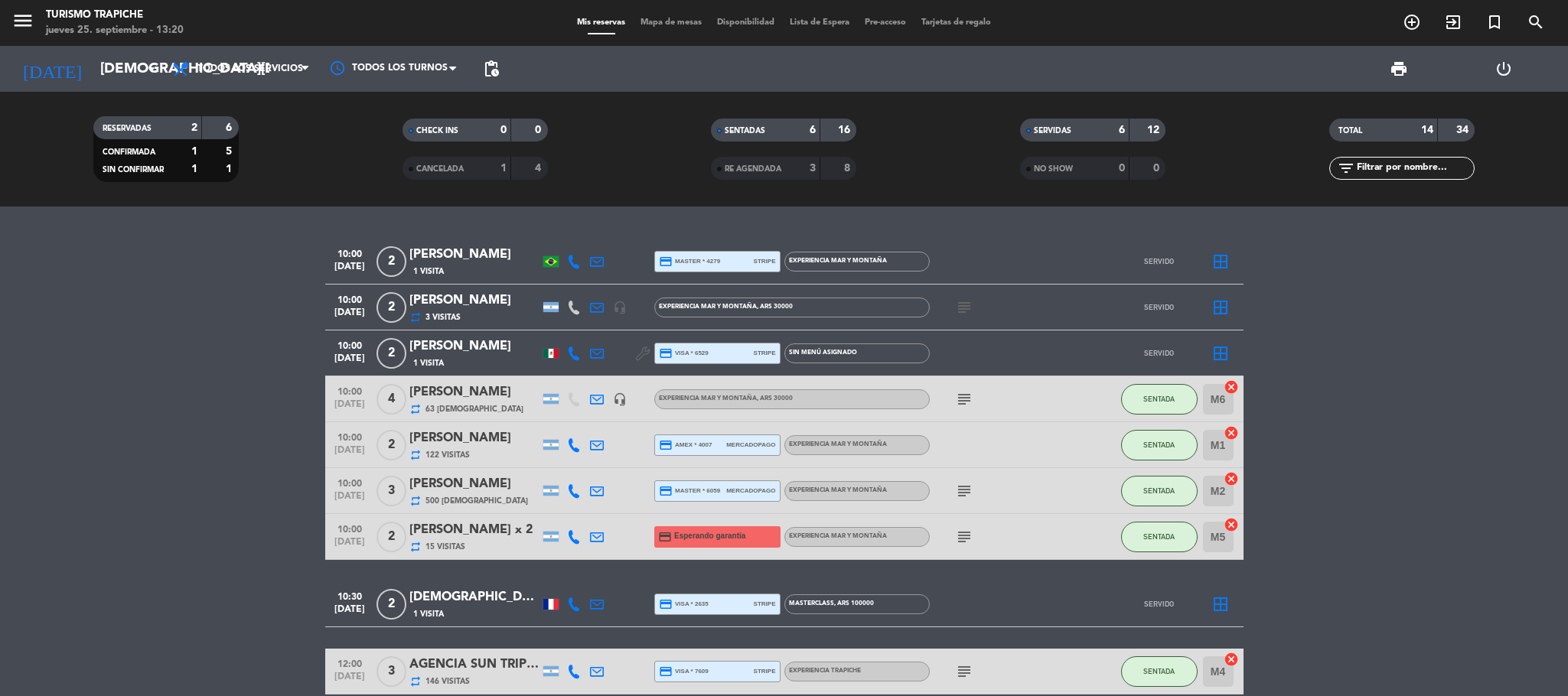
type input "[DATE]"
click at [193, 349] on bookings-row "10:00 [DATE] 2 [PERSON_NAME] 1 Visita credit_card master * 4279 stripe EXPERIEN…" at bounding box center [784, 592] width 1568 height 707
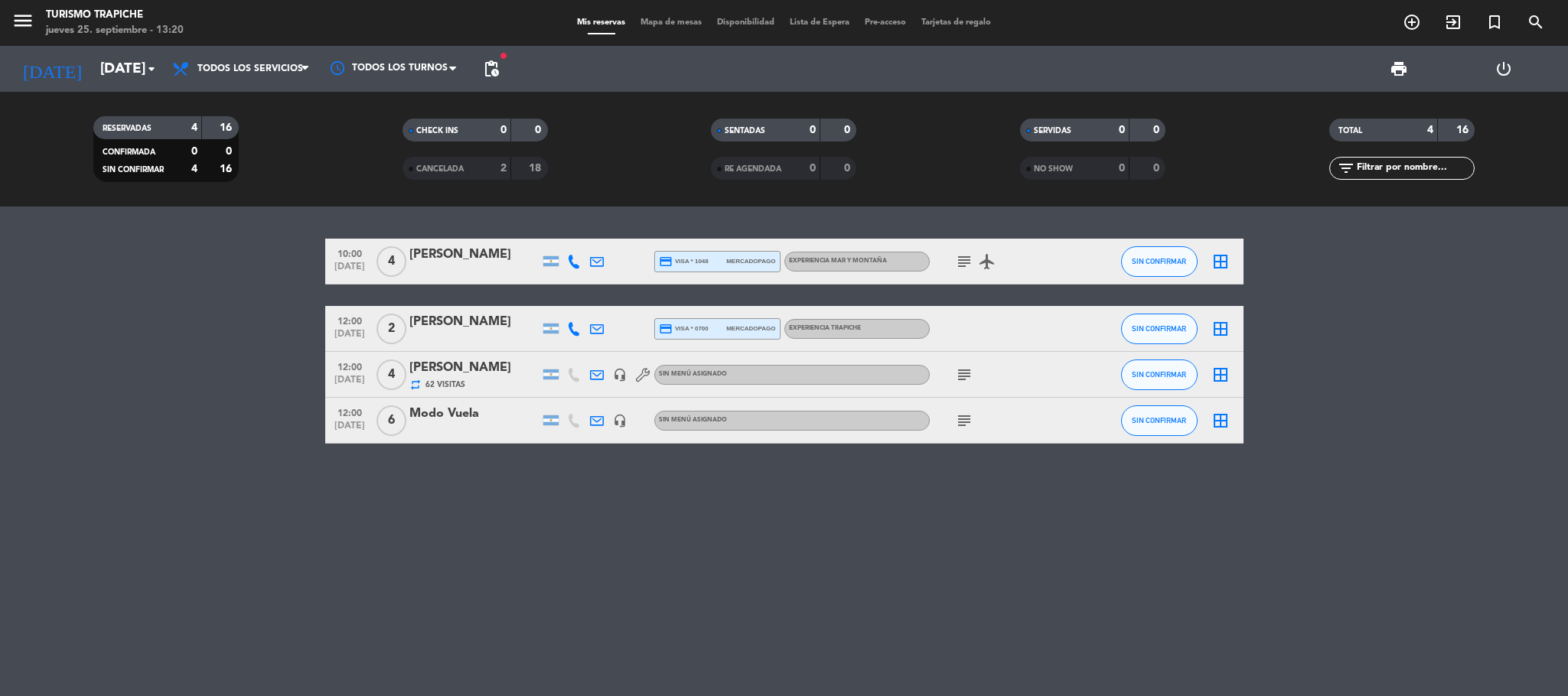
click at [455, 417] on div "Modo Vuela" at bounding box center [475, 413] width 131 height 20
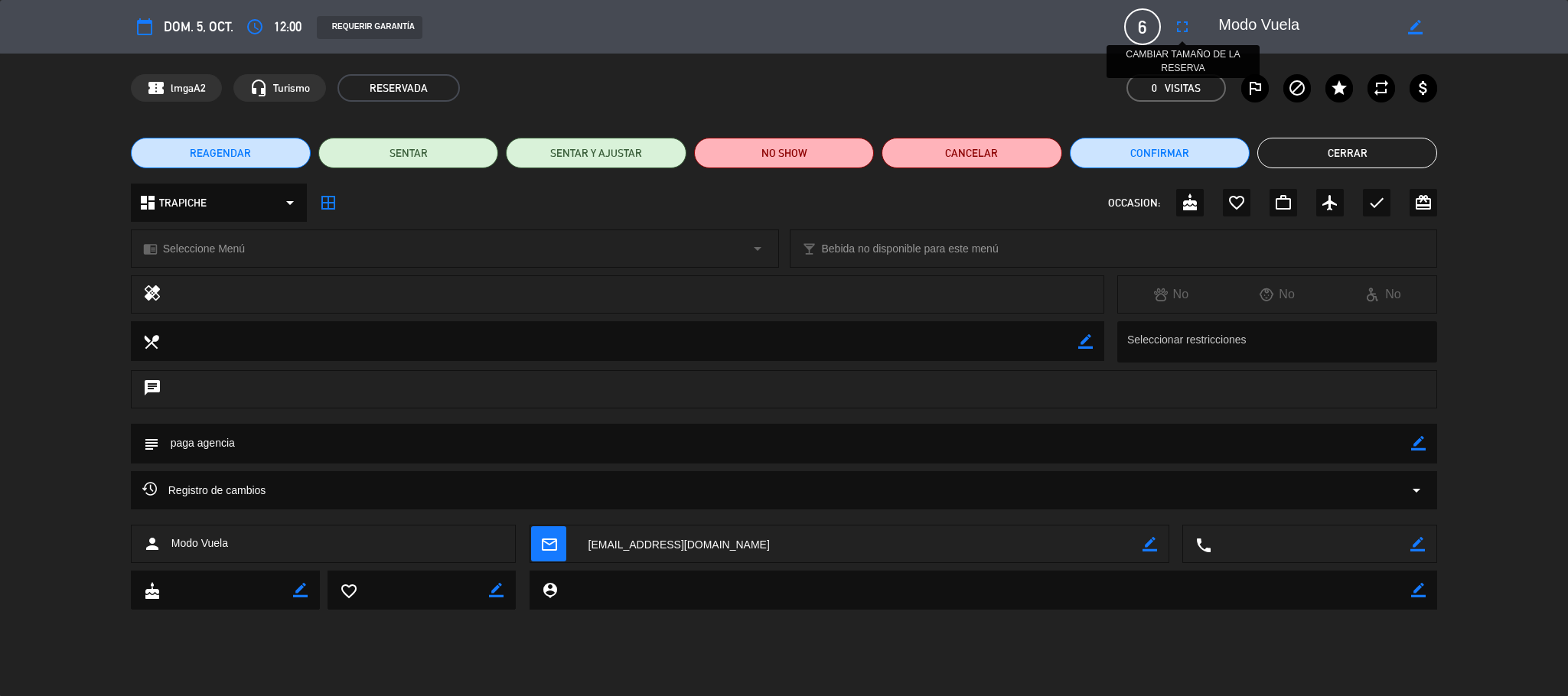
click at [1045, 28] on icon "fullscreen" at bounding box center [1182, 27] width 19 height 19
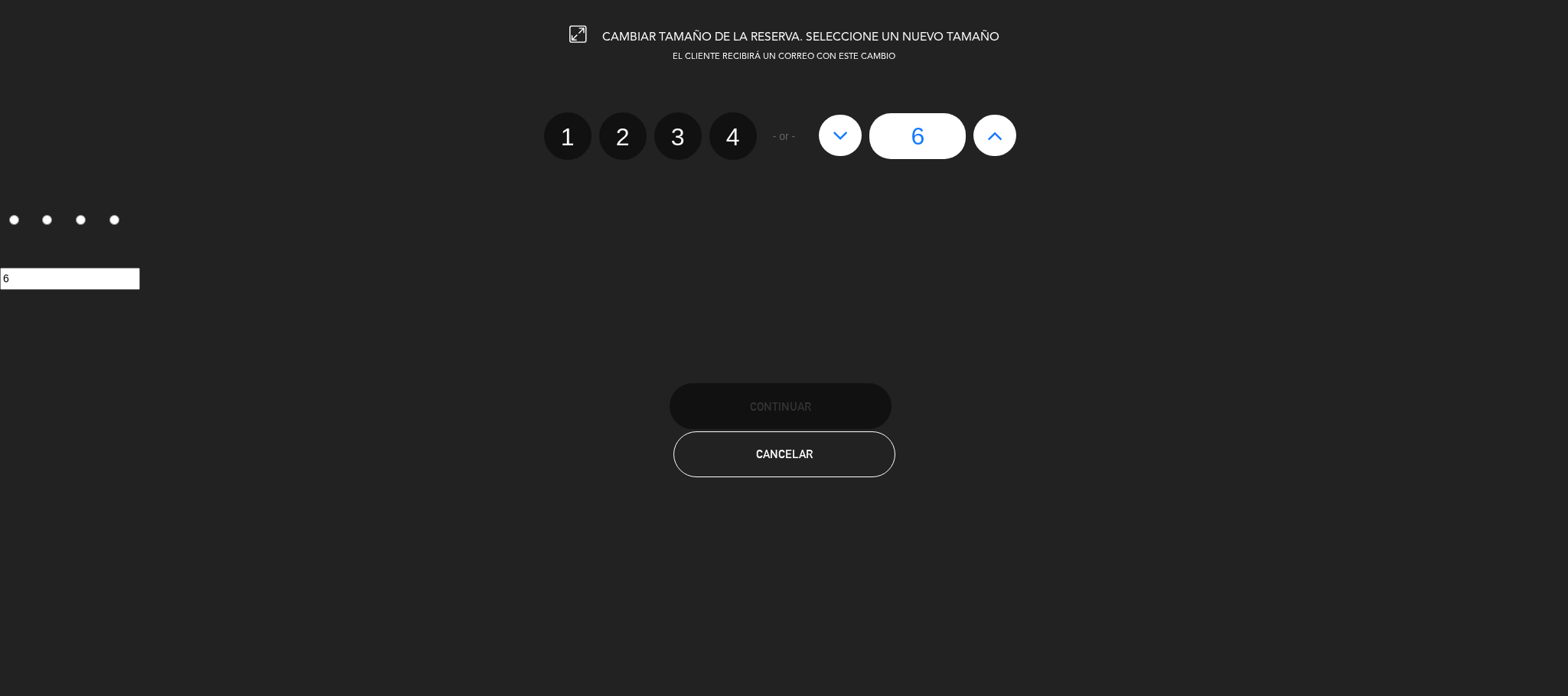
click at [855, 130] on button at bounding box center [840, 135] width 43 height 41
type input "5"
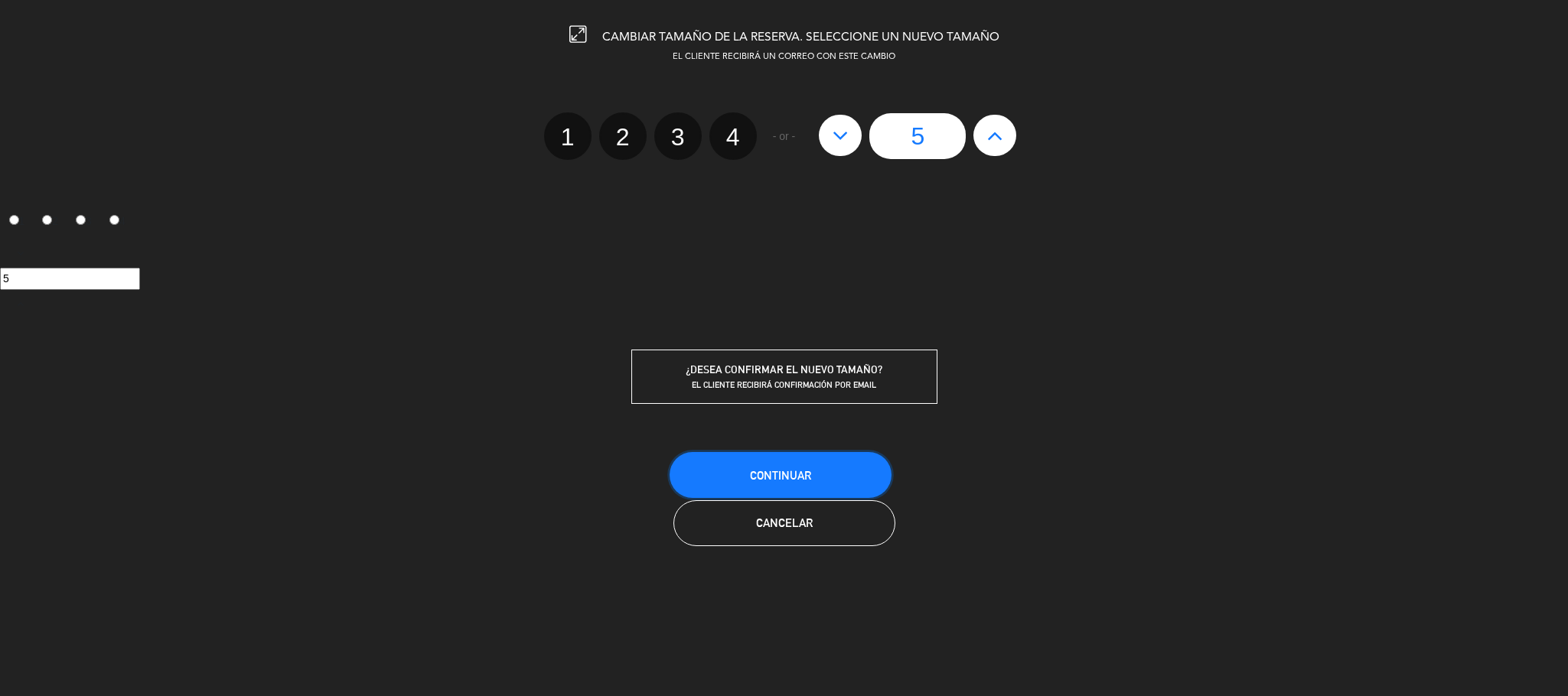
click at [771, 463] on button "Continuar" at bounding box center [780, 474] width 222 height 46
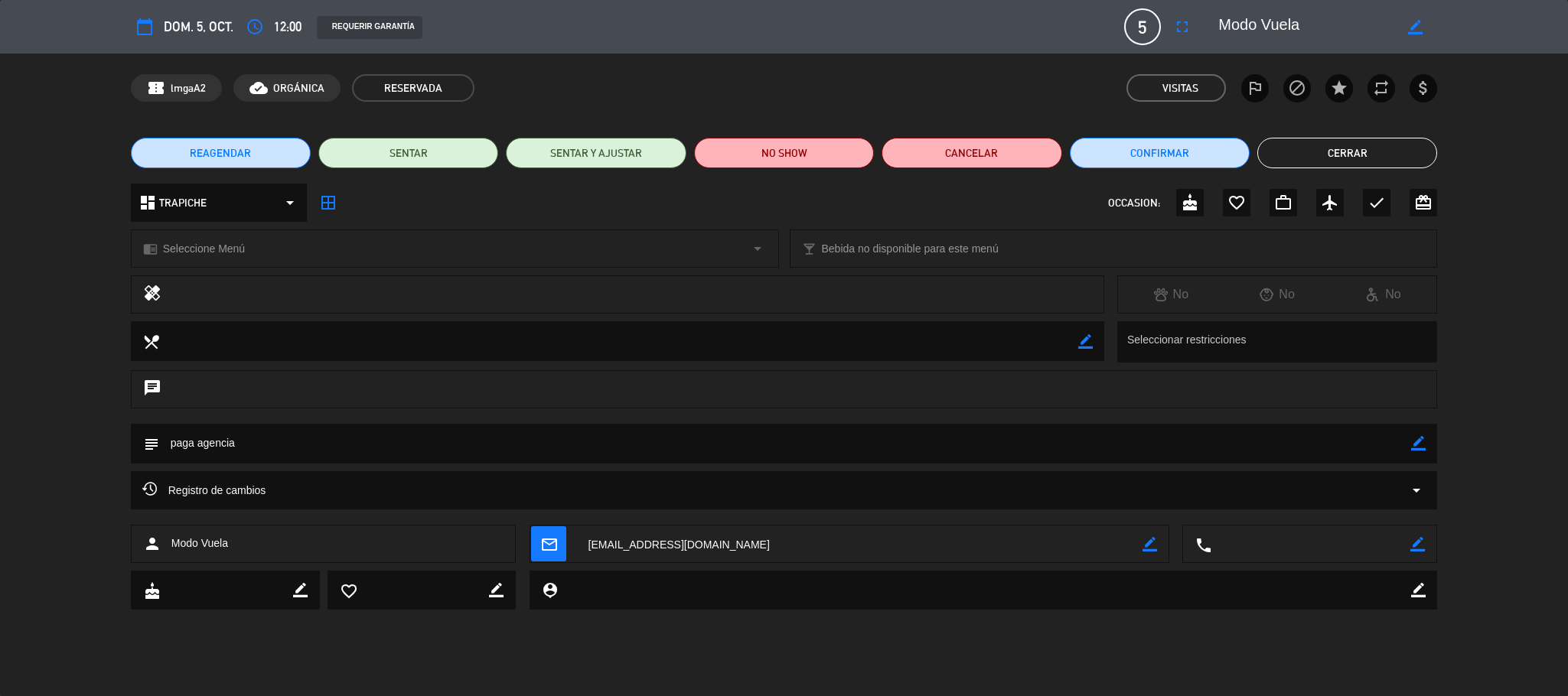
click at [1045, 144] on button "Cerrar" at bounding box center [1347, 153] width 180 height 31
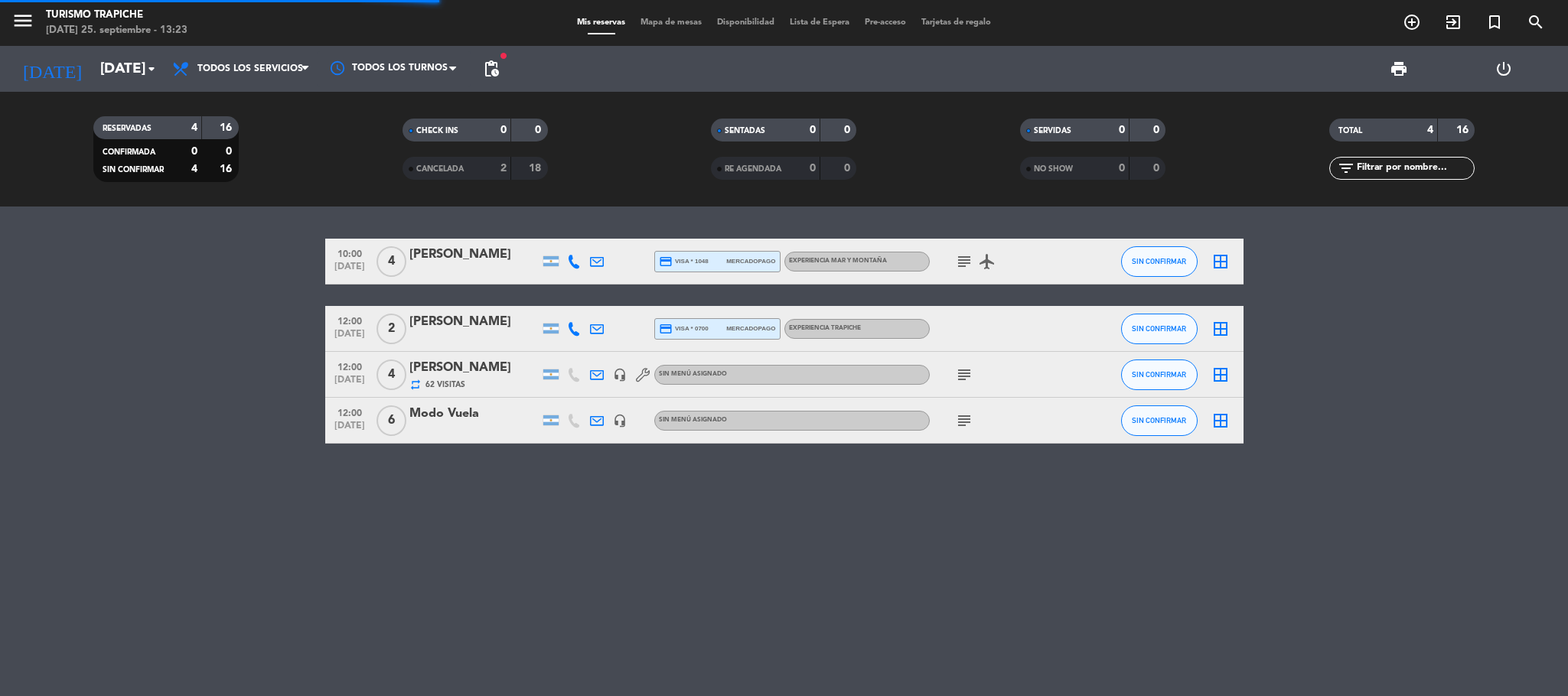
click at [177, 463] on div "10:00 [DATE] 4 [PERSON_NAME] credit_card visa * 1048 mercadopago EXPERIENCIA MA…" at bounding box center [784, 451] width 1568 height 489
click at [512, 463] on div "10:00 [DATE] 4 [PERSON_NAME] credit_card visa * 1048 mercadopago EXPERIENCIA MA…" at bounding box center [784, 451] width 1568 height 489
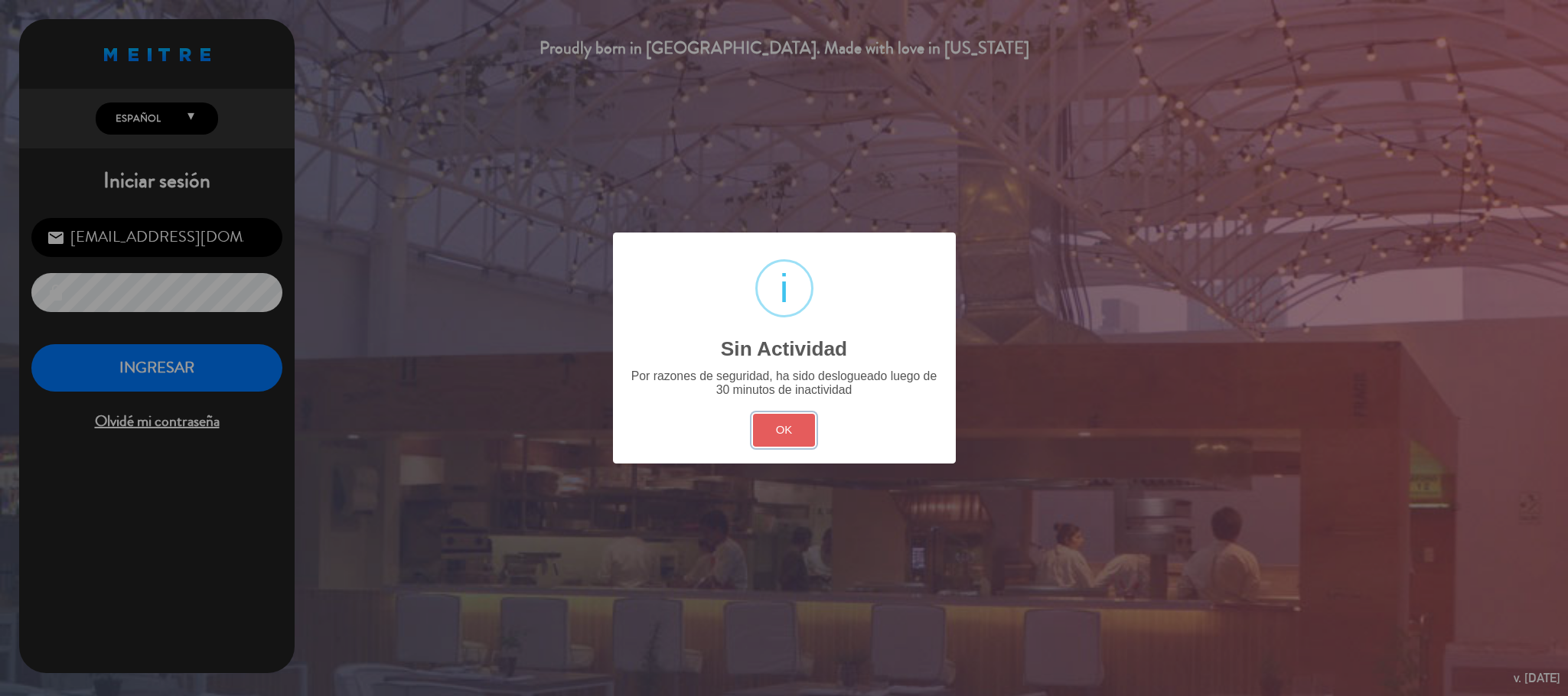
click at [802, 427] on button "OK" at bounding box center [784, 430] width 62 height 33
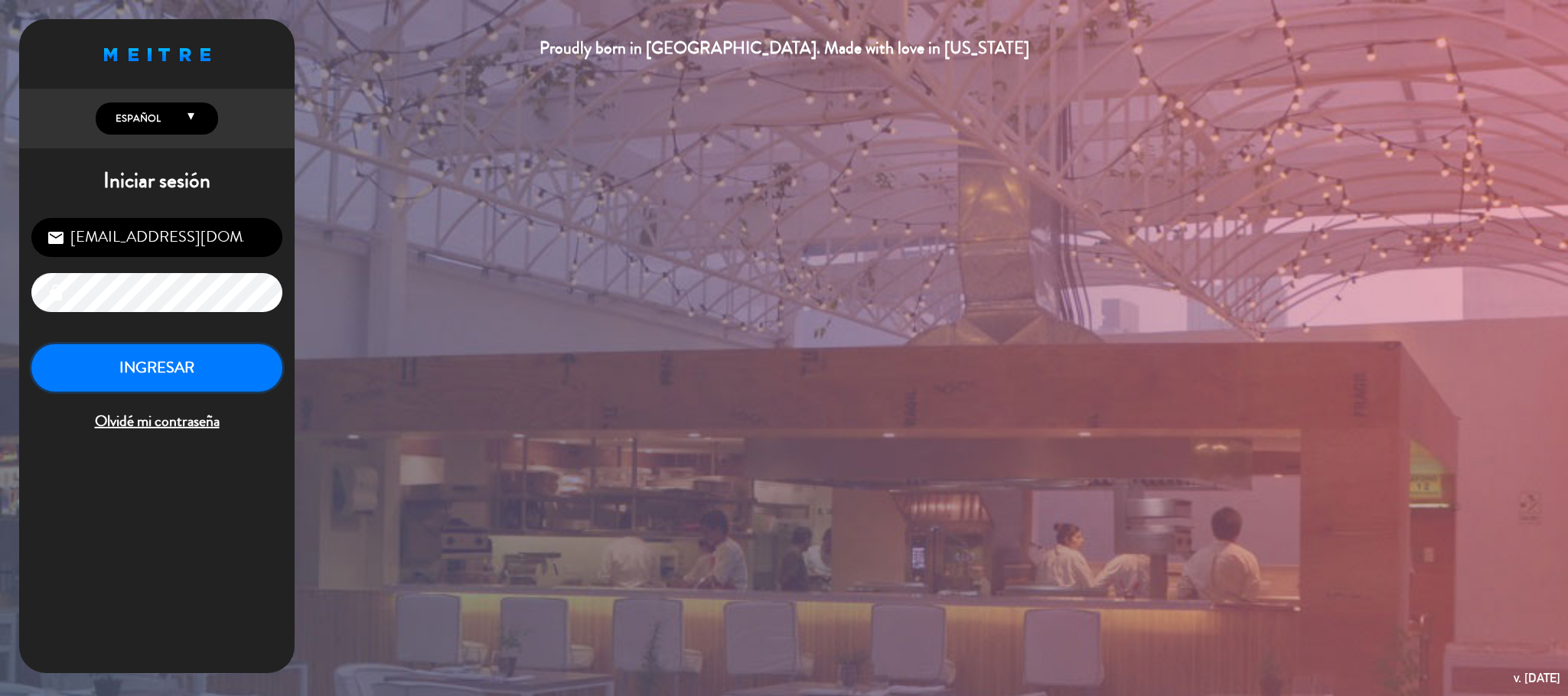
click at [194, 368] on button "INGRESAR" at bounding box center [157, 368] width 251 height 48
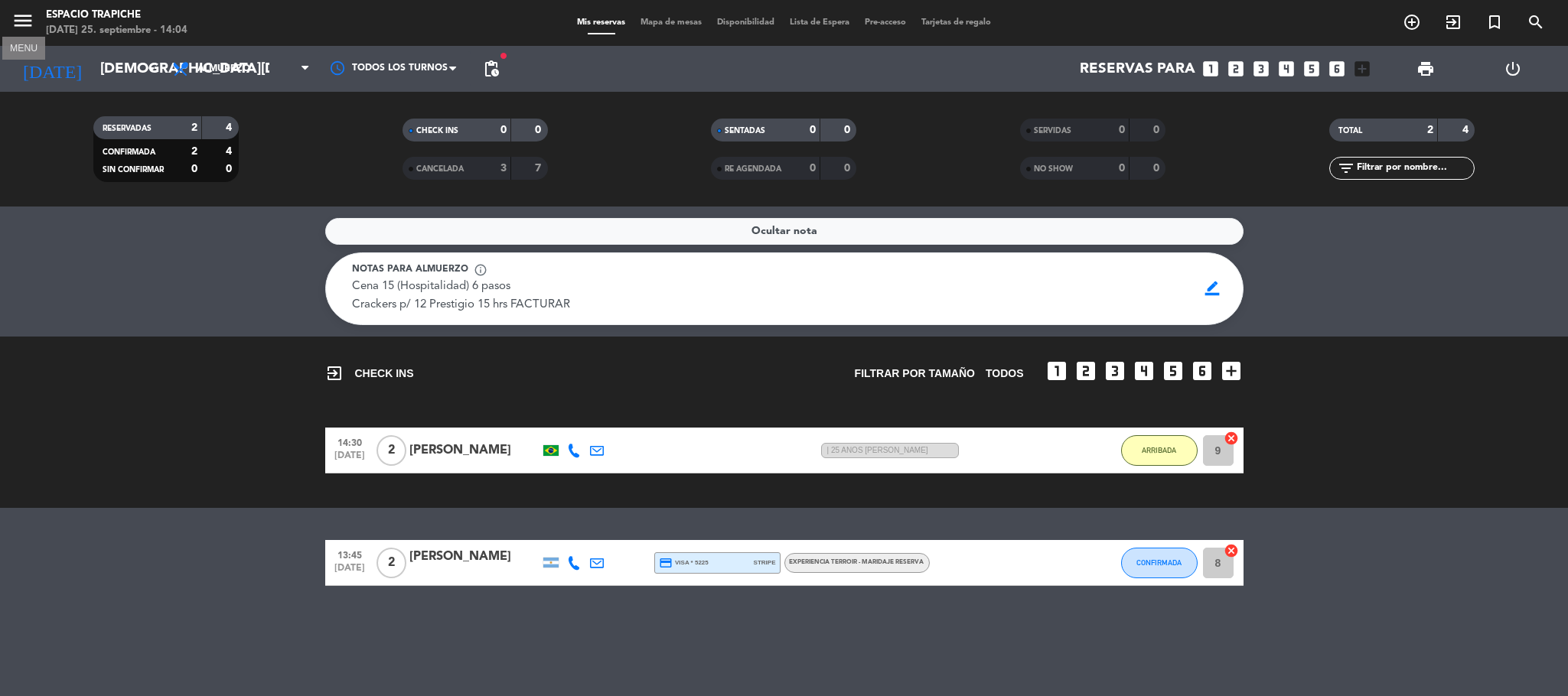
click at [19, 23] on icon "menu" at bounding box center [22, 20] width 23 height 23
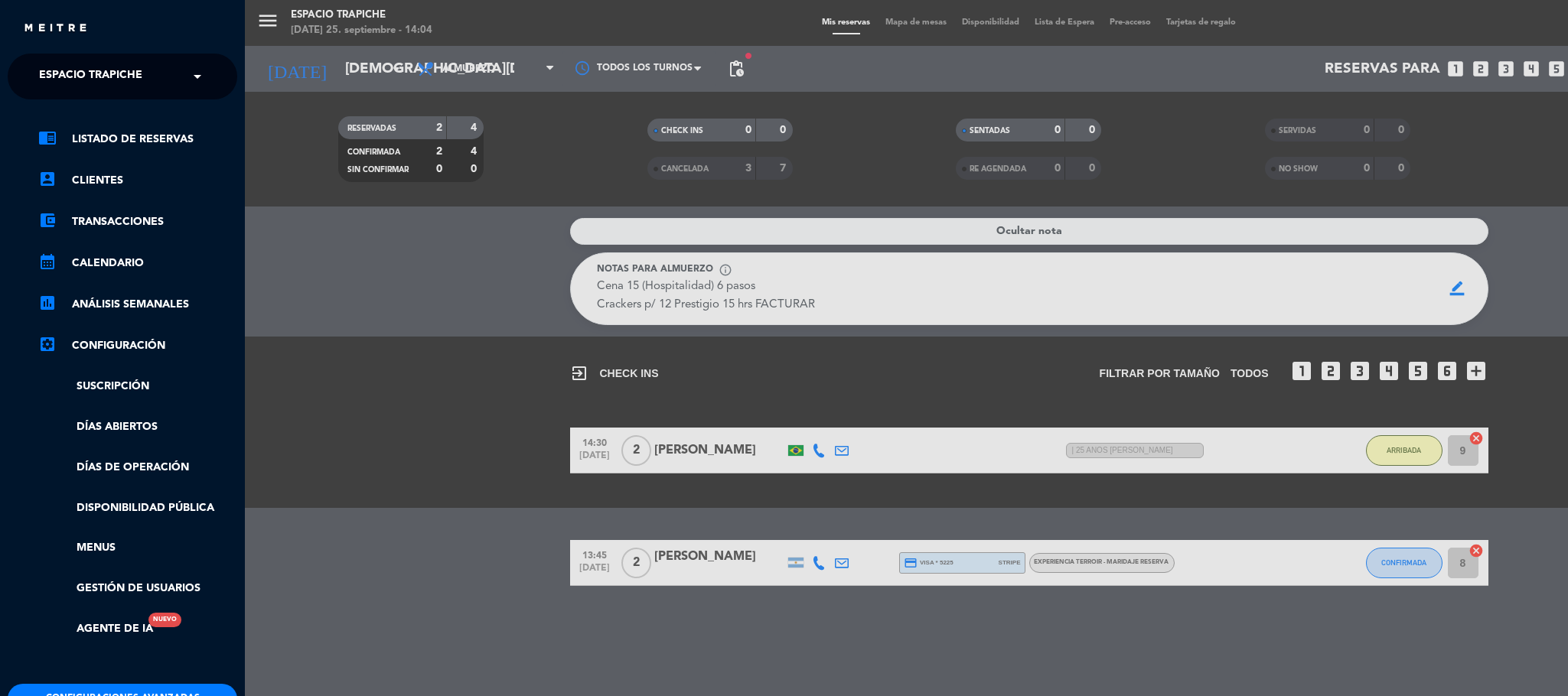
click at [71, 74] on span "Espacio Trapiche" at bounding box center [90, 76] width 103 height 32
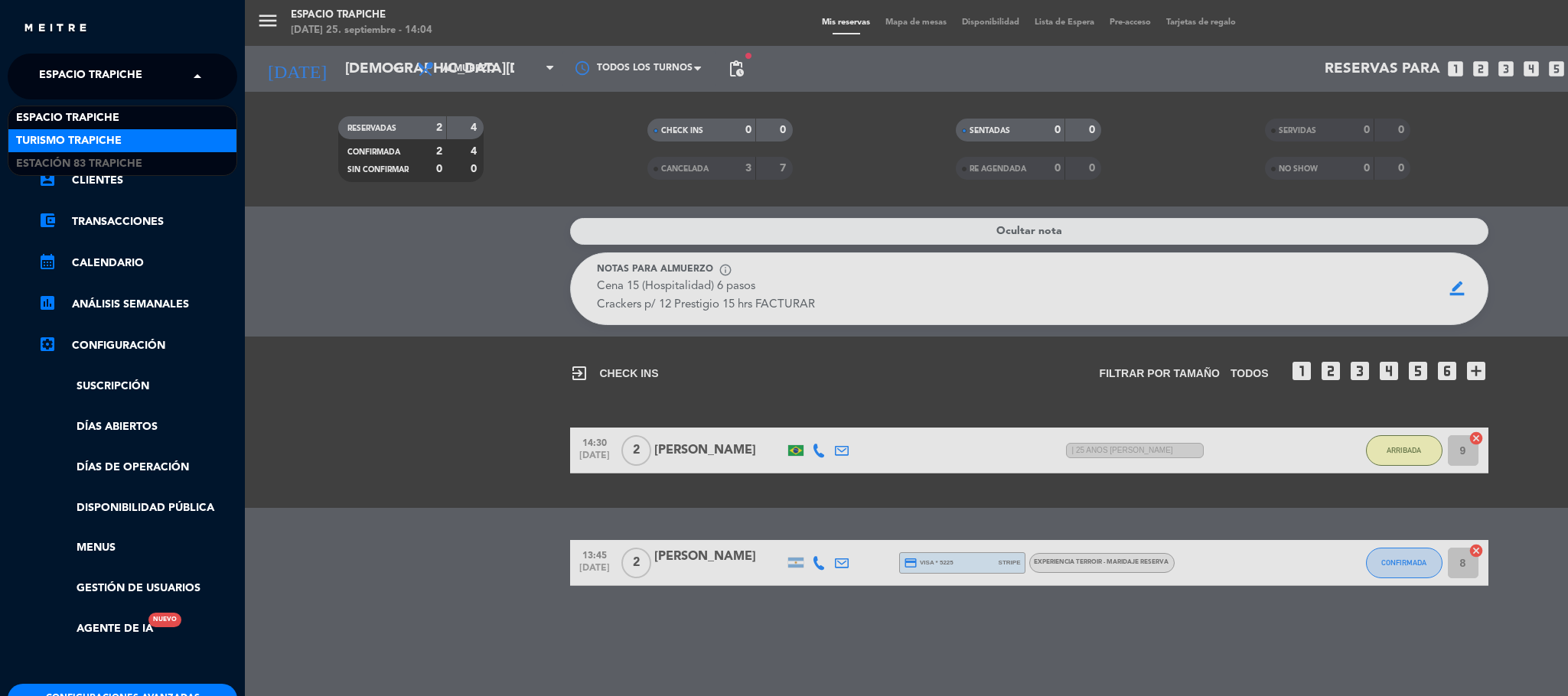
click at [83, 132] on span "Turismo Trapiche" at bounding box center [68, 141] width 105 height 18
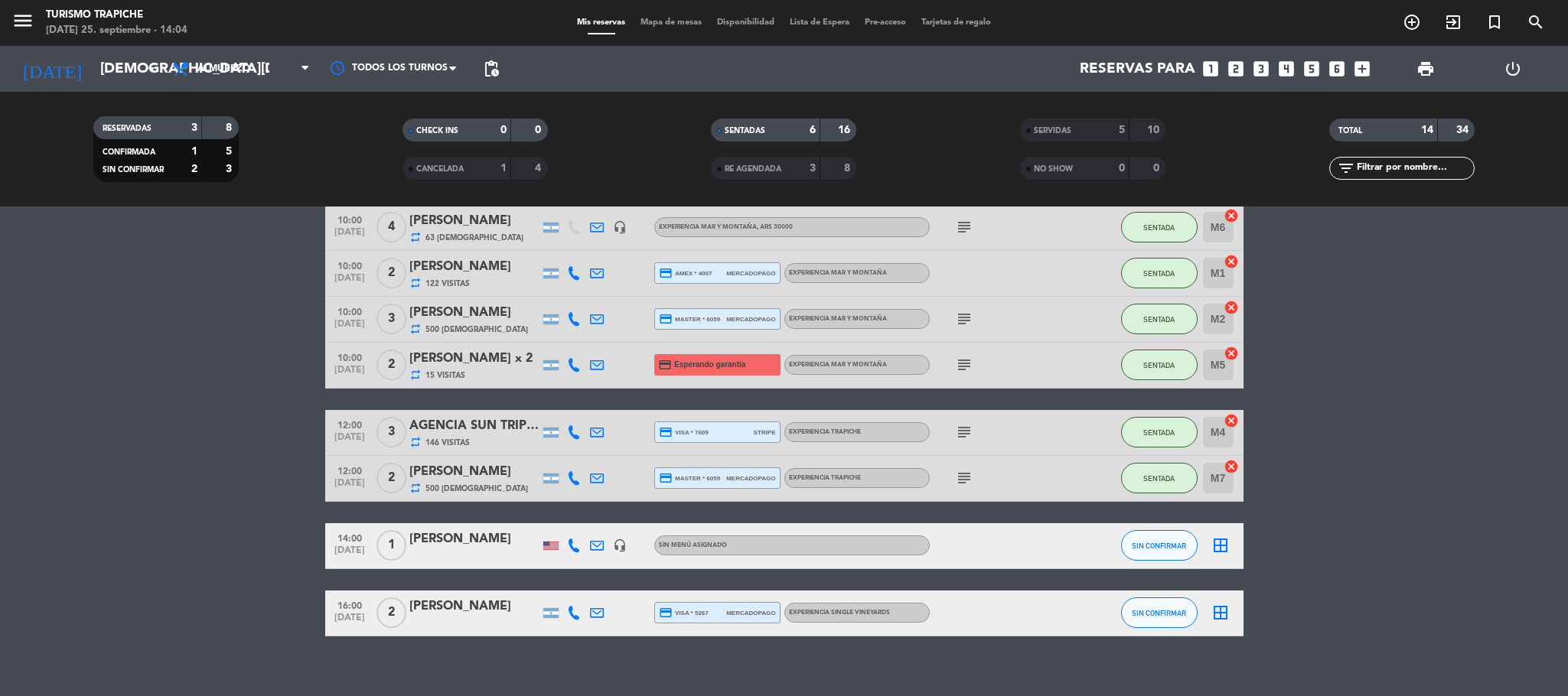
scroll to position [271, 0]
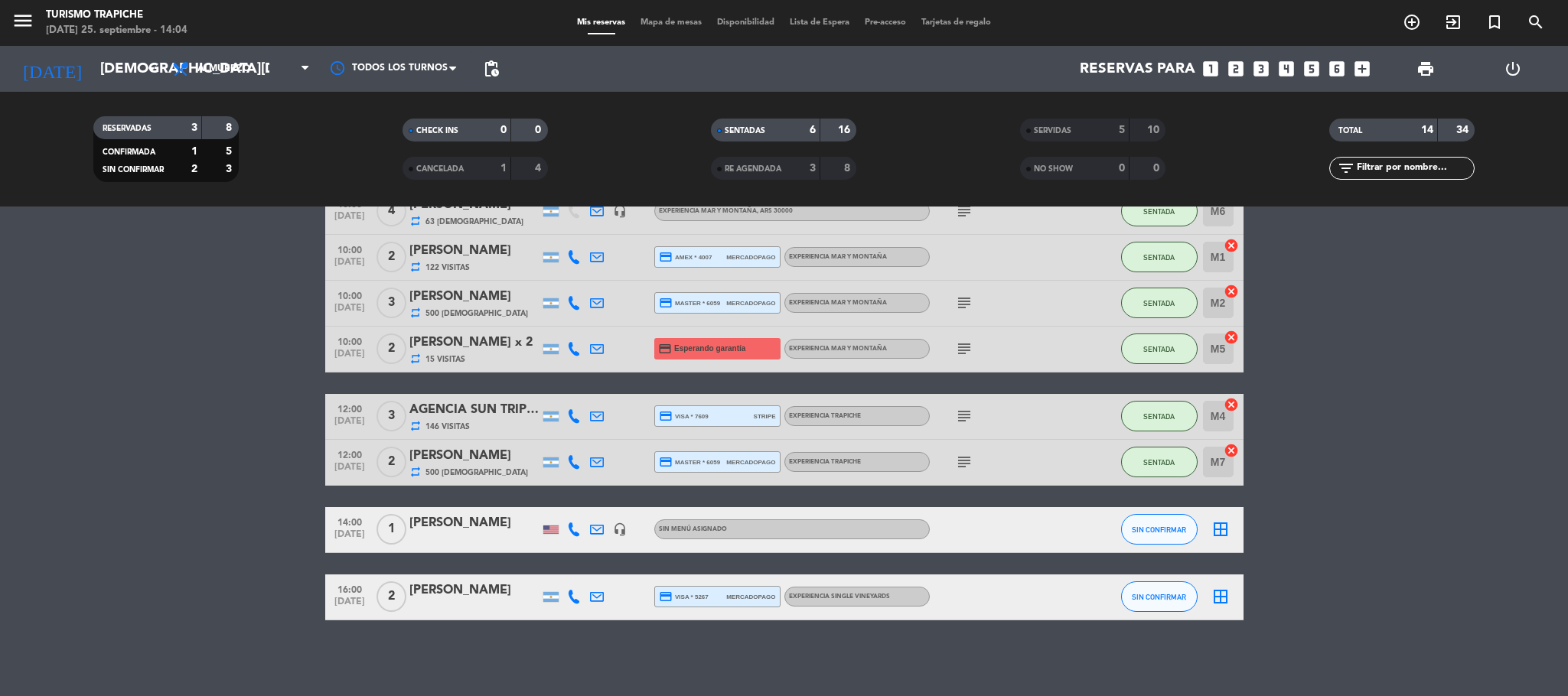
click at [455, 463] on div "[PERSON_NAME]" at bounding box center [475, 523] width 131 height 20
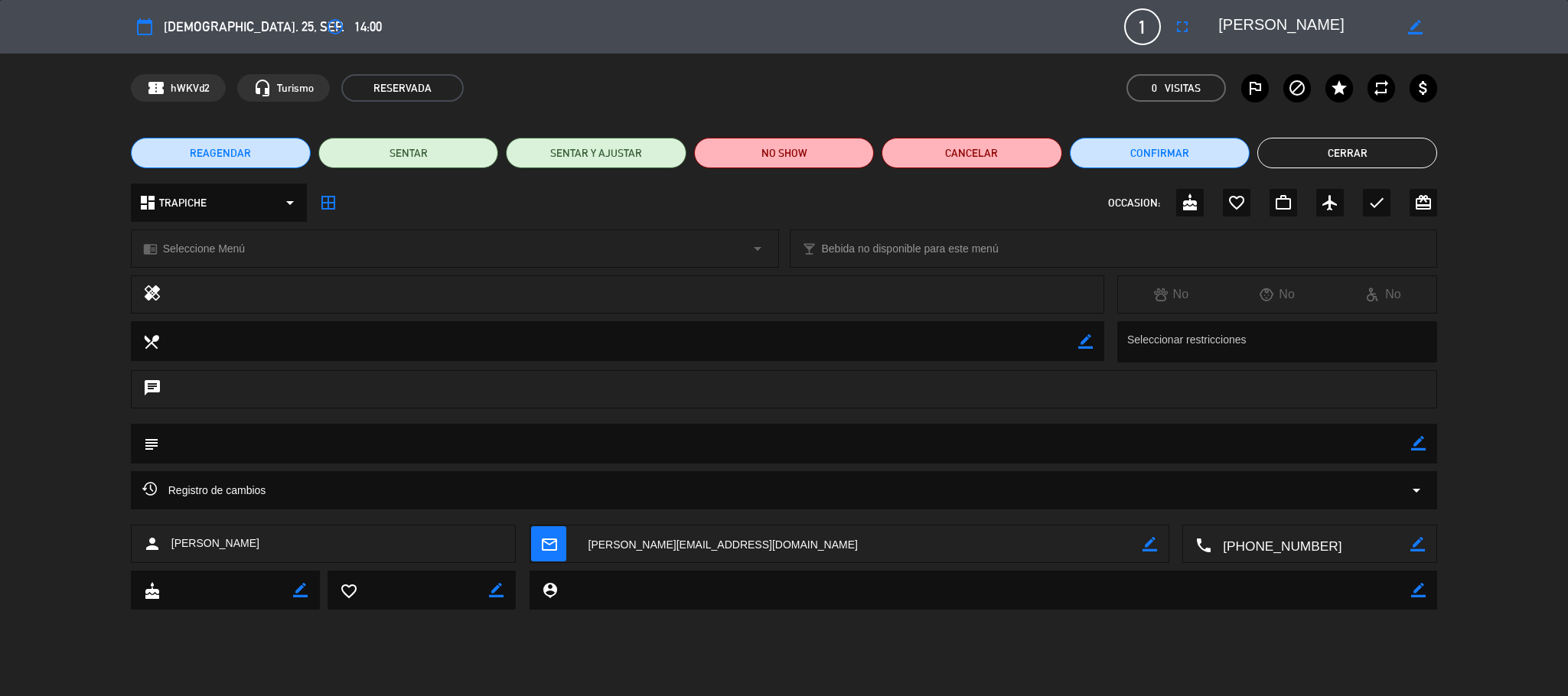
click at [626, 463] on textarea at bounding box center [860, 544] width 566 height 38
click at [625, 463] on textarea at bounding box center [860, 544] width 566 height 38
click at [1045, 157] on button "Cerrar" at bounding box center [1347, 153] width 180 height 31
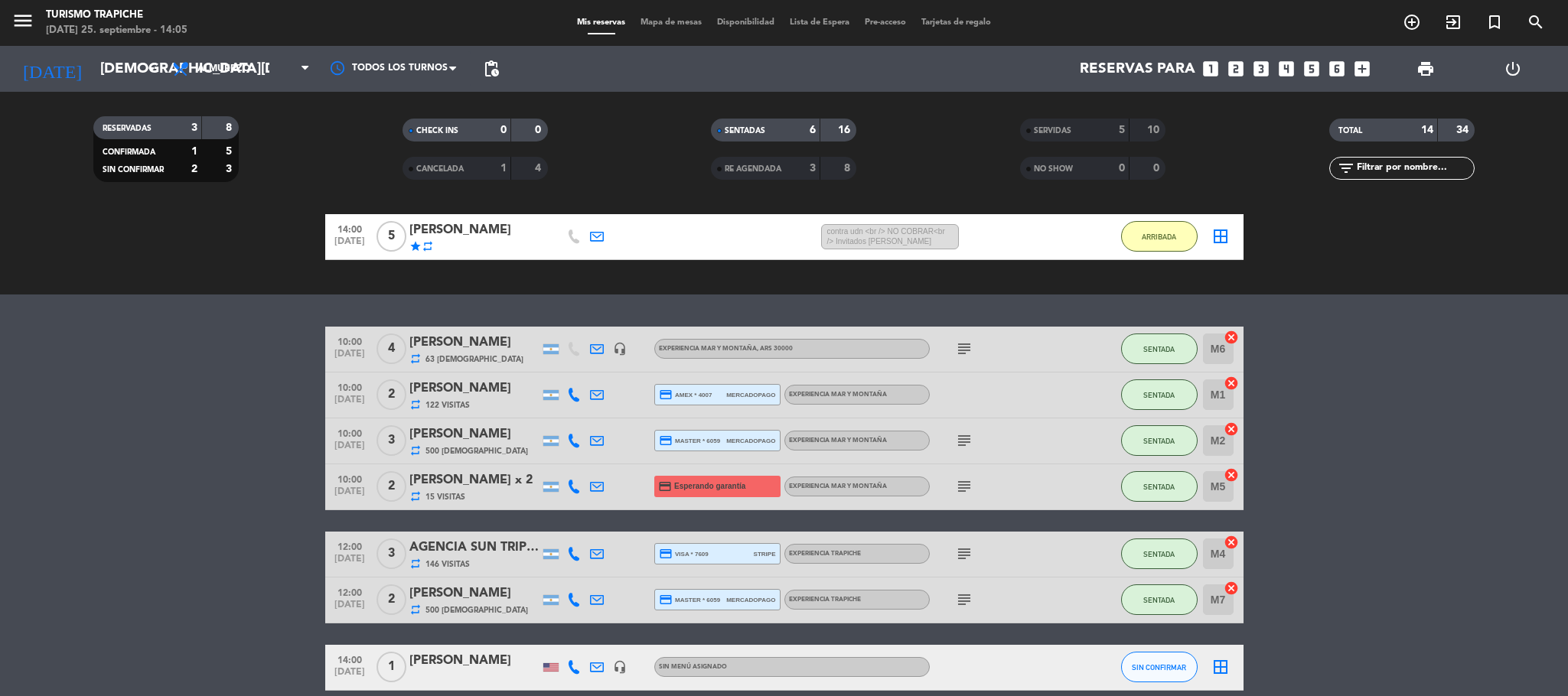
scroll to position [0, 0]
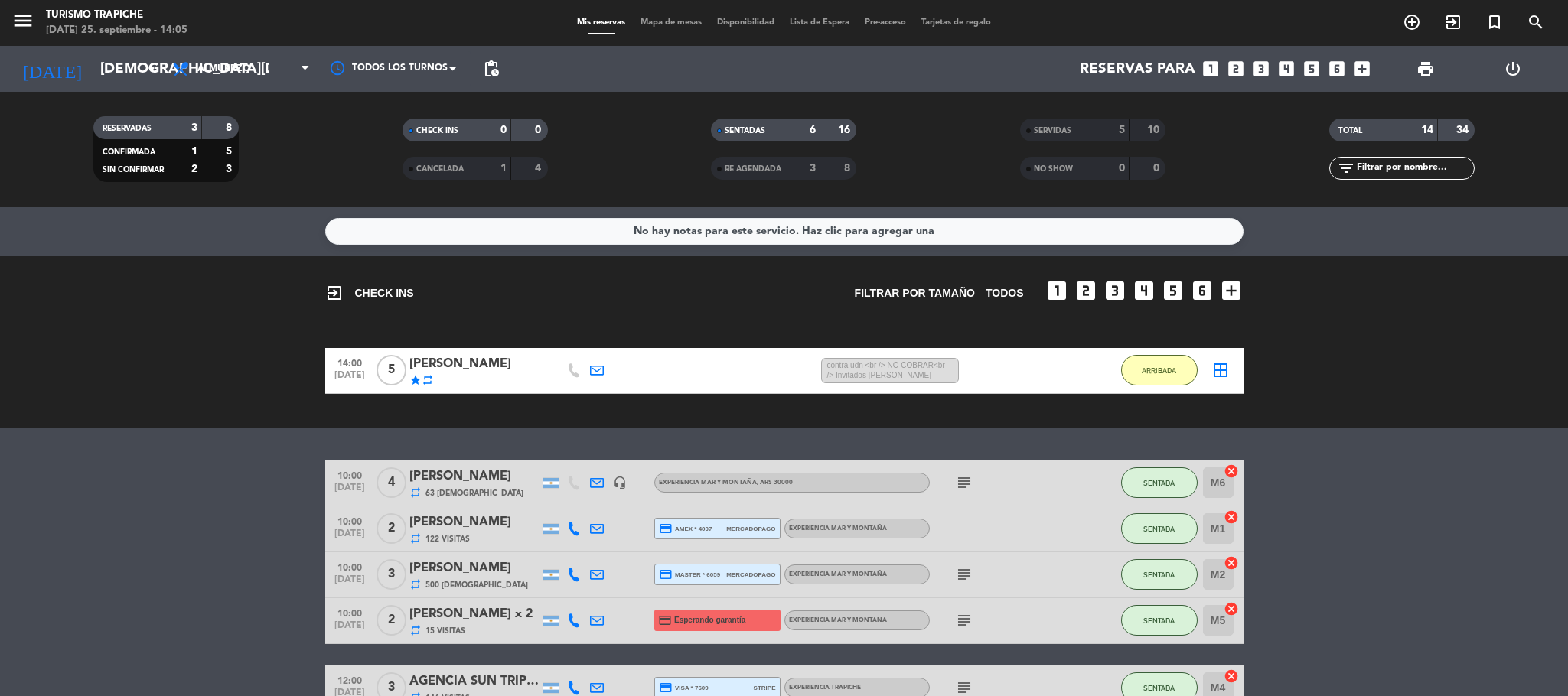
click at [460, 362] on div "[PERSON_NAME]" at bounding box center [475, 363] width 131 height 20
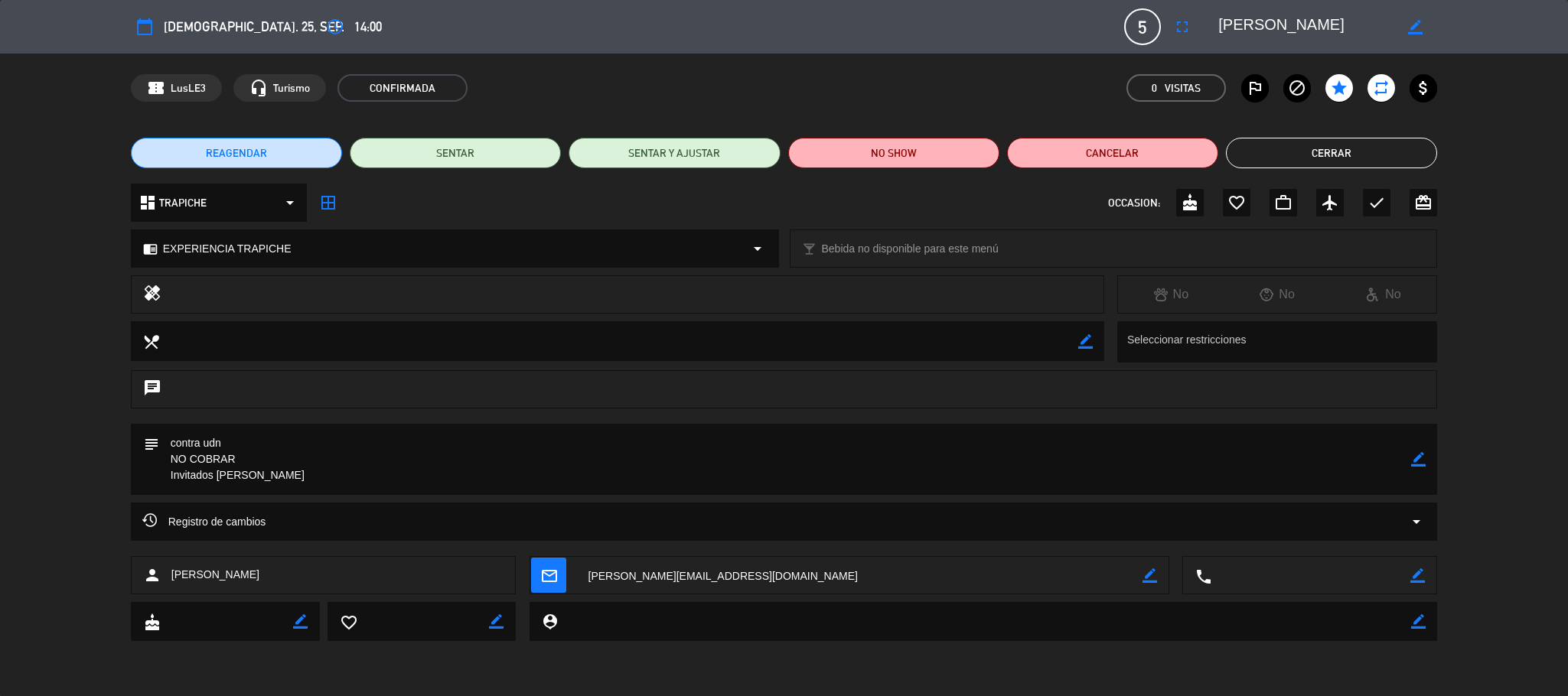
click at [1045, 150] on button "Cerrar" at bounding box center [1331, 153] width 212 height 31
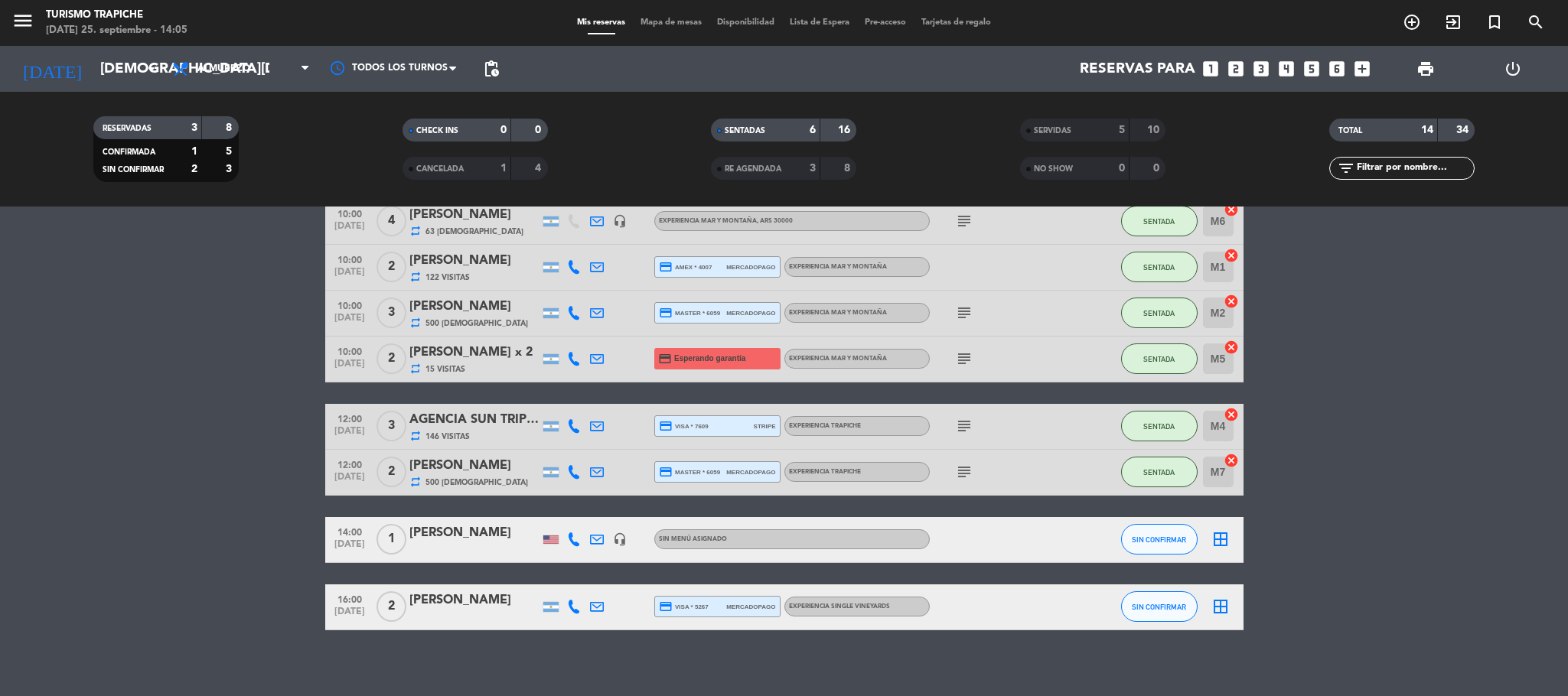
scroll to position [271, 0]
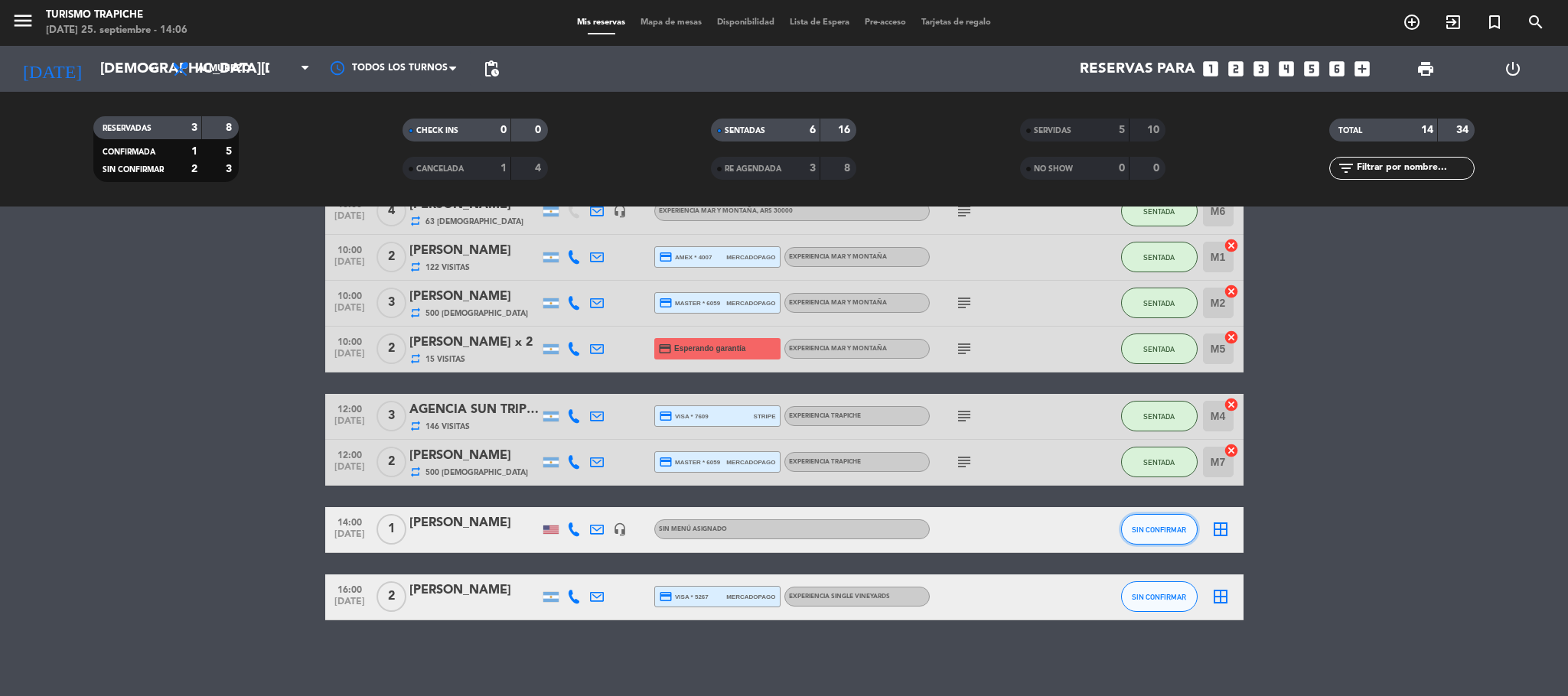
click at [1045, 463] on button "SIN CONFIRMAR" at bounding box center [1160, 529] width 76 height 31
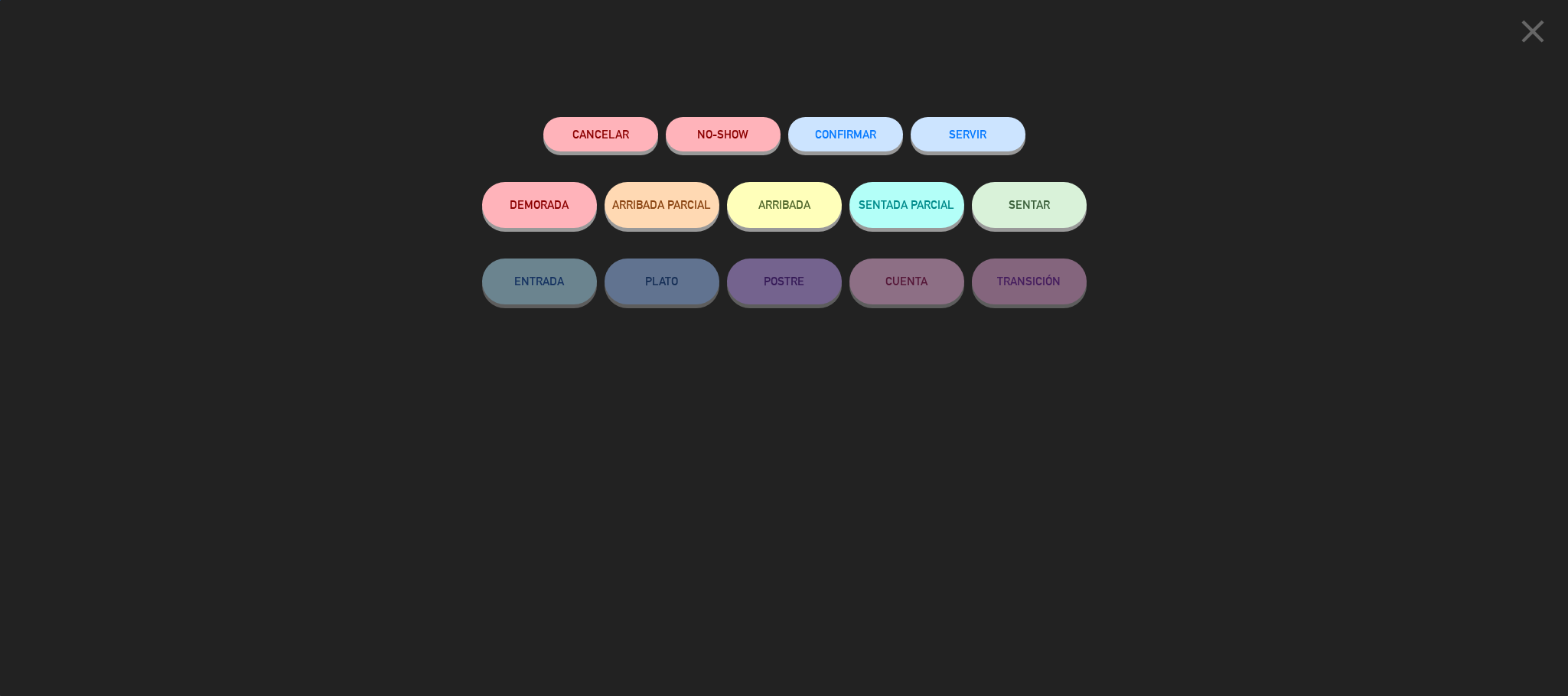
click at [963, 126] on button "SERVIR" at bounding box center [968, 134] width 115 height 34
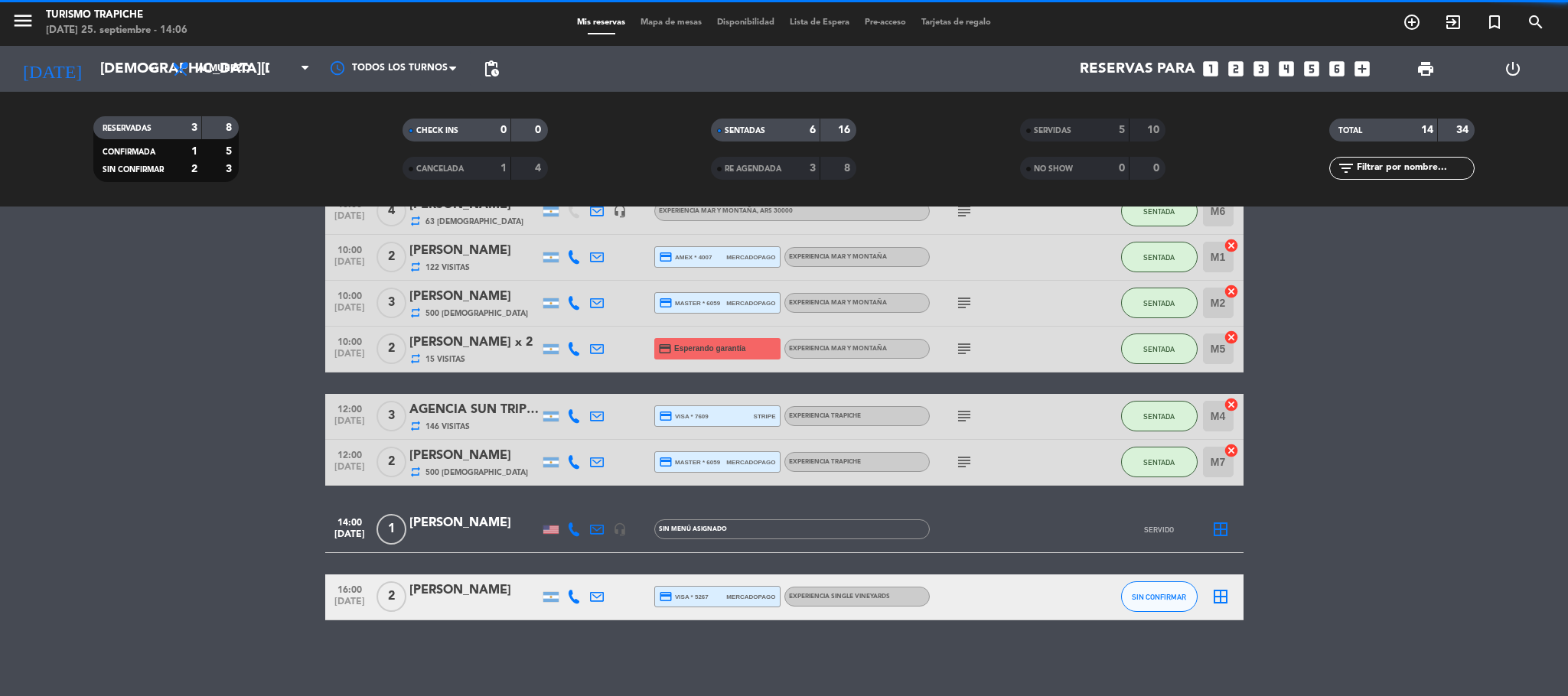
scroll to position [205, 0]
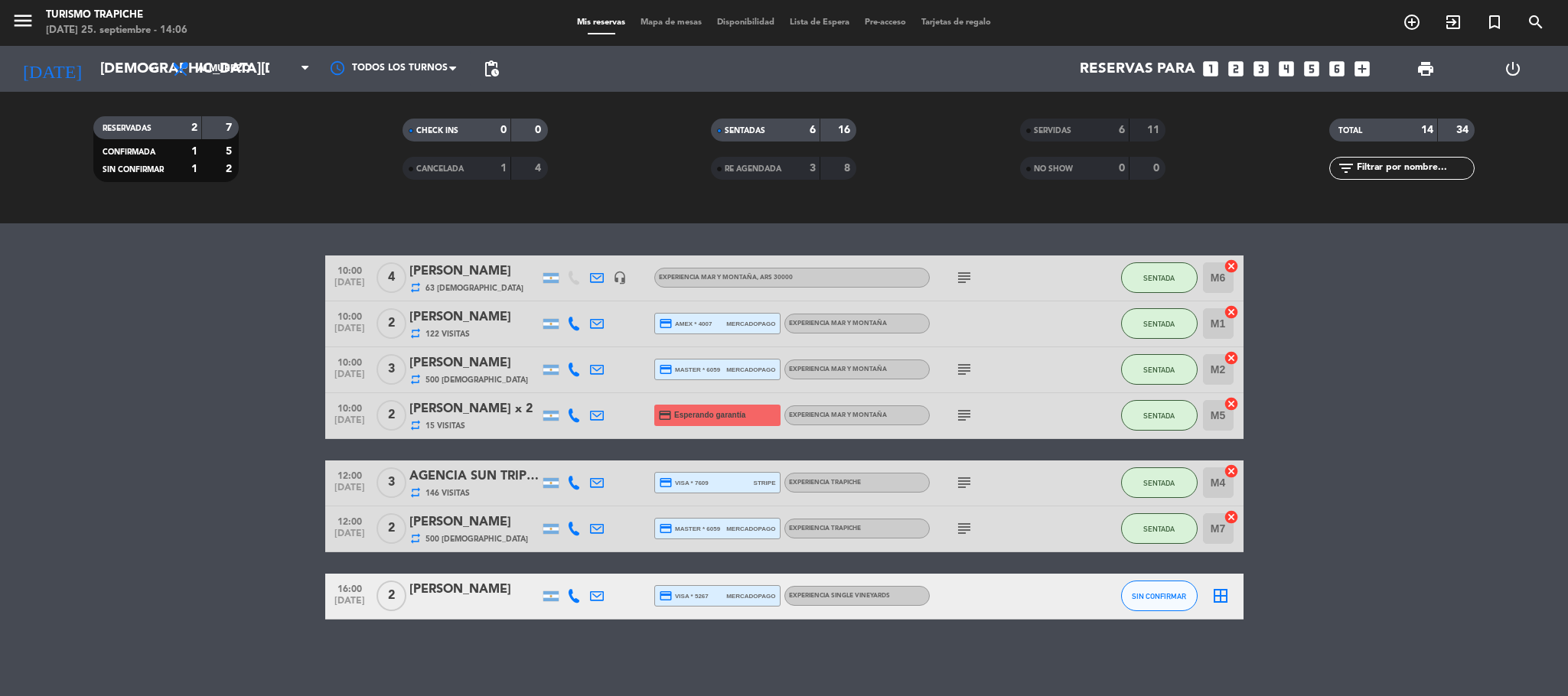
click at [460, 463] on div "[PERSON_NAME]" at bounding box center [475, 589] width 131 height 20
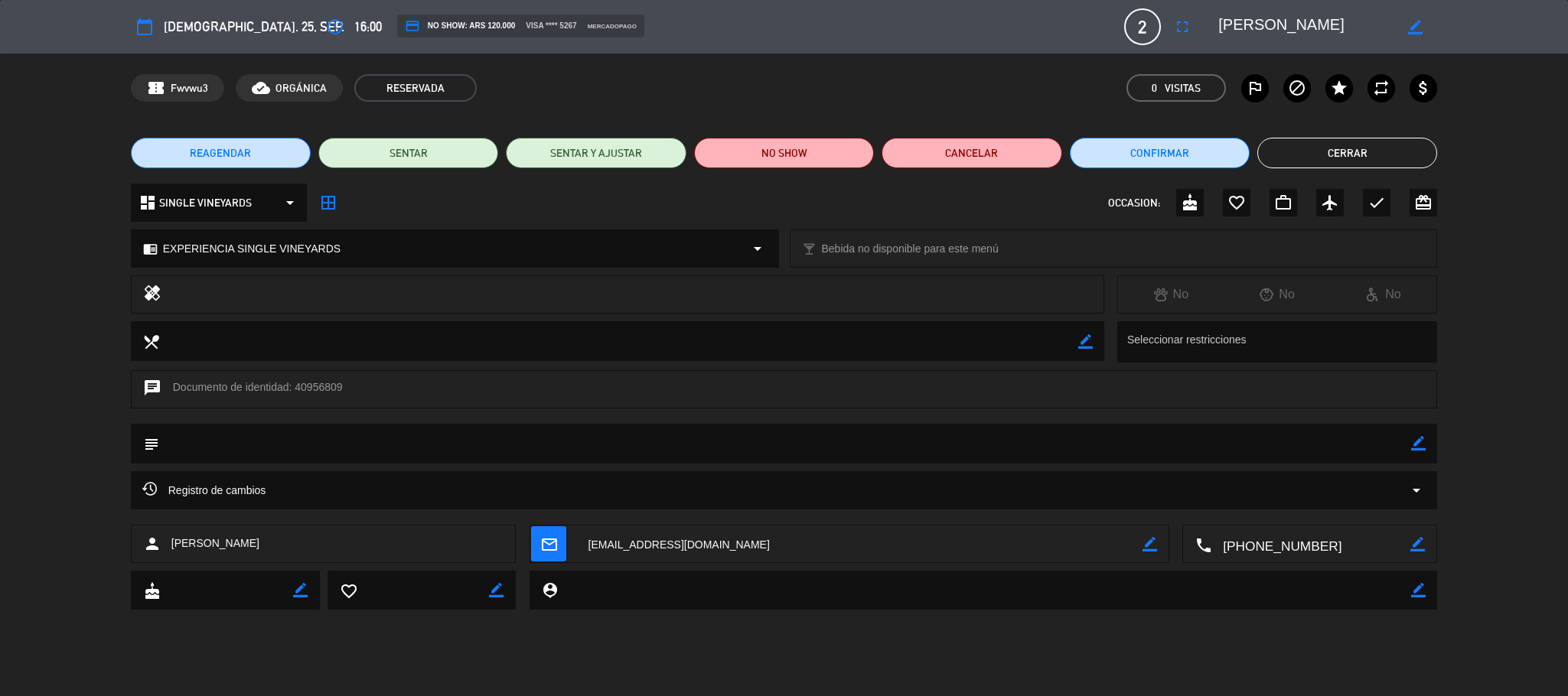
click at [1045, 152] on button "Cerrar" at bounding box center [1347, 153] width 180 height 31
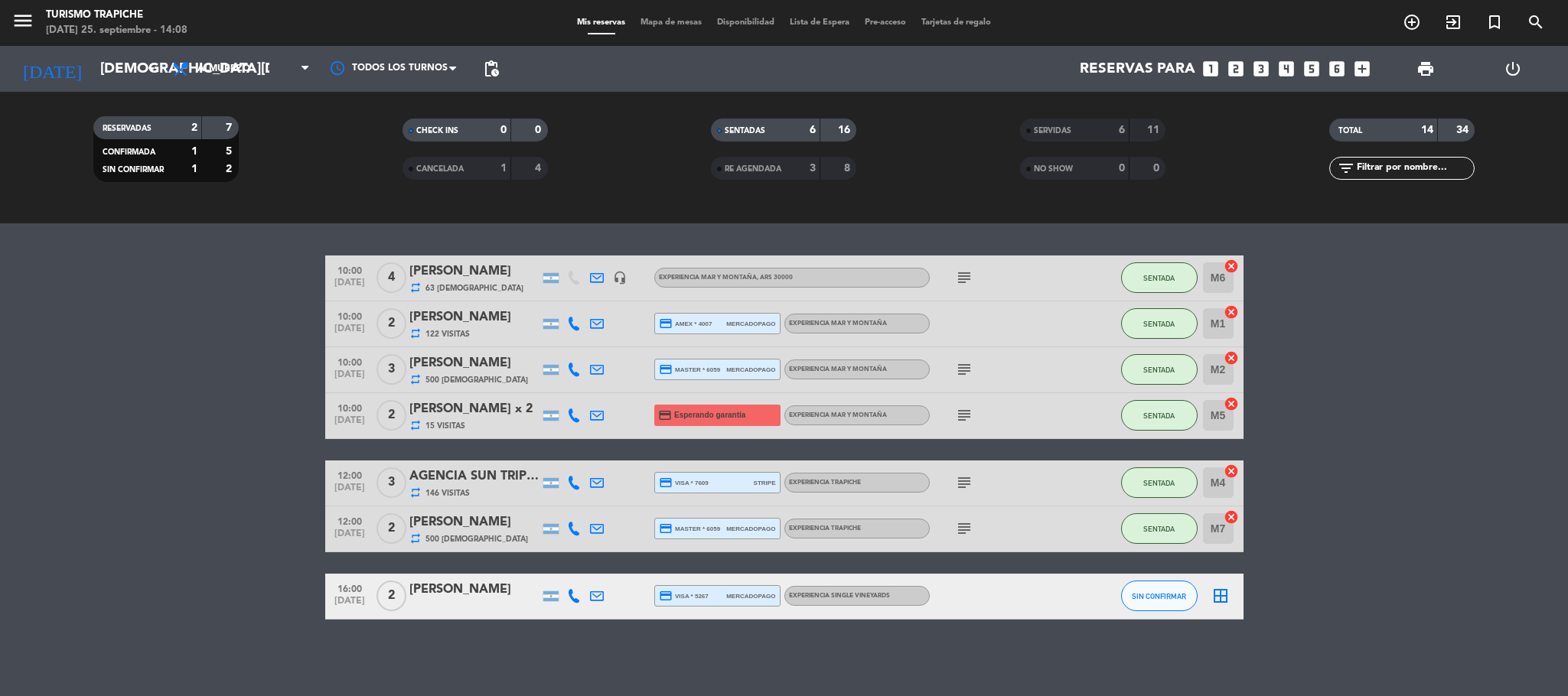
click at [189, 436] on bookings-row "10:00 [DATE] 4 [PERSON_NAME] repeat 63 Visitas headset_mic EXPERIENCIA MAR Y MO…" at bounding box center [784, 437] width 1568 height 364
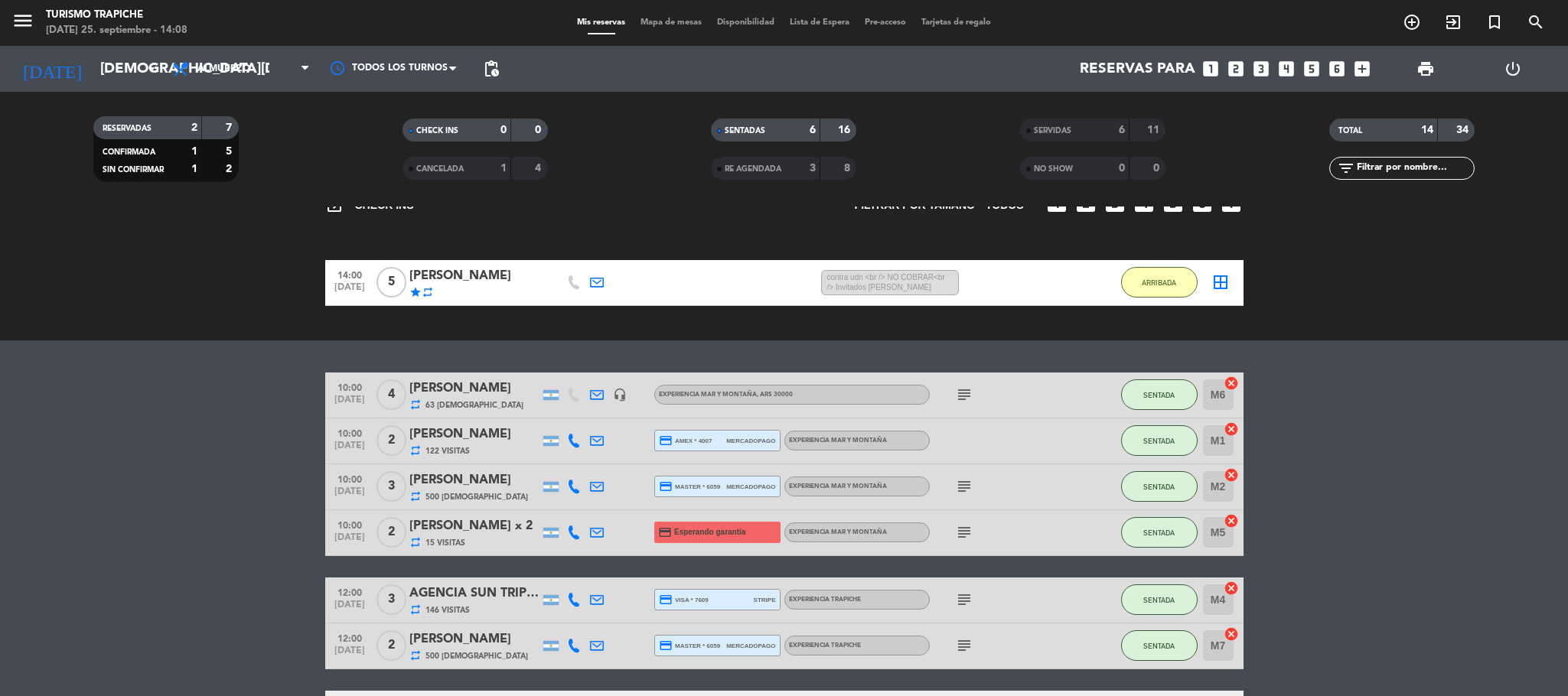
scroll to position [0, 0]
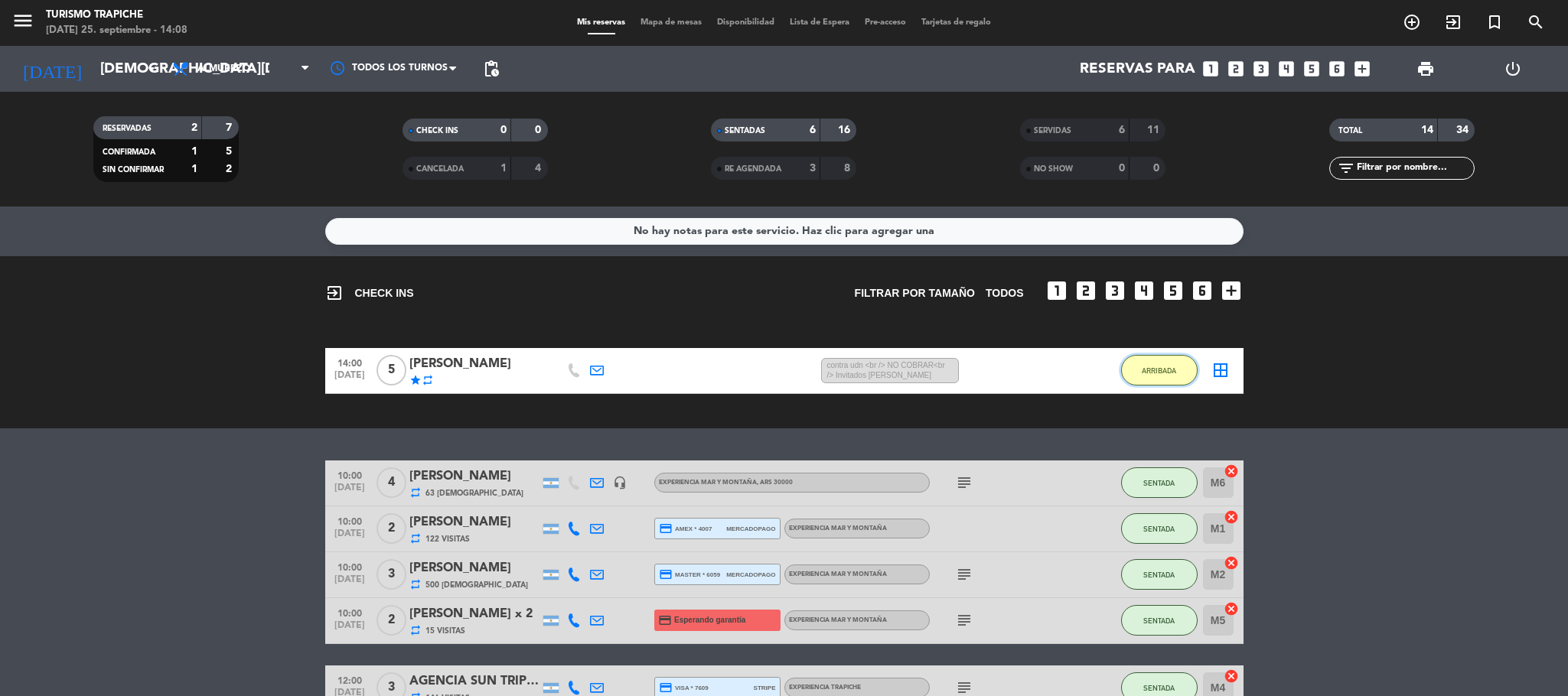
click at [1045, 361] on button "ARRIBADA" at bounding box center [1160, 370] width 76 height 31
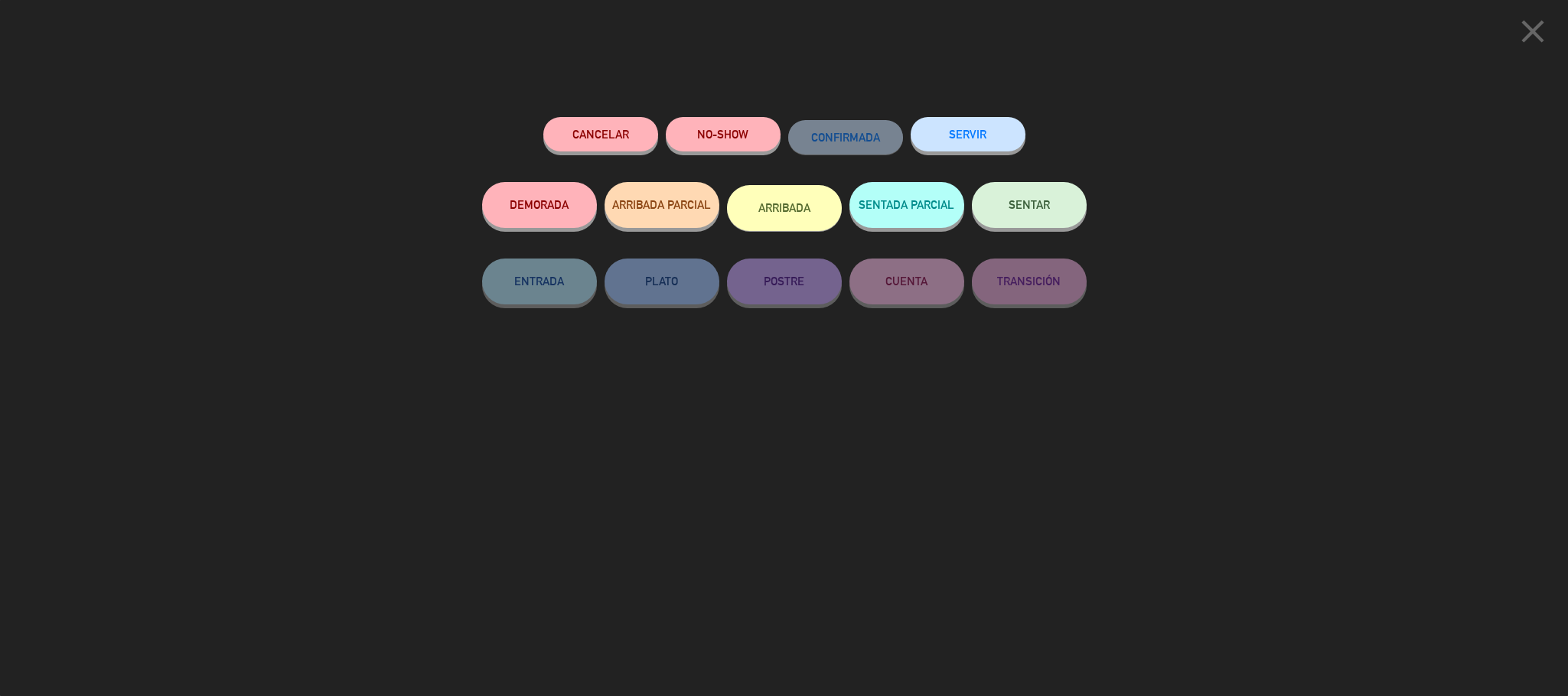
click at [1034, 194] on button "SENTAR" at bounding box center [1029, 204] width 115 height 46
